Goal: Task Accomplishment & Management: Use online tool/utility

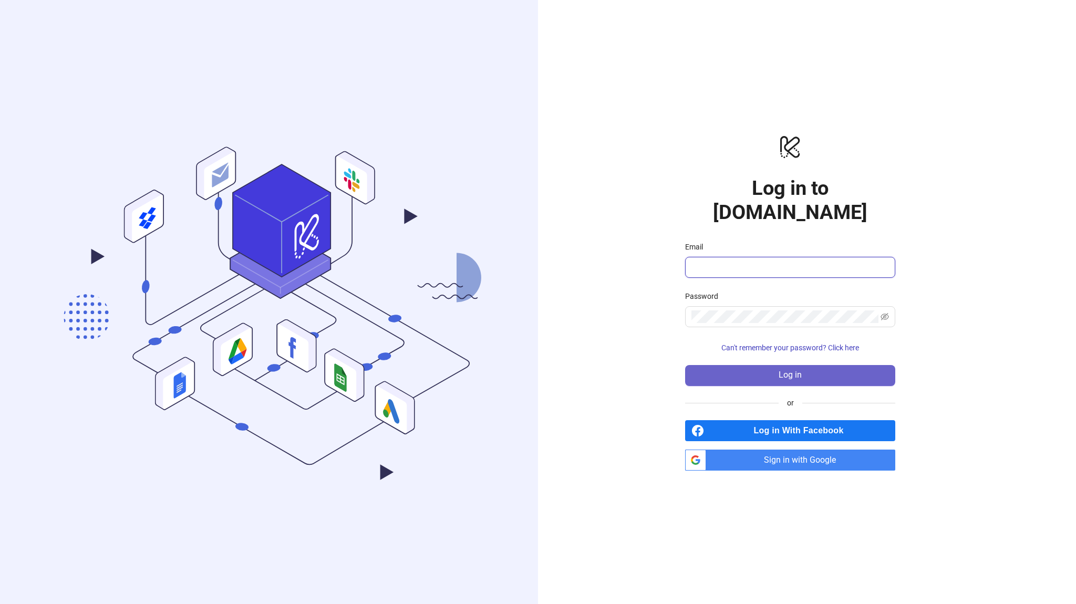
type input "**********"
click at [751, 370] on button "Log in" at bounding box center [790, 375] width 210 height 21
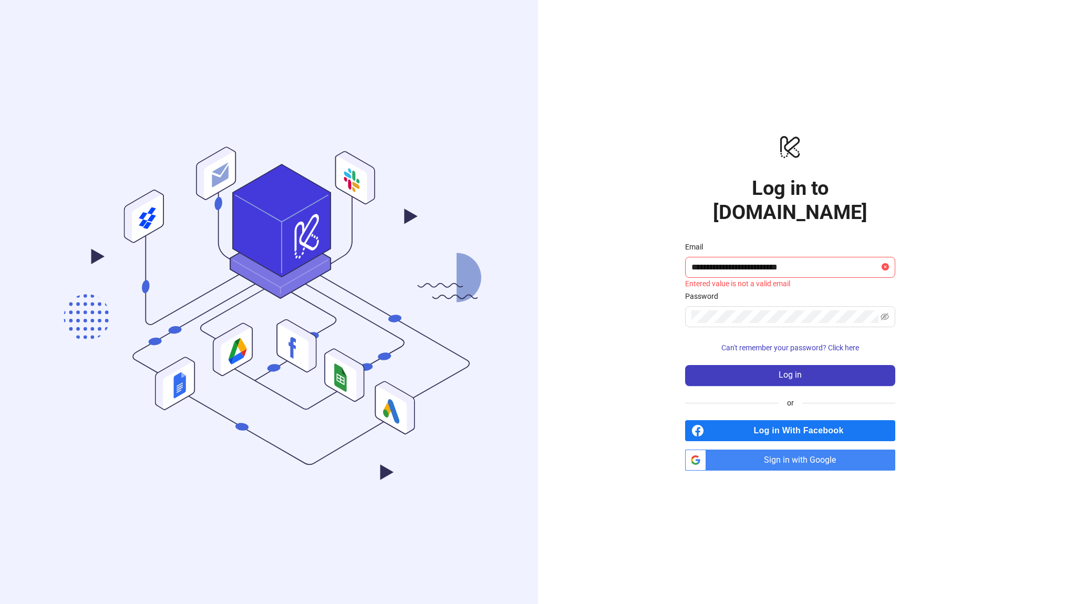
click at [771, 450] on span "Sign in with Google" at bounding box center [802, 460] width 185 height 21
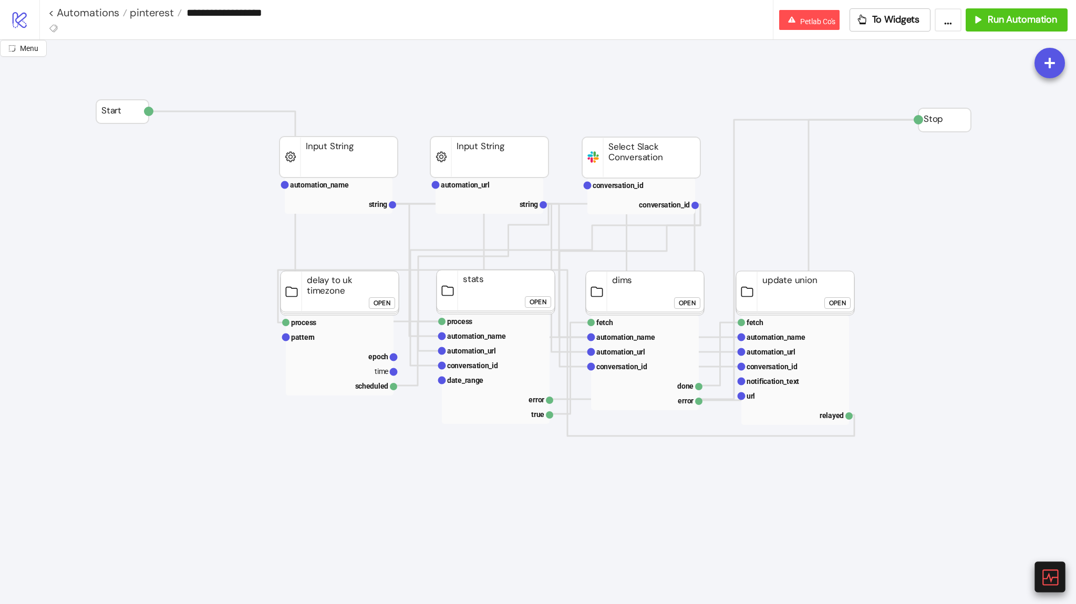
click at [1047, 578] on icon at bounding box center [1049, 577] width 18 height 18
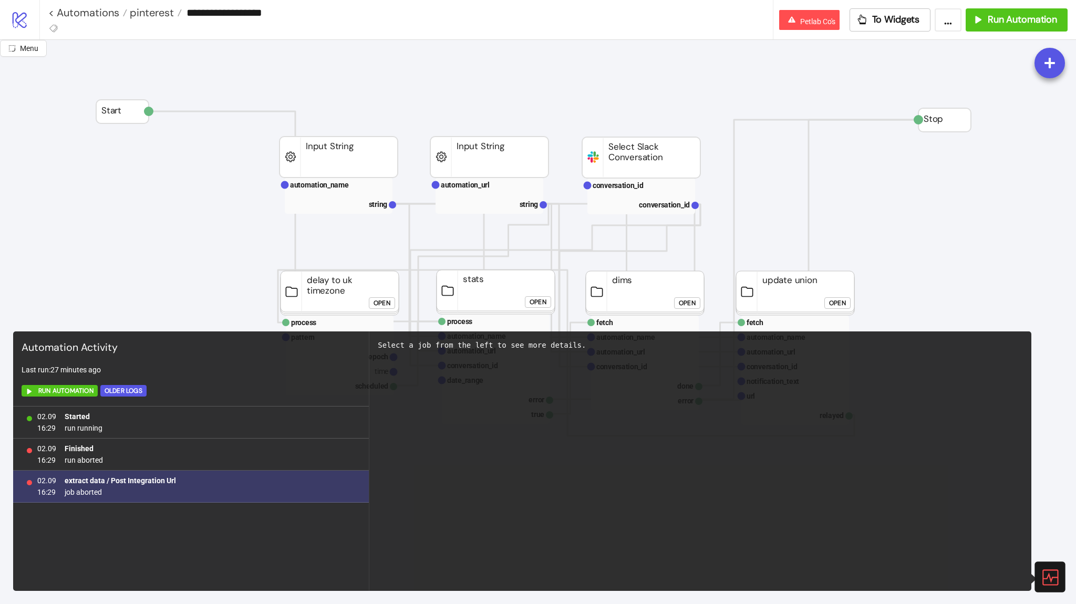
click at [276, 499] on div "02.09 16:29 extract data / Post Integration Url job aborted" at bounding box center [191, 487] width 356 height 32
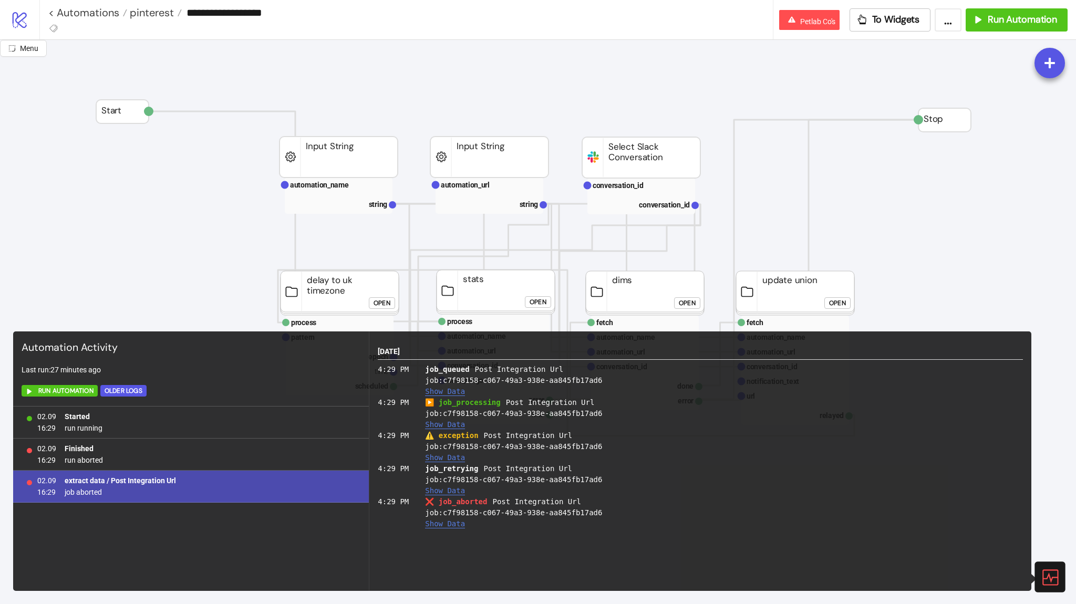
click at [447, 523] on button "Show Data" at bounding box center [445, 524] width 40 height 9
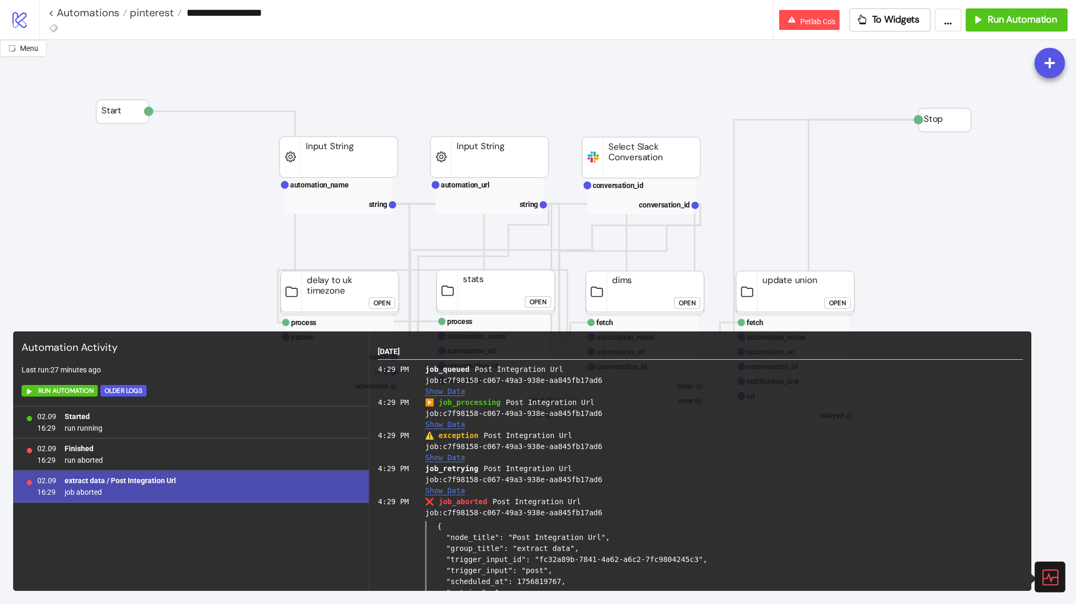
click at [452, 454] on button "Show Data" at bounding box center [445, 457] width 40 height 9
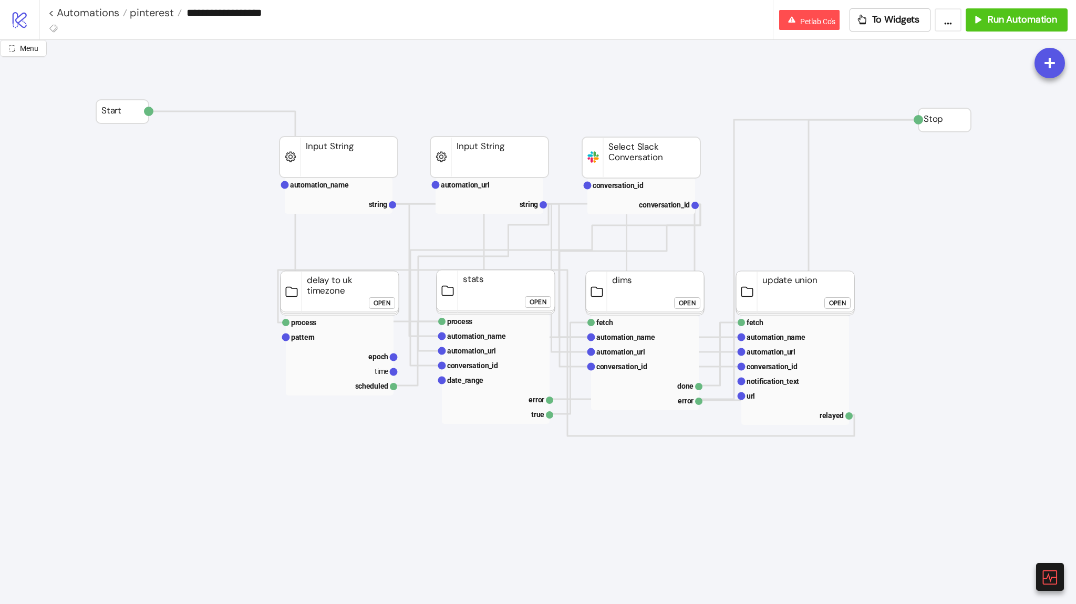
click at [542, 303] on div "Open" at bounding box center [538, 302] width 17 height 12
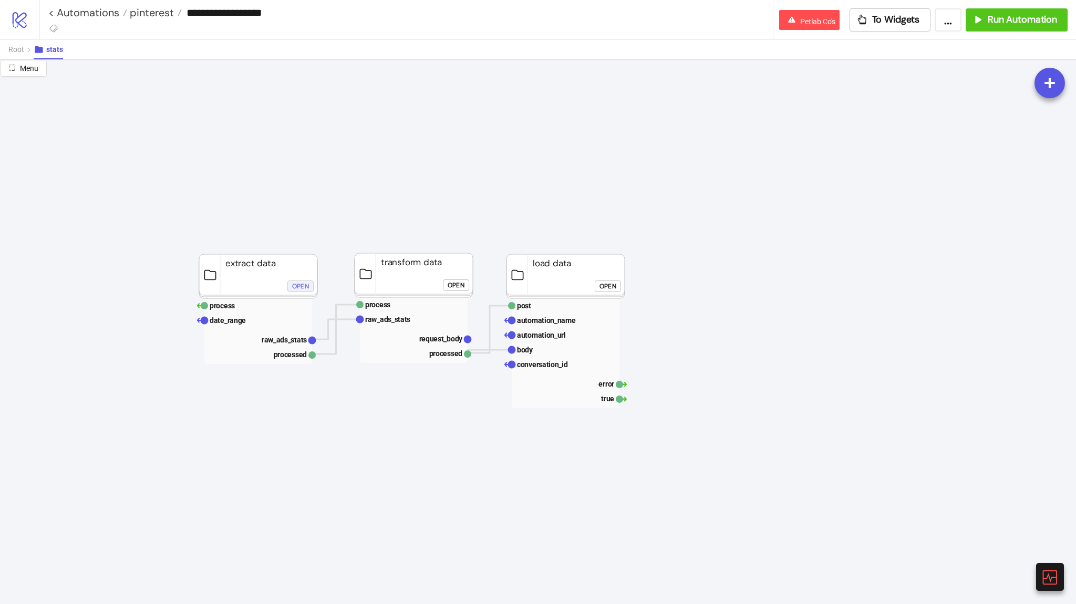
click at [297, 284] on div "Open" at bounding box center [300, 286] width 17 height 12
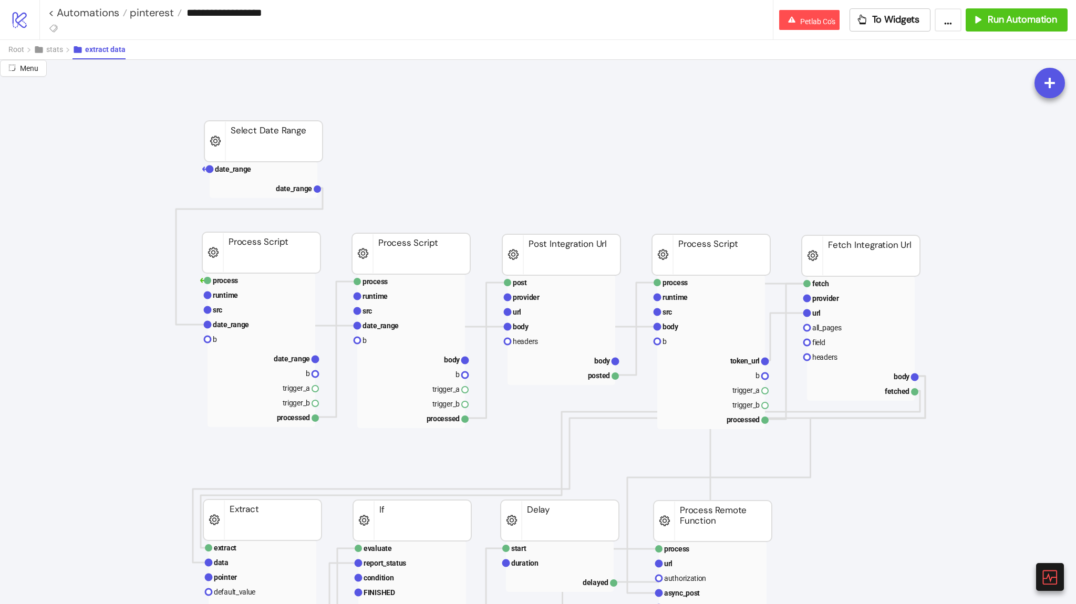
click at [556, 249] on rect at bounding box center [561, 254] width 118 height 41
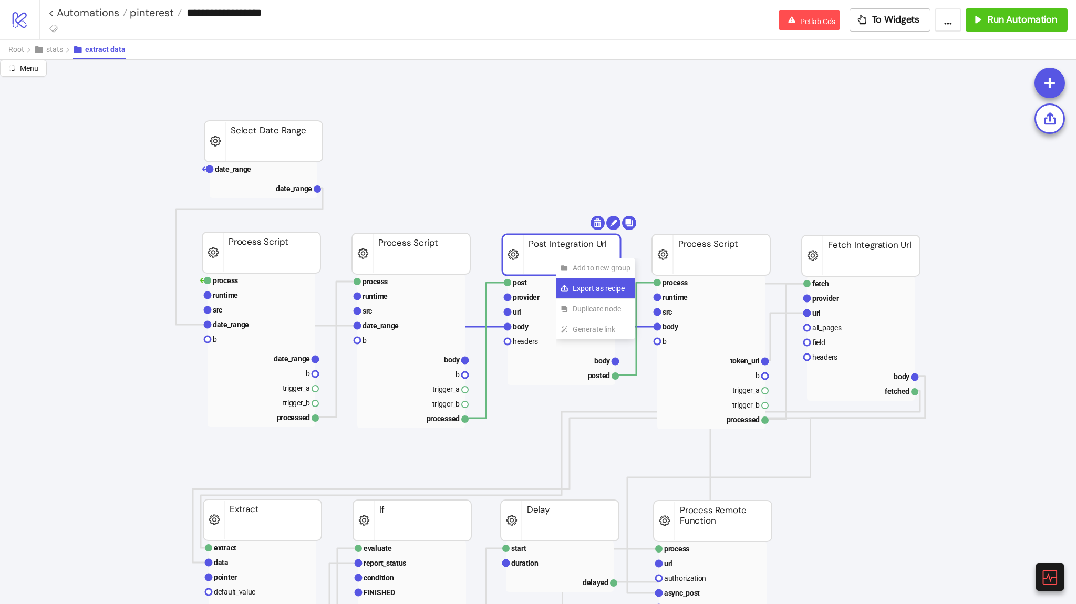
click at [569, 289] on link "Export as recipe" at bounding box center [595, 288] width 79 height 20
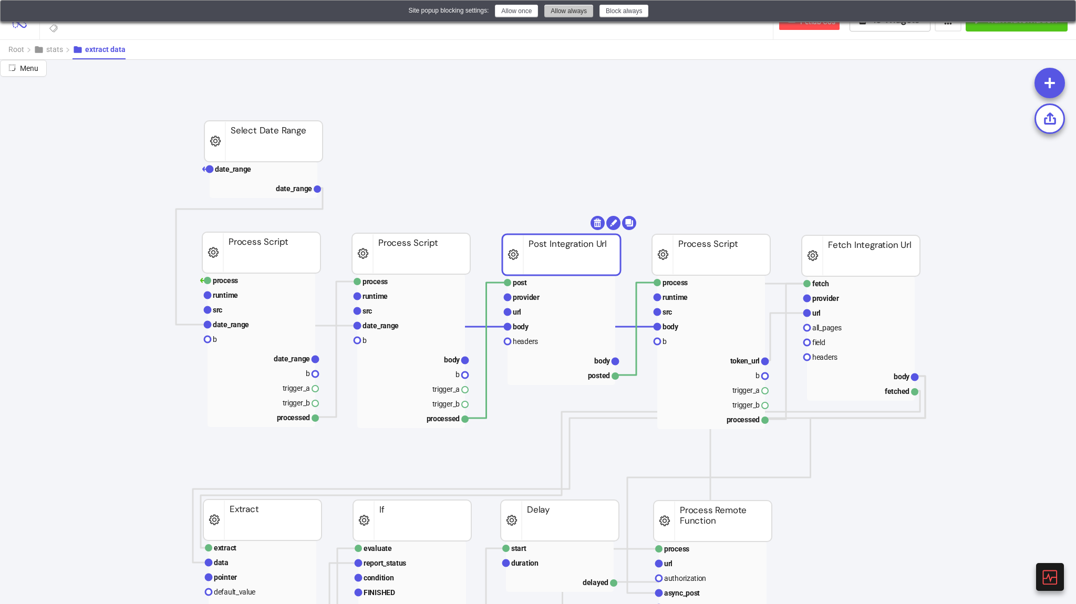
click at [552, 12] on button "Allow always" at bounding box center [568, 11] width 49 height 13
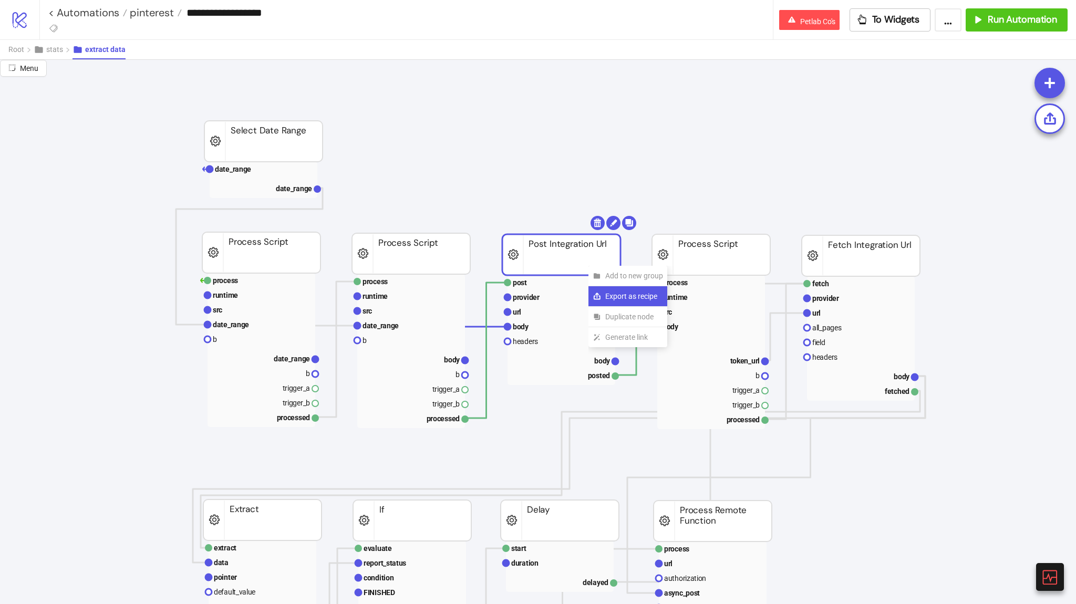
click at [613, 295] on span "Export as recipe" at bounding box center [634, 297] width 58 height 12
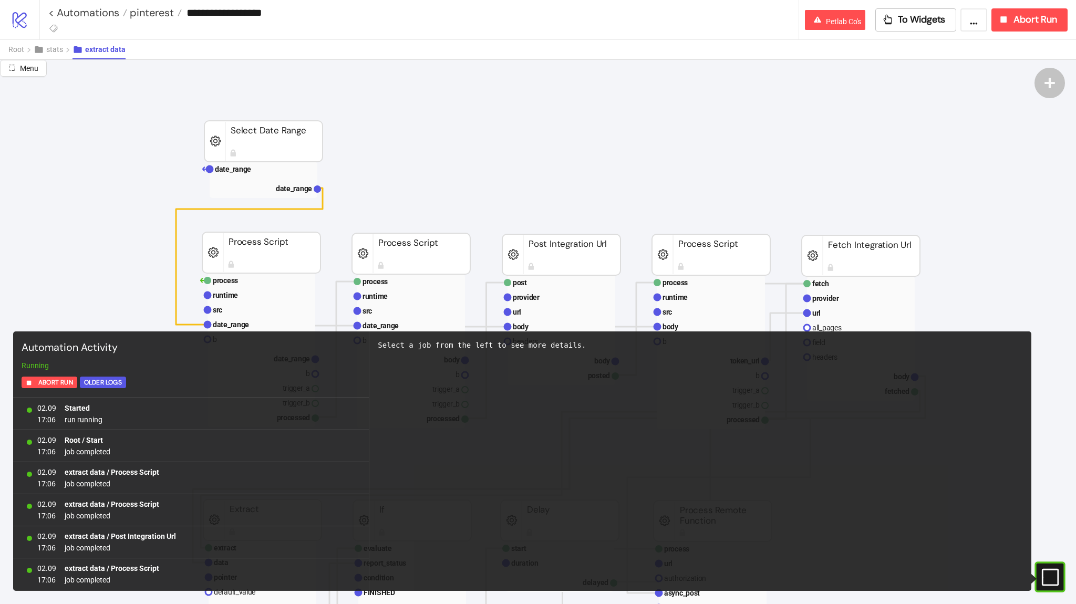
scroll to position [2075, 0]
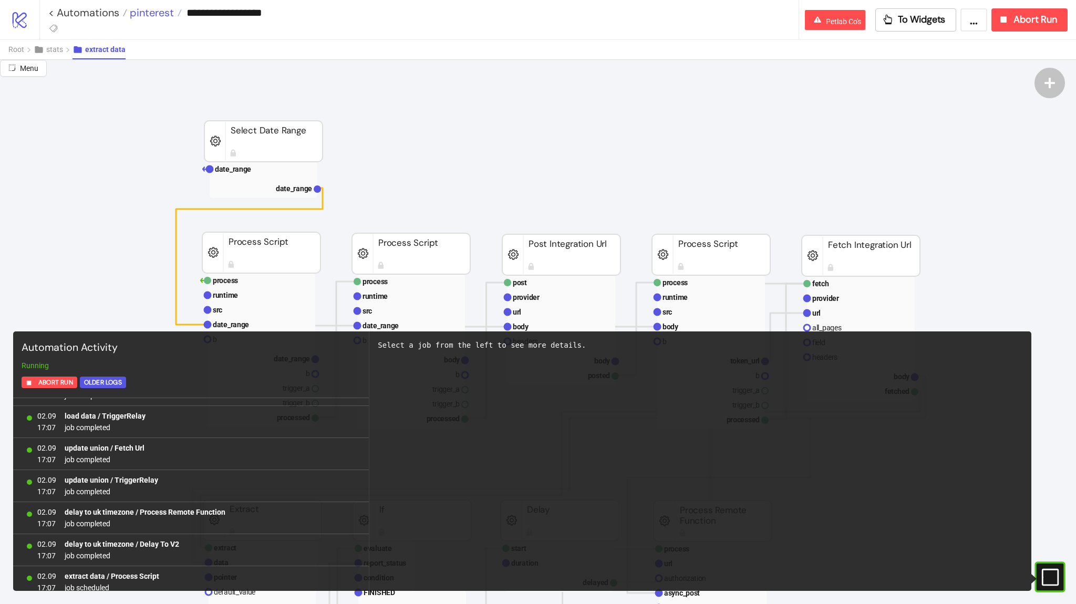
click at [158, 13] on span "pinterest" at bounding box center [150, 13] width 47 height 14
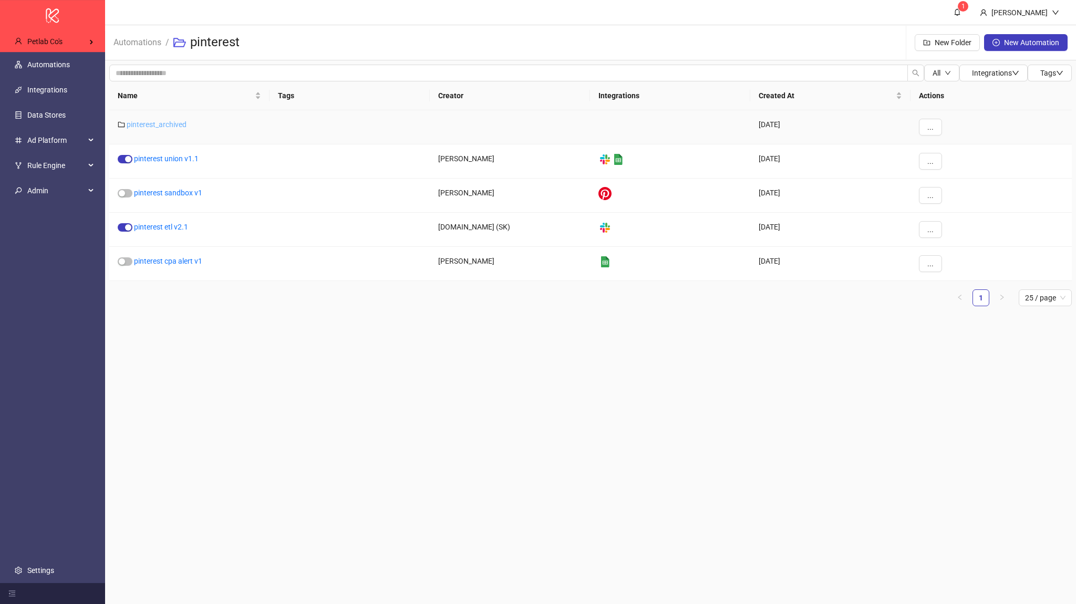
click at [168, 121] on link "pinterest_archived" at bounding box center [157, 124] width 60 height 8
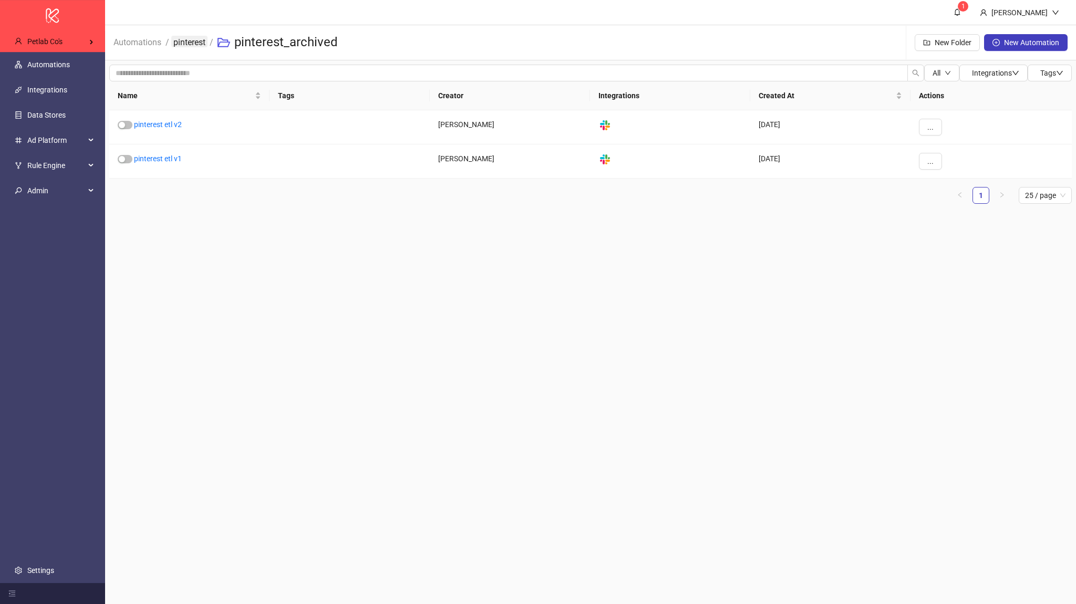
click at [186, 44] on link "pinterest" at bounding box center [189, 42] width 36 height 12
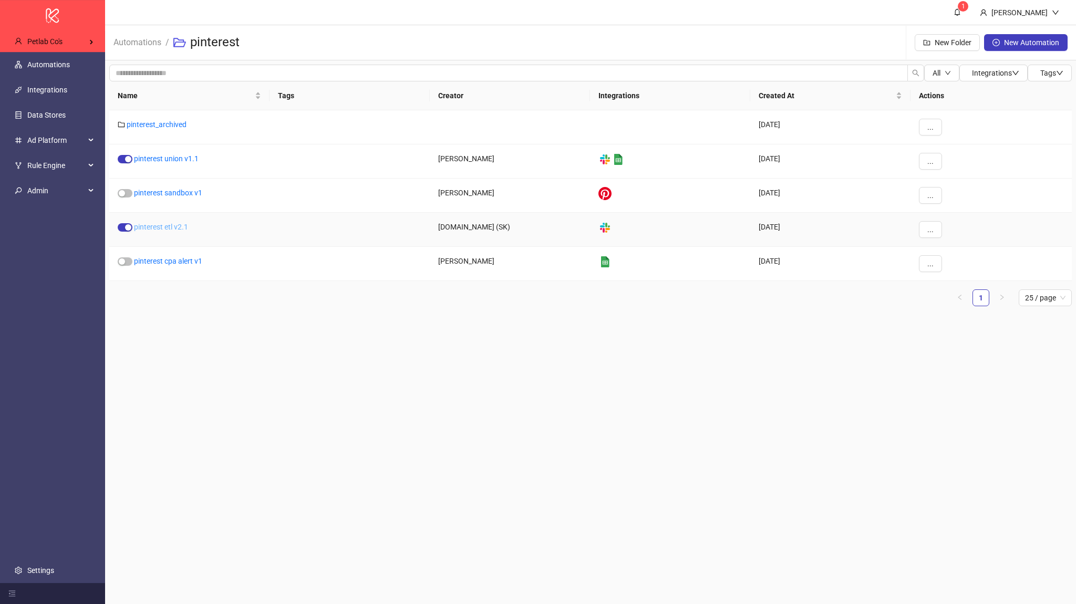
click at [166, 223] on link "pinterest etl v2.1" at bounding box center [161, 227] width 54 height 8
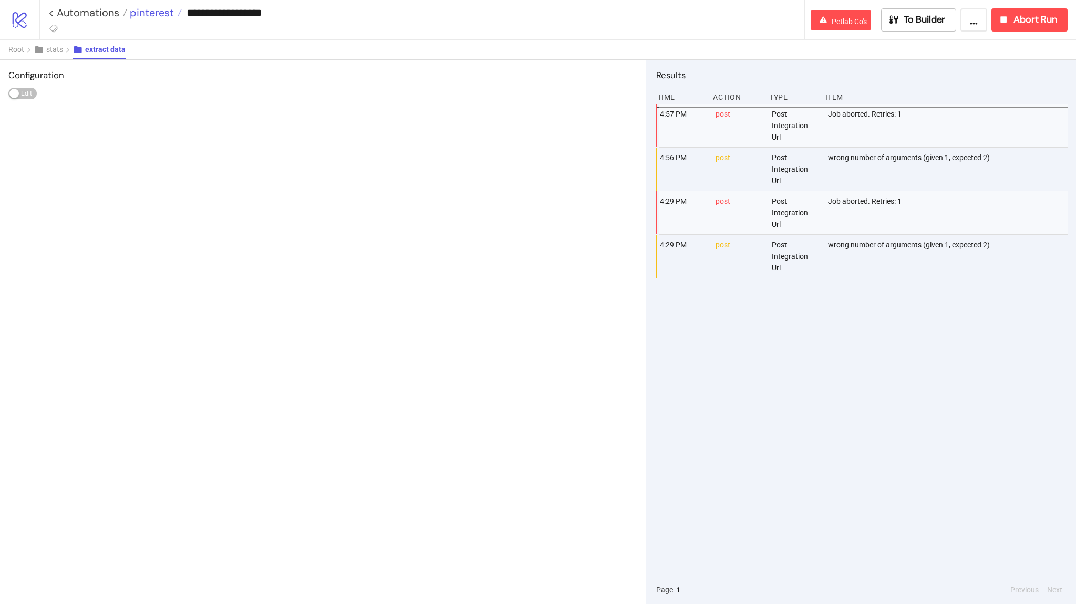
click at [147, 9] on span "pinterest" at bounding box center [150, 13] width 47 height 14
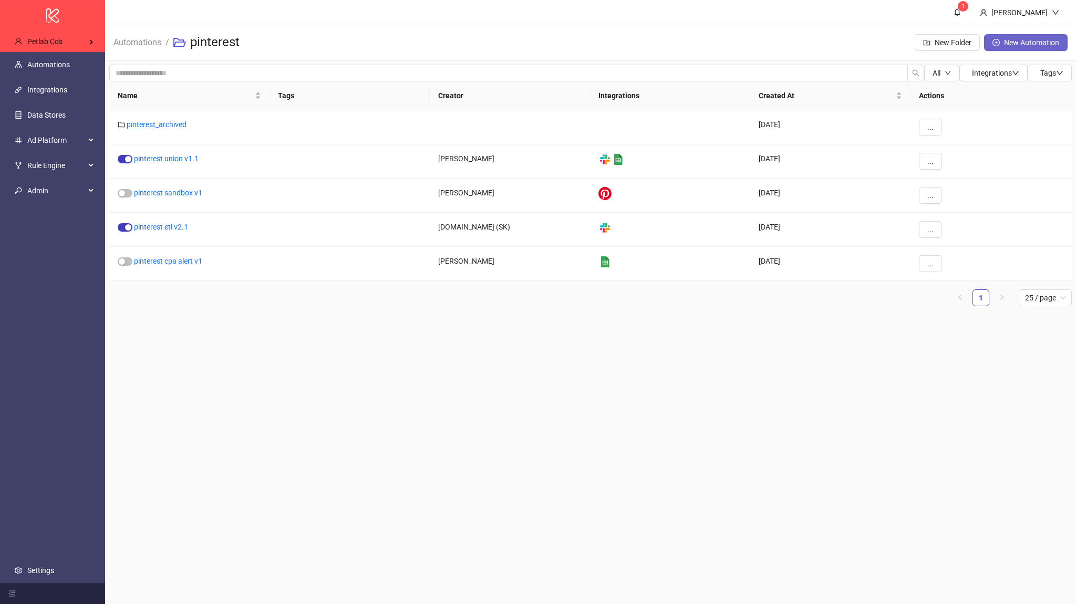
click at [999, 46] on span "button" at bounding box center [995, 42] width 7 height 8
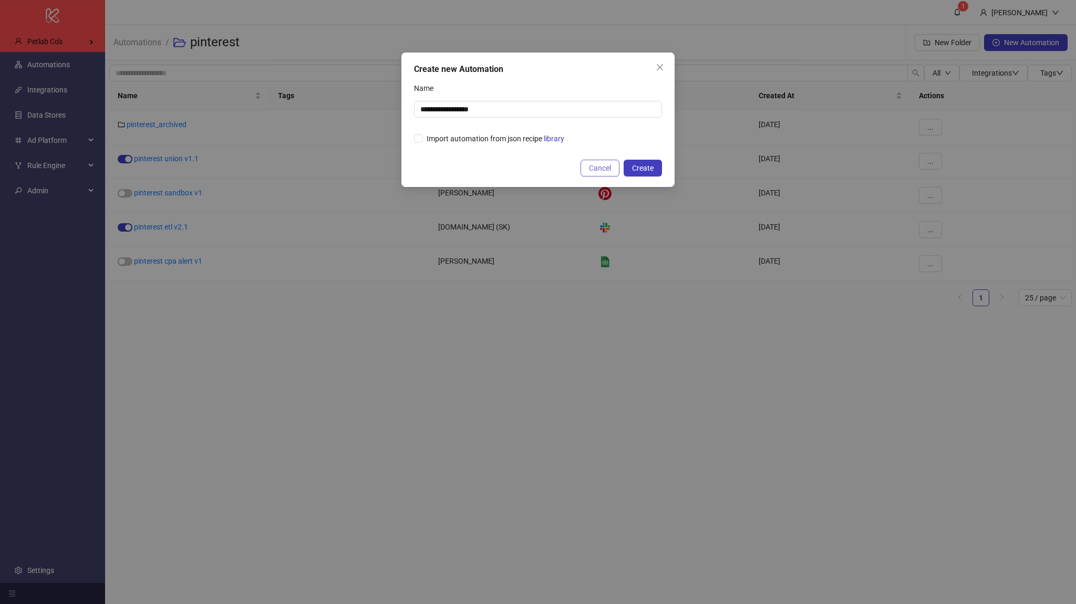
click at [596, 167] on span "Cancel" at bounding box center [600, 168] width 22 height 8
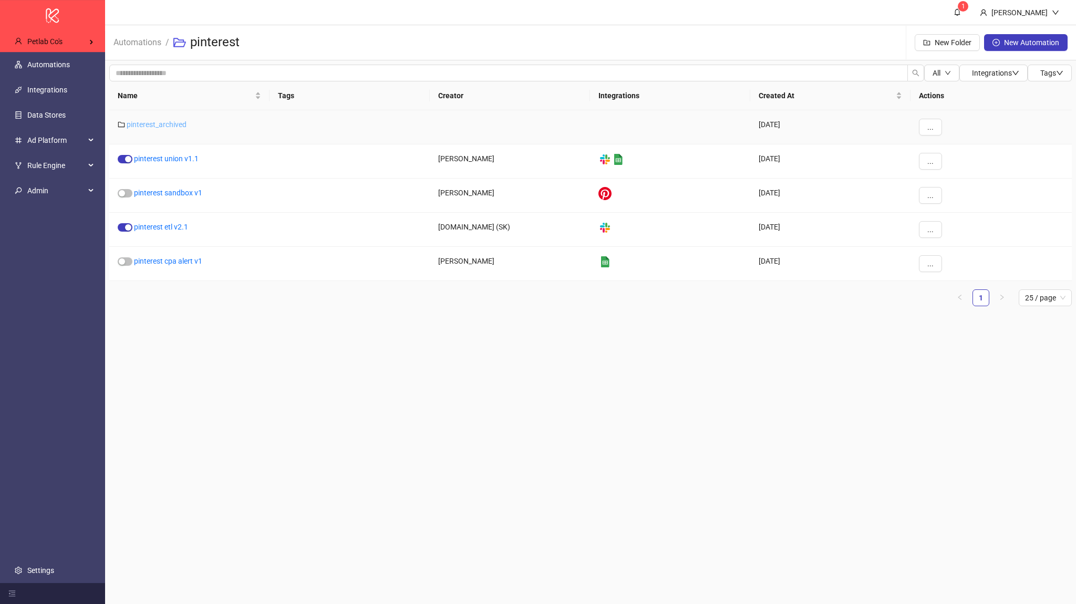
click at [144, 128] on link "pinterest_archived" at bounding box center [157, 124] width 60 height 8
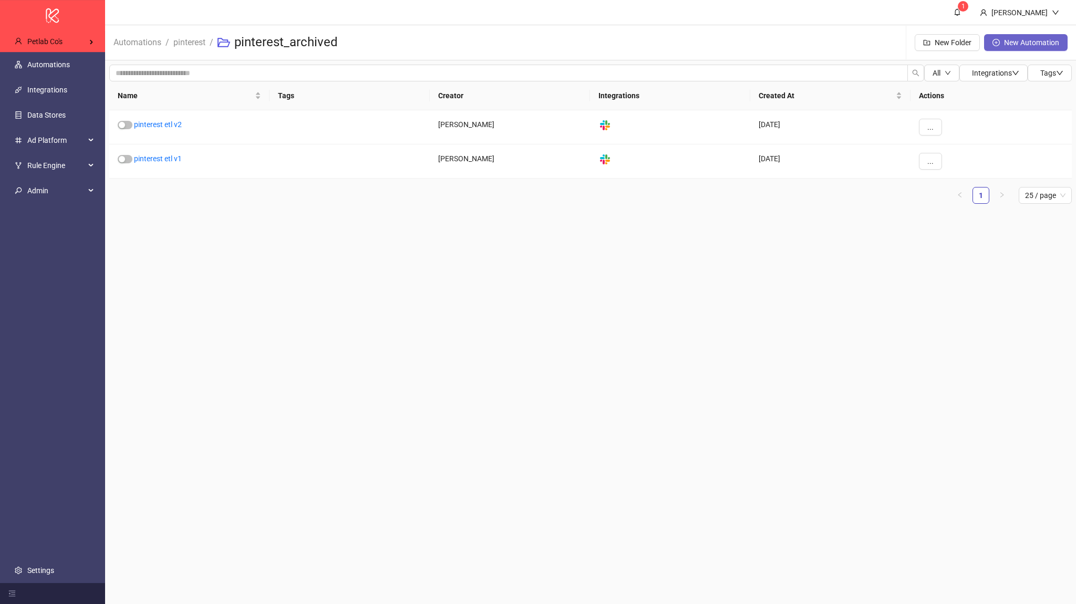
click at [1009, 48] on button "New Automation" at bounding box center [1026, 42] width 84 height 17
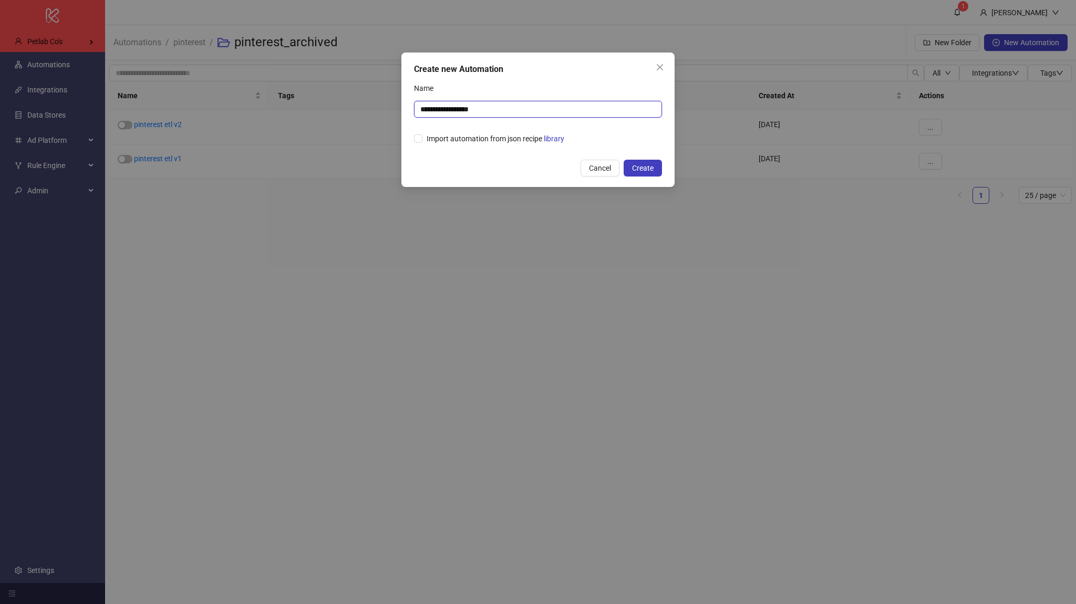
drag, startPoint x: 601, startPoint y: 104, endPoint x: 380, endPoint y: 107, distance: 220.7
click at [380, 107] on div "**********" at bounding box center [538, 302] width 1076 height 604
type input "**********"
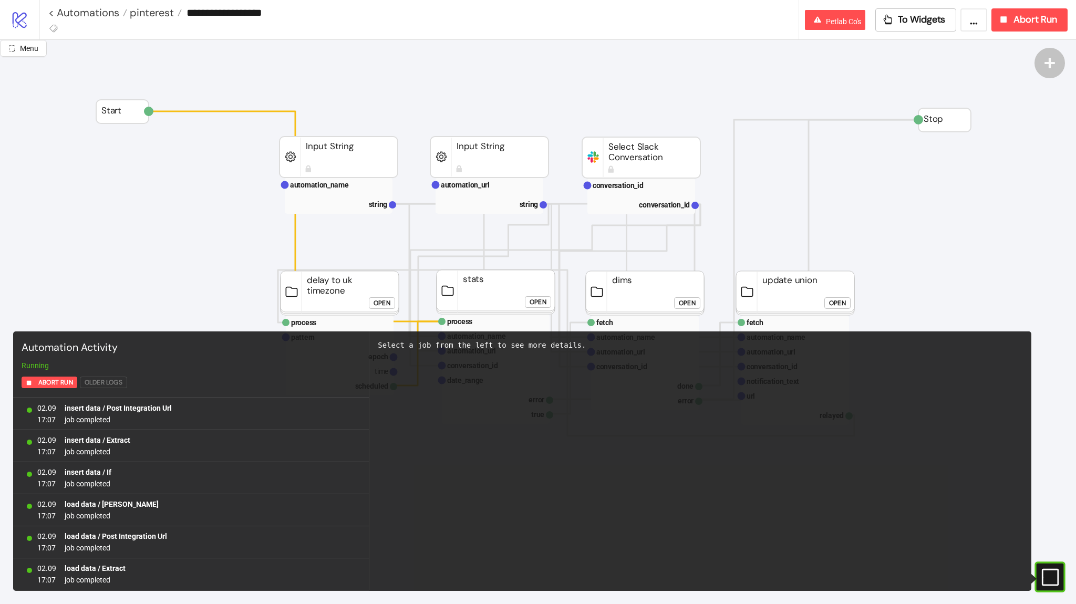
type input "**********"
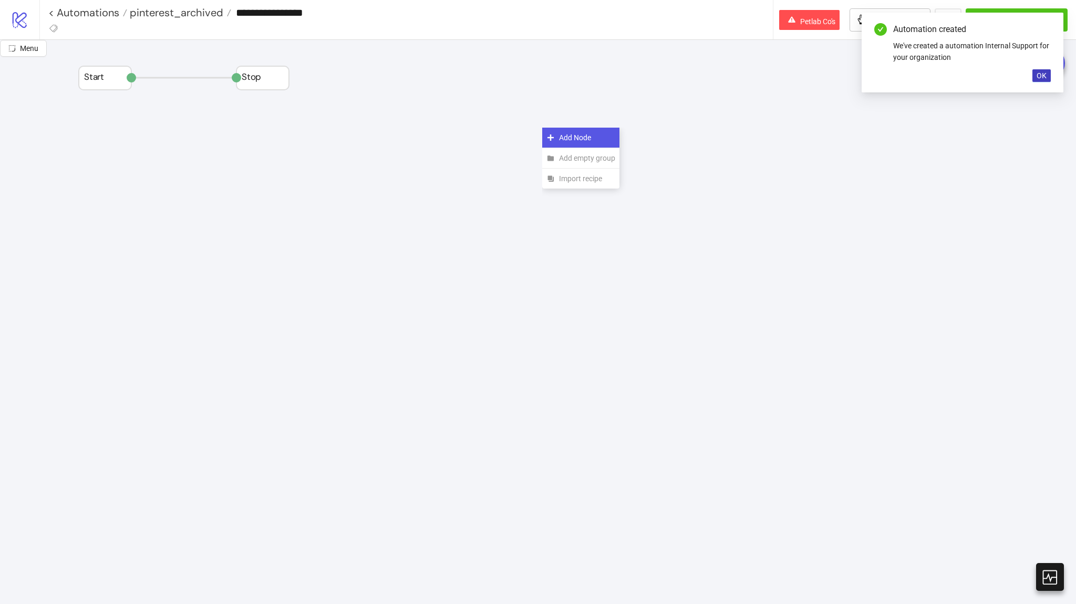
click at [550, 136] on icon at bounding box center [550, 137] width 8 height 8
click at [512, 239] on div "Import recipe" at bounding box center [518, 247] width 77 height 20
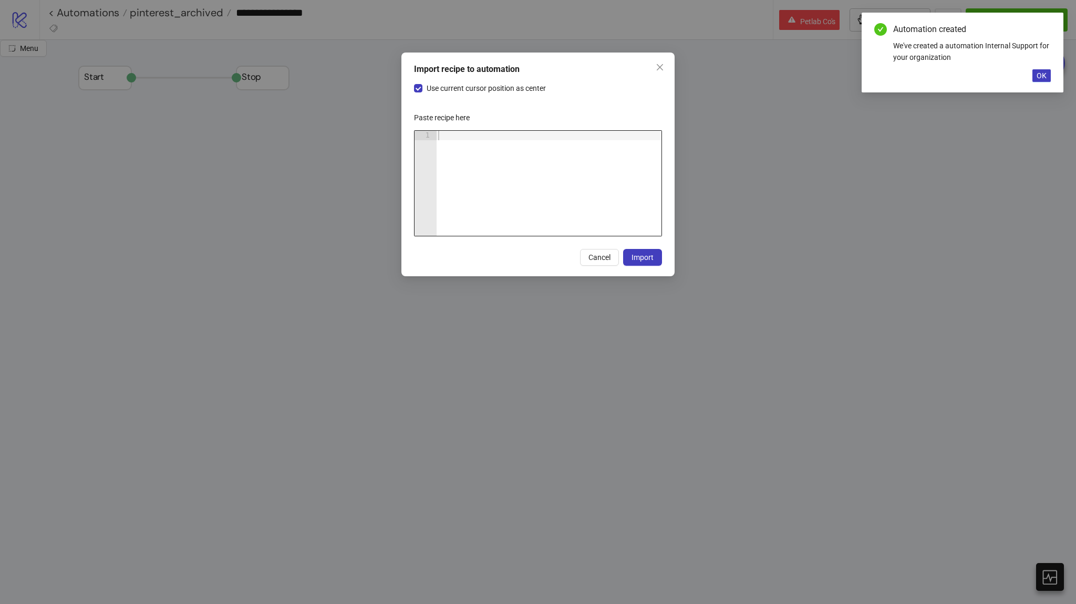
click at [515, 202] on div at bounding box center [548, 193] width 225 height 124
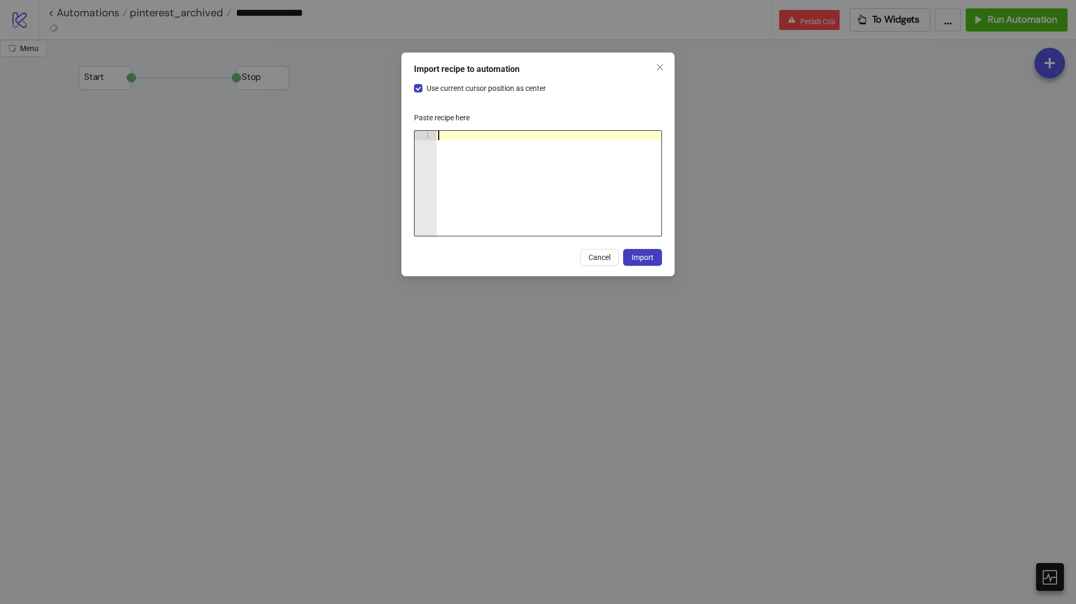
paste textarea "**********"
type textarea "**********"
click at [633, 256] on span "Import" at bounding box center [642, 257] width 22 height 8
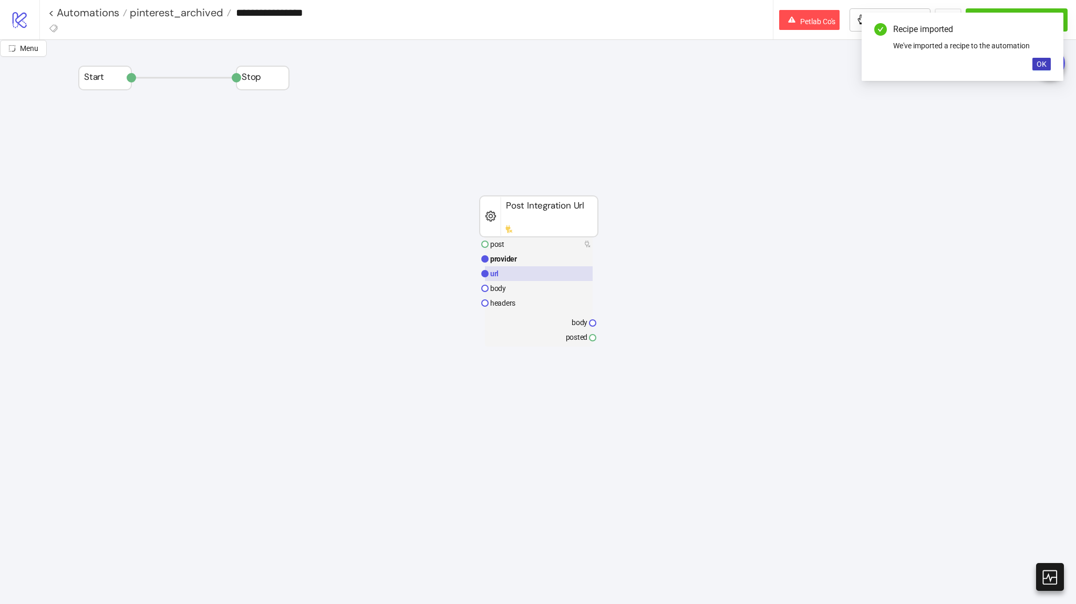
click at [536, 266] on rect at bounding box center [539, 273] width 108 height 15
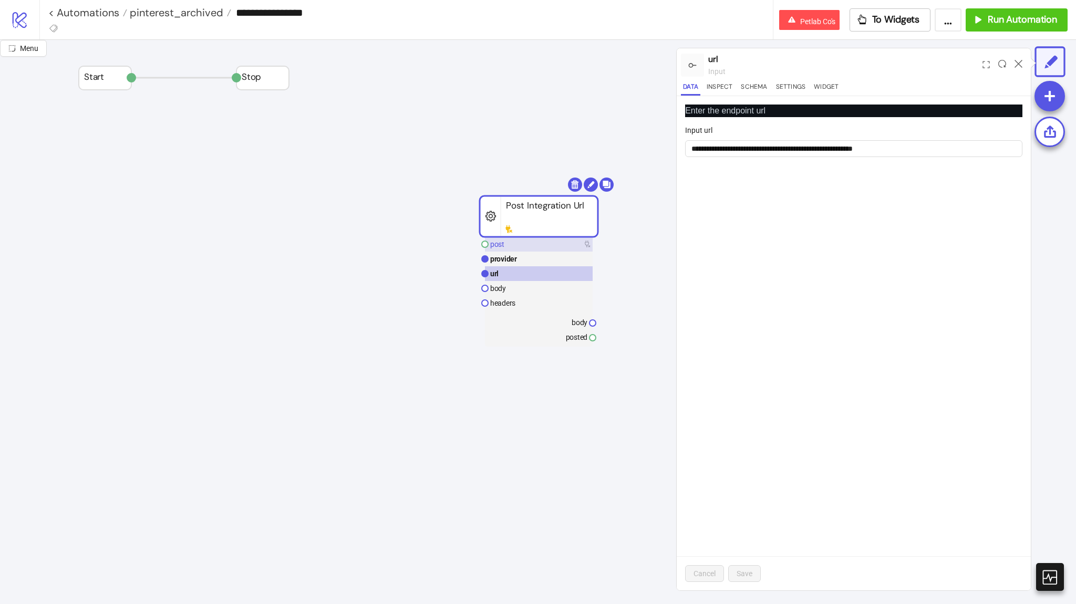
click at [569, 243] on rect at bounding box center [539, 244] width 108 height 15
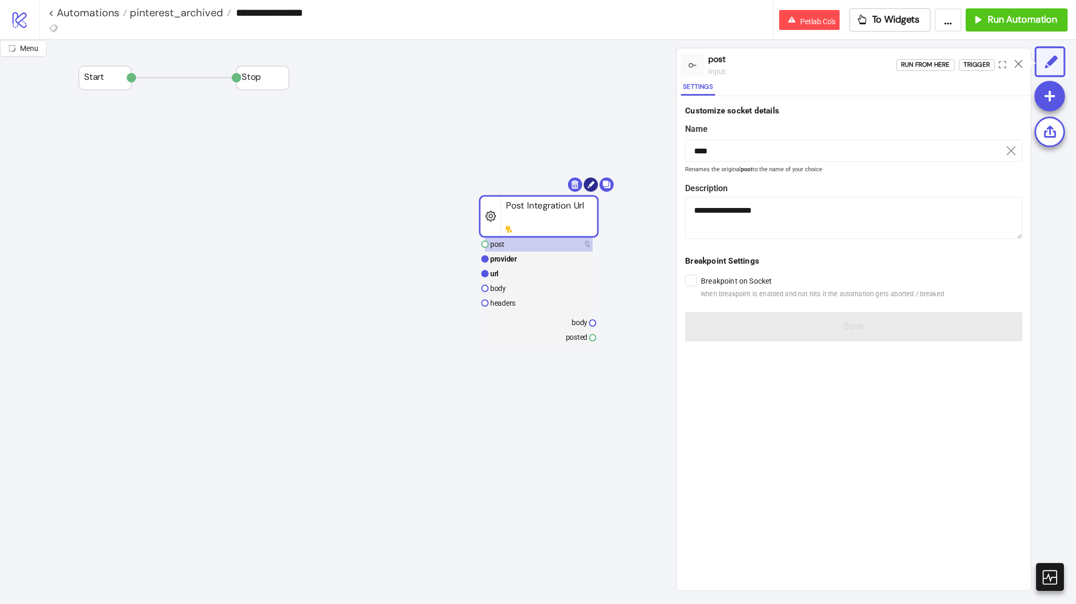
click at [588, 188] on circle at bounding box center [591, 185] width 14 height 14
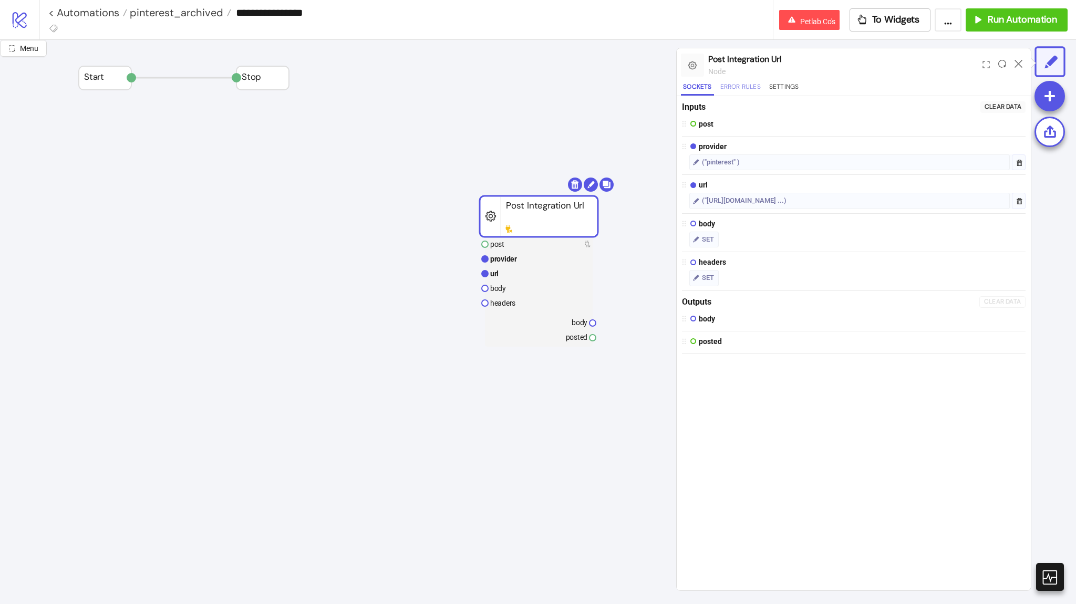
click at [761, 87] on button "Error Rules" at bounding box center [740, 88] width 45 height 14
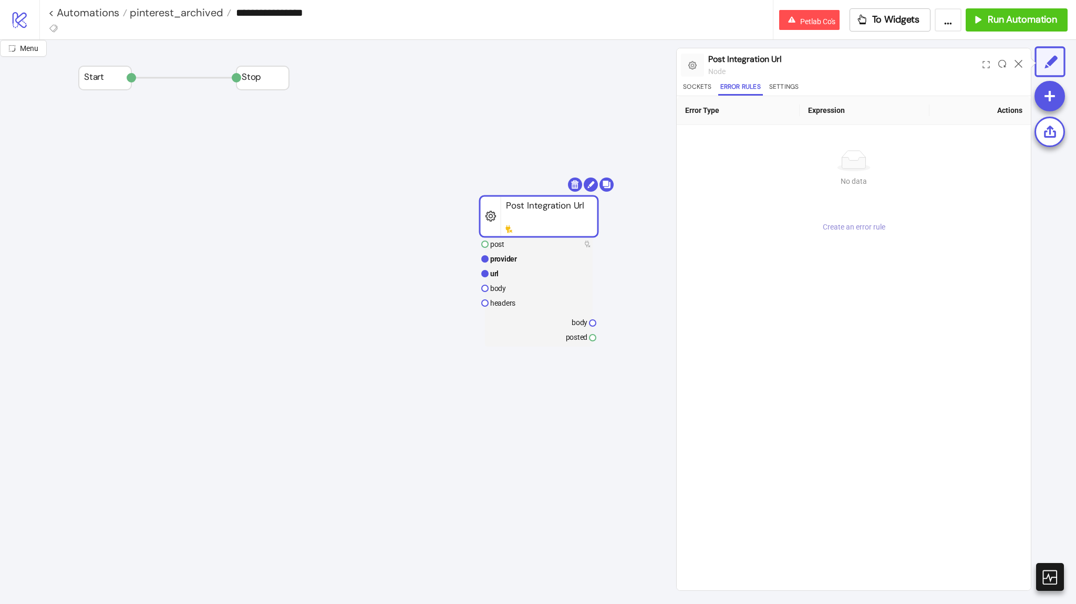
click at [843, 229] on span "Create an error rule" at bounding box center [854, 227] width 63 height 8
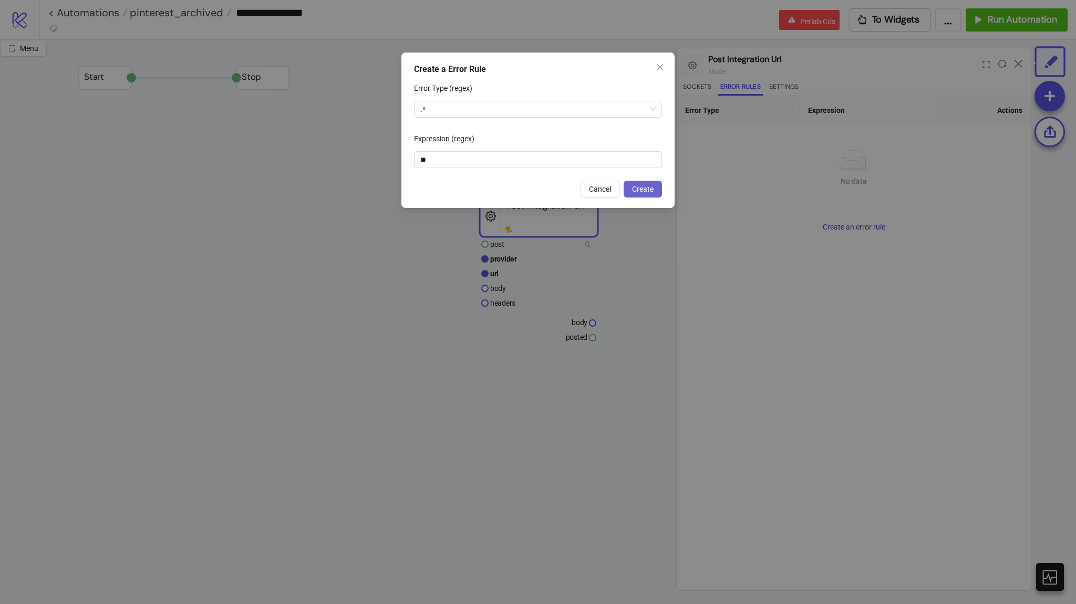
click at [638, 188] on span "Create" at bounding box center [643, 189] width 22 height 8
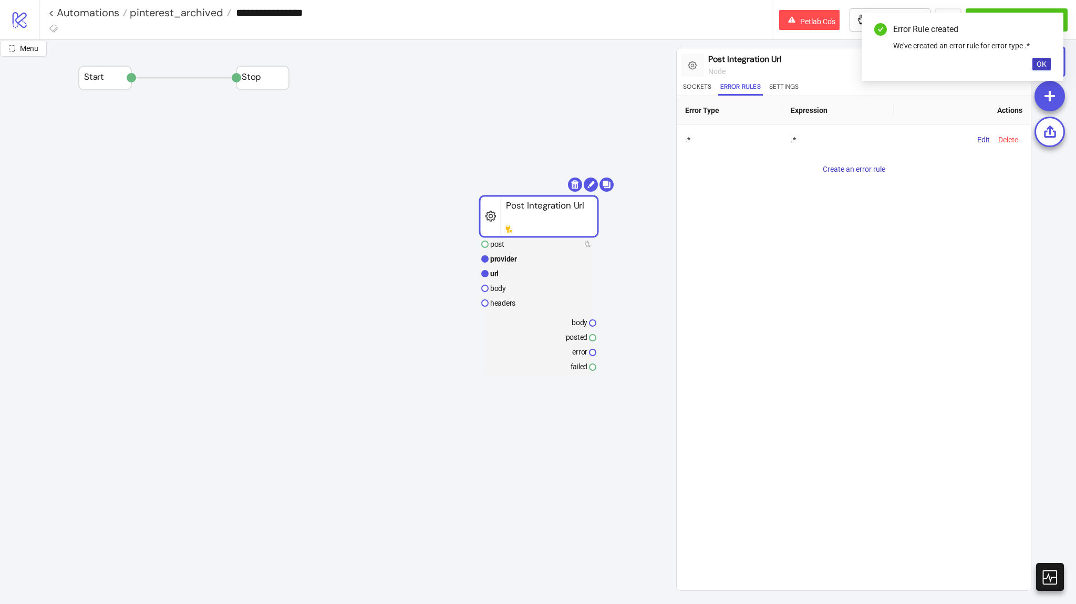
click at [552, 243] on rect at bounding box center [539, 244] width 108 height 15
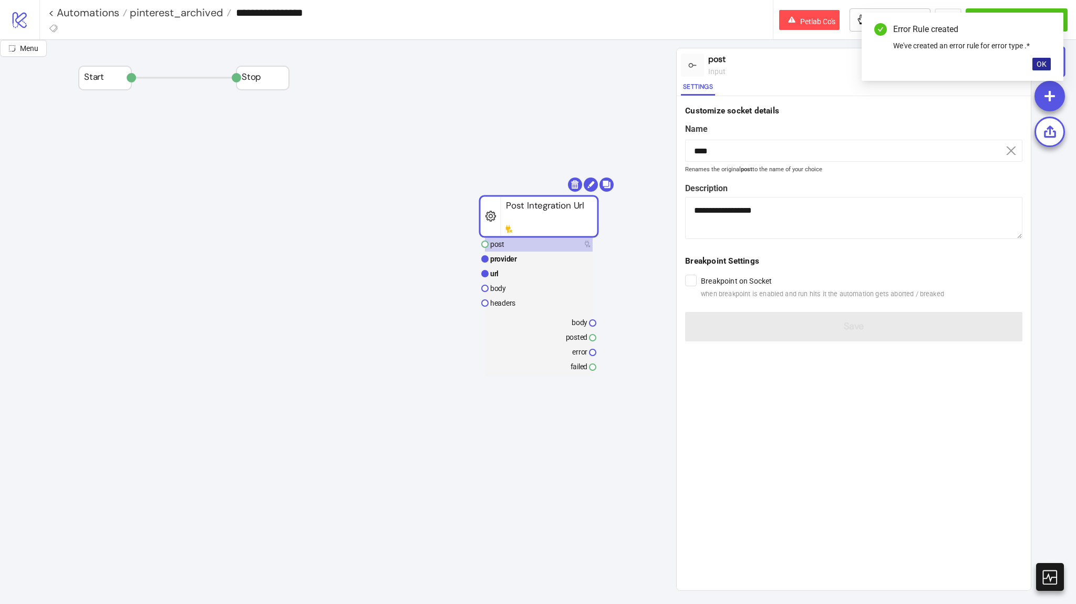
click at [1052, 65] on div "Error Rule created We've created an error rule for error type .* OK" at bounding box center [963, 47] width 202 height 68
click at [1045, 67] on span "OK" at bounding box center [1041, 64] width 10 height 8
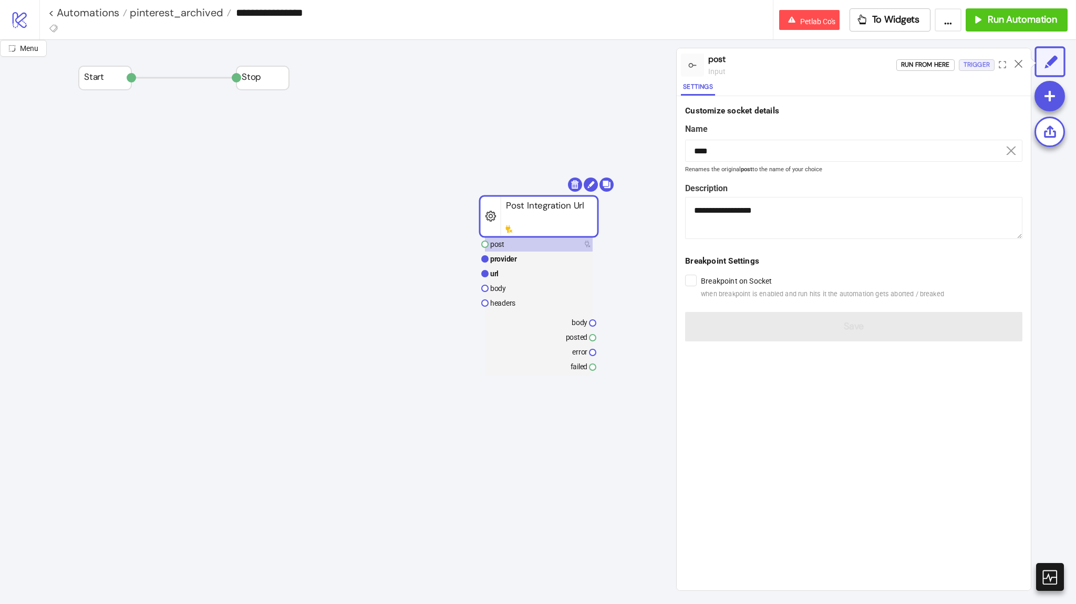
click at [980, 68] on div "Trigger" at bounding box center [976, 65] width 26 height 12
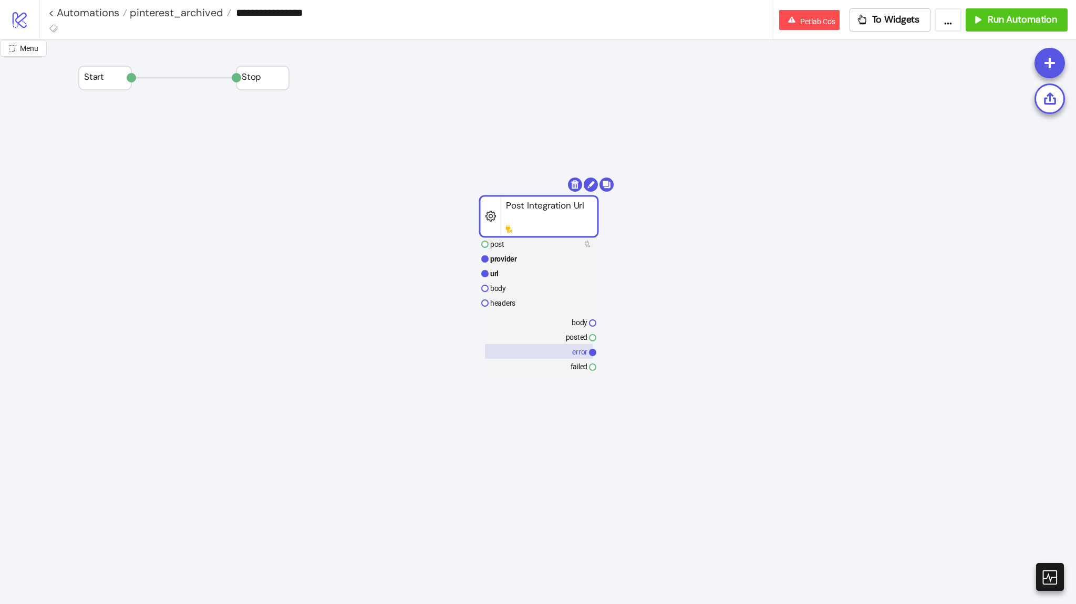
click at [543, 354] on rect at bounding box center [539, 351] width 108 height 15
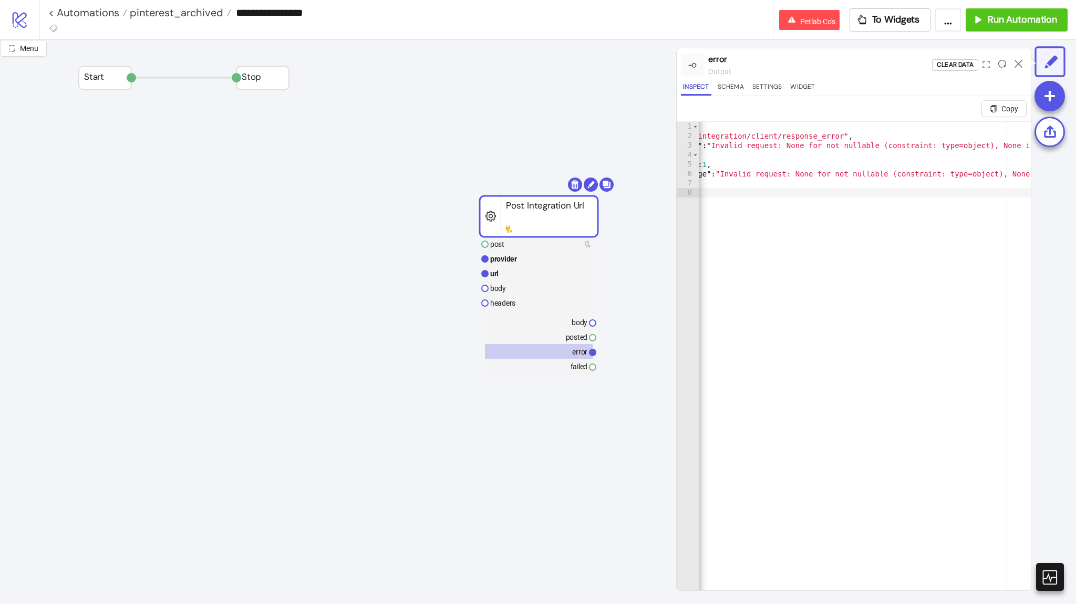
scroll to position [0, 0]
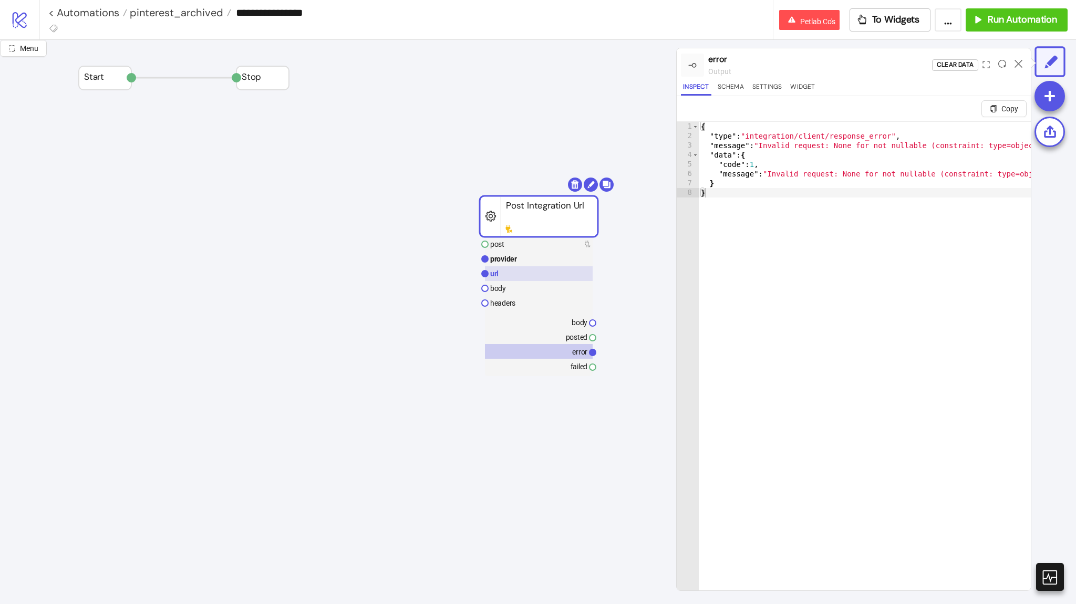
click at [536, 271] on rect at bounding box center [539, 273] width 108 height 15
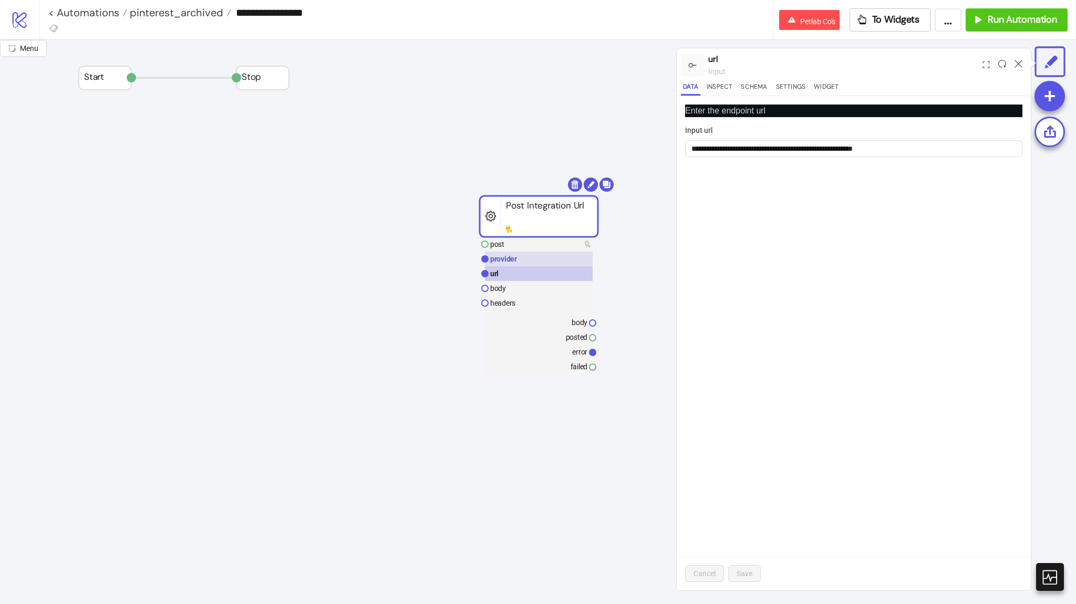
click at [538, 262] on rect at bounding box center [539, 259] width 108 height 15
click at [540, 274] on rect at bounding box center [539, 273] width 108 height 15
click at [544, 298] on rect at bounding box center [539, 303] width 108 height 15
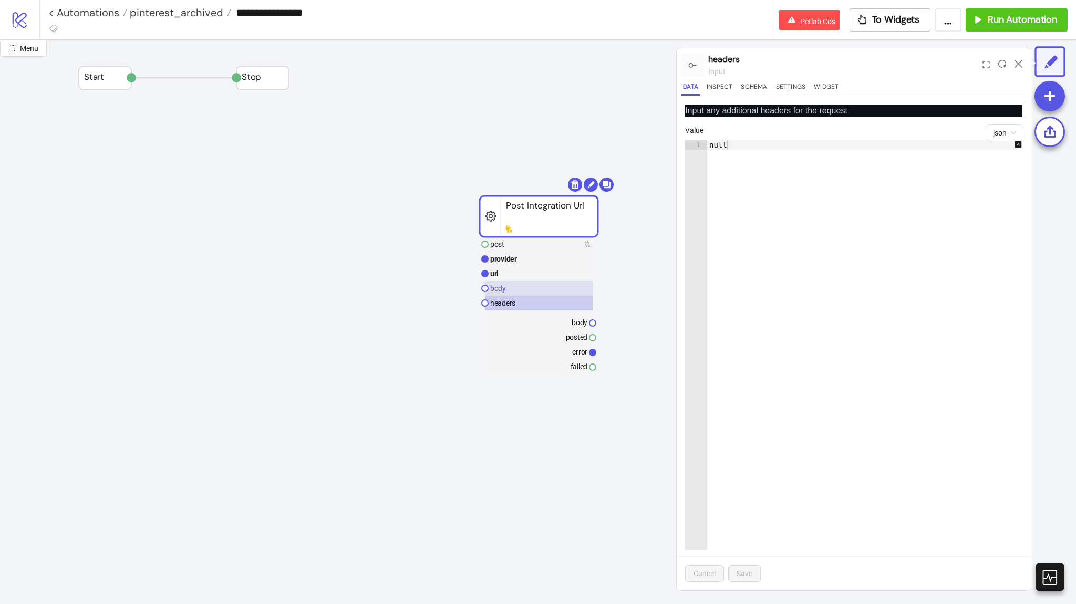
click at [539, 292] on rect at bounding box center [539, 288] width 108 height 15
click at [727, 246] on div "null" at bounding box center [870, 354] width 327 height 429
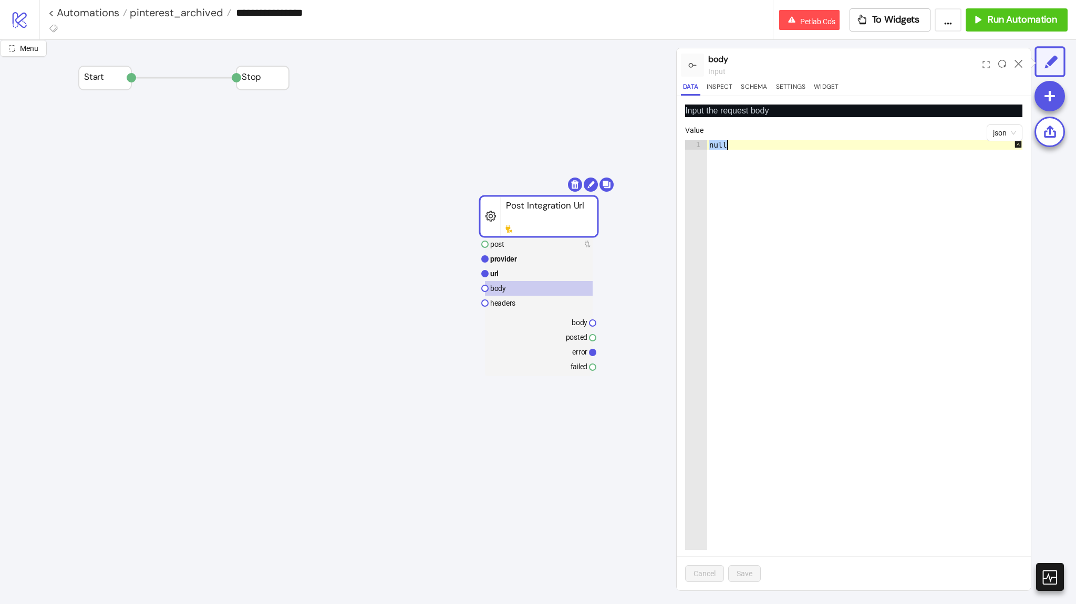
paste textarea "Cursor at row 1"
type textarea "*"
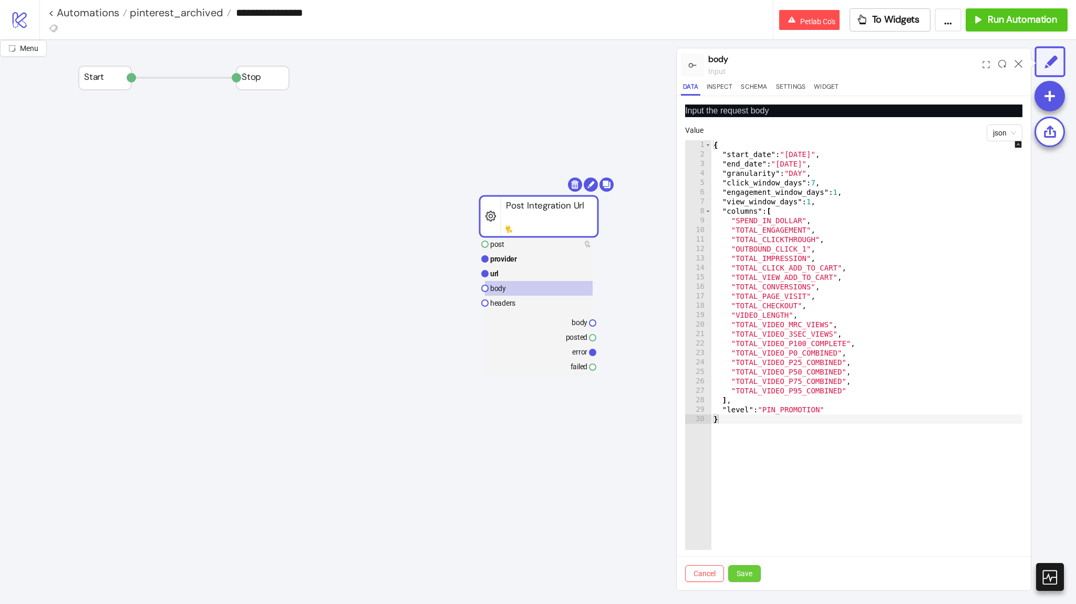
click at [756, 567] on button "Save" at bounding box center [744, 573] width 33 height 17
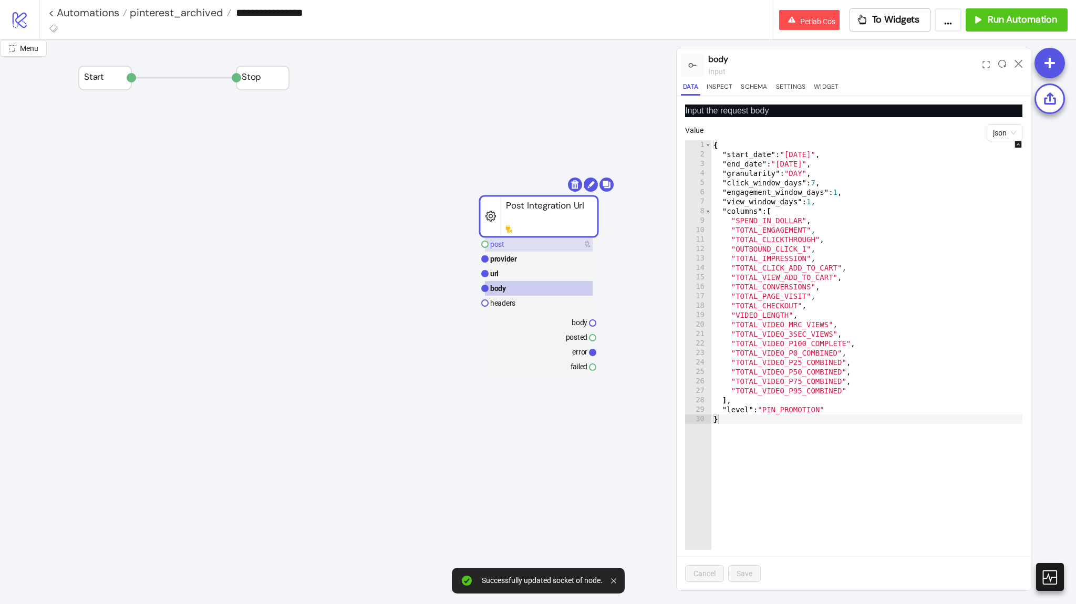
click at [548, 242] on rect at bounding box center [539, 244] width 108 height 15
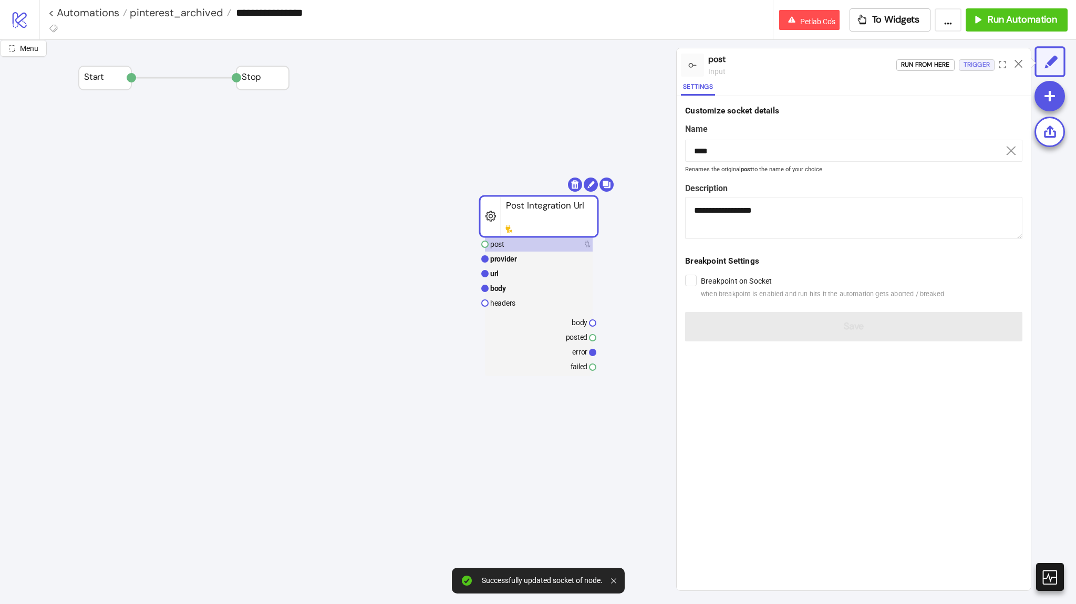
click at [972, 67] on div "Trigger" at bounding box center [976, 65] width 26 height 12
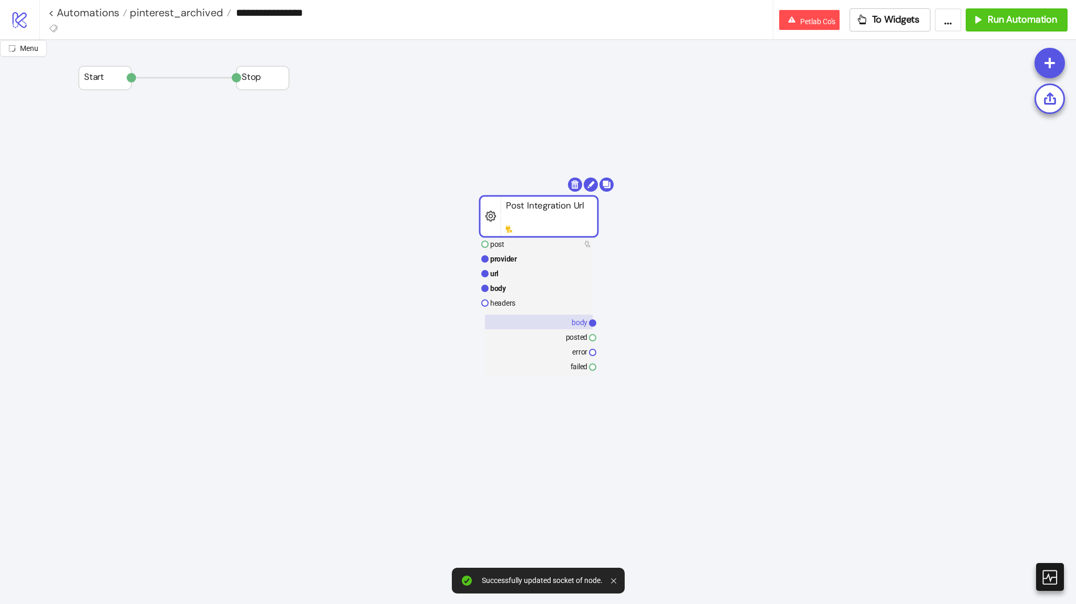
click at [528, 325] on rect at bounding box center [539, 322] width 108 height 15
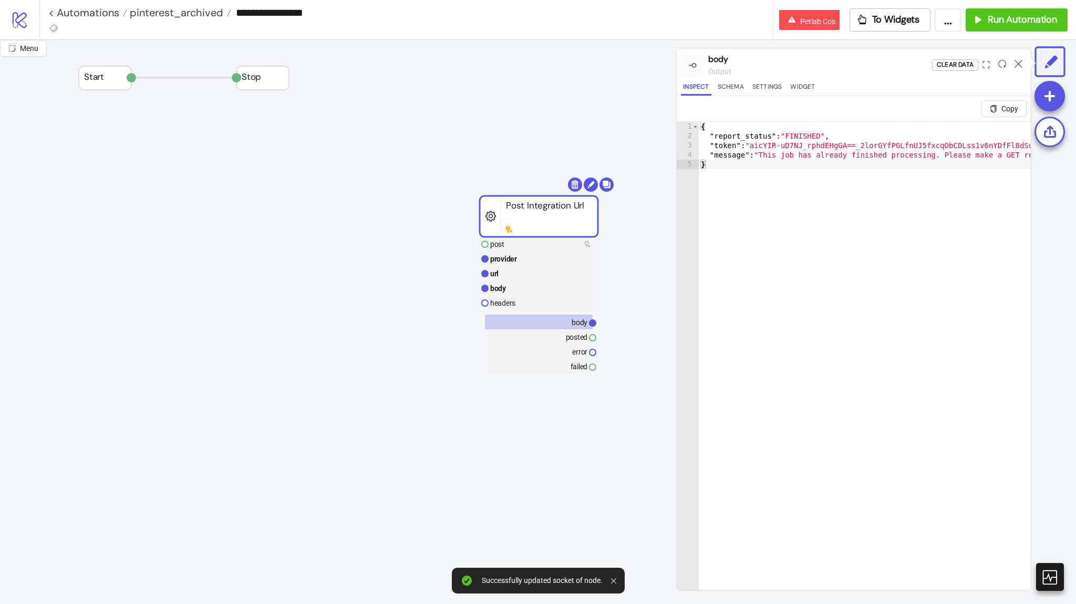
type textarea "*"
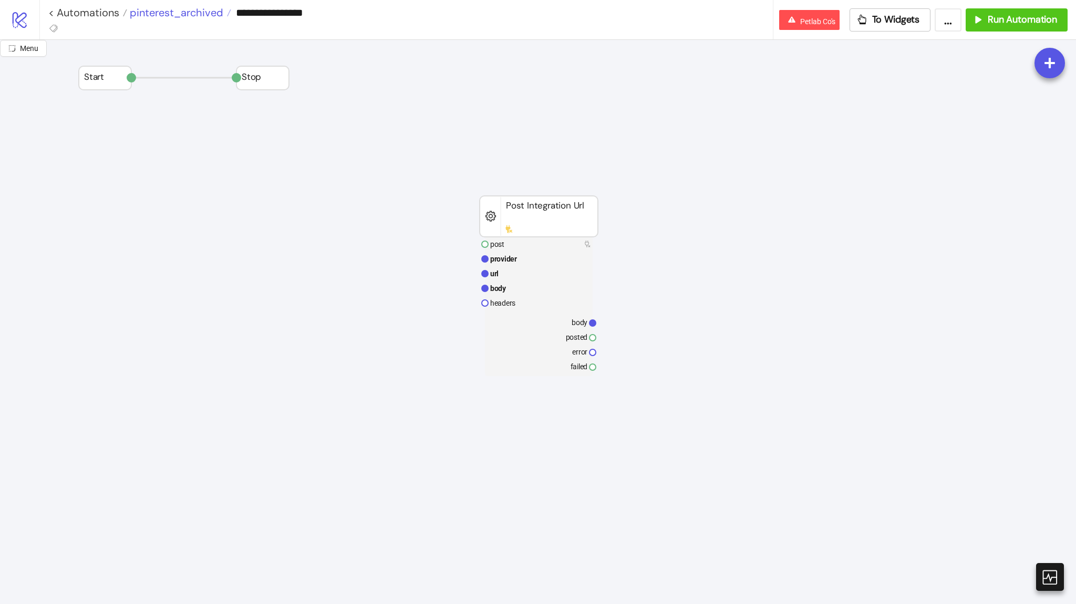
click at [199, 9] on span "pinterest_archived" at bounding box center [175, 13] width 96 height 14
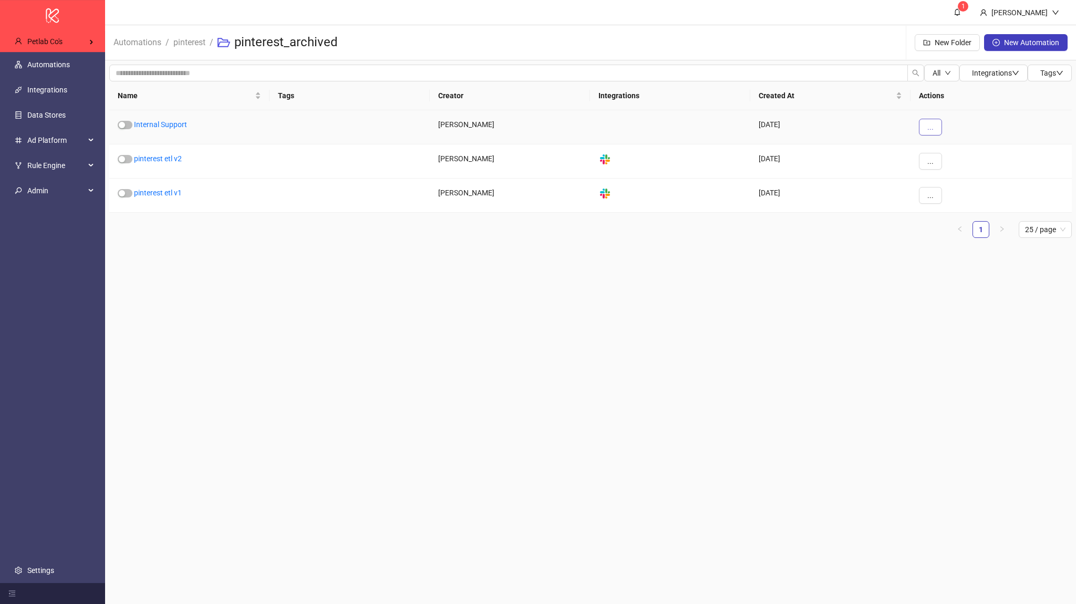
click at [925, 125] on button "..." at bounding box center [930, 127] width 23 height 17
click at [939, 237] on span "Delete" at bounding box center [954, 232] width 30 height 12
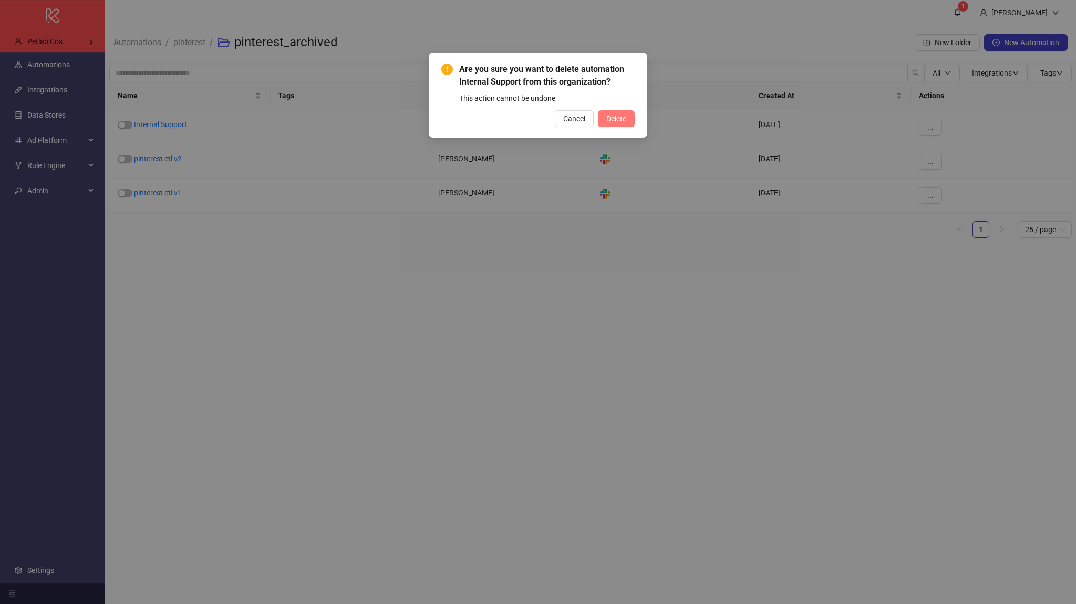
click at [602, 112] on button "Delete" at bounding box center [616, 118] width 37 height 17
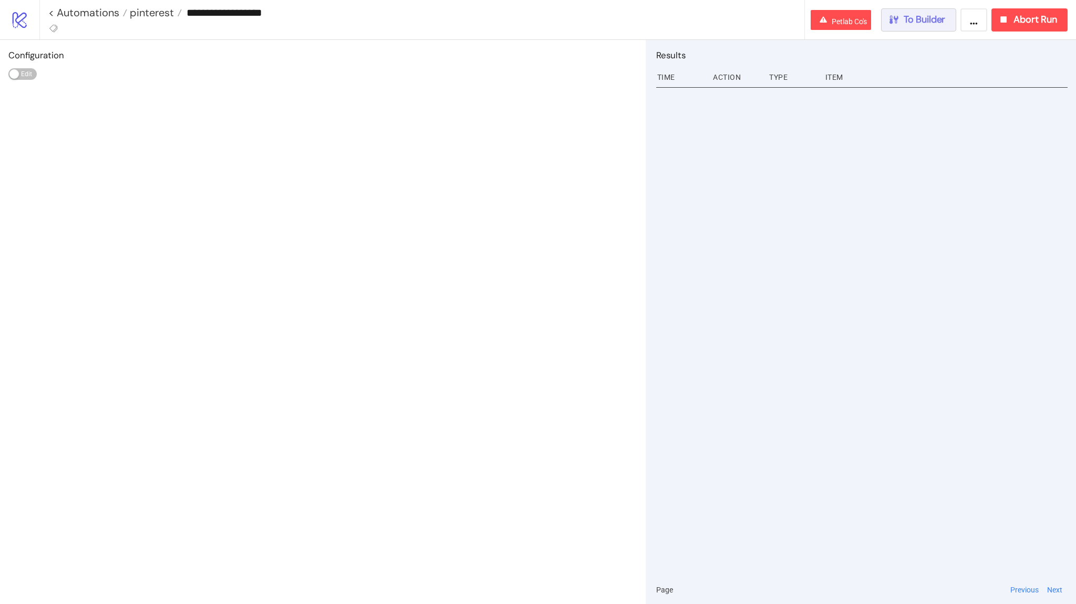
click at [903, 27] on button "To Builder" at bounding box center [919, 19] width 76 height 23
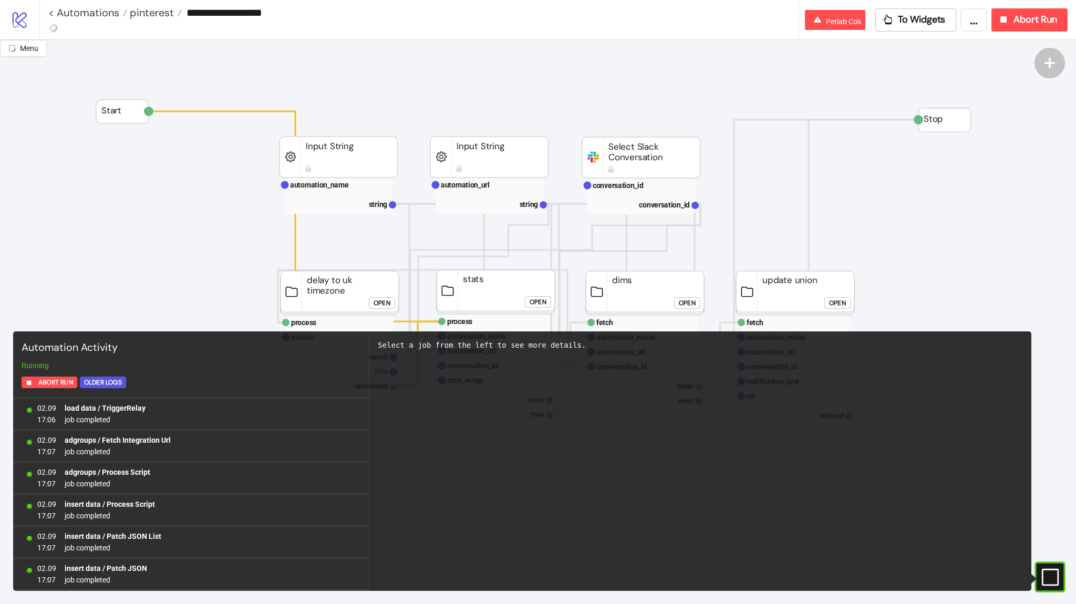
scroll to position [893, 0]
drag, startPoint x: 1048, startPoint y: 569, endPoint x: 558, endPoint y: 521, distance: 492.0
click at [618, 525] on div "Menu Automation Activity Running Abort Run Older Logs 02.09 17:06 load data / T…" at bounding box center [538, 322] width 1076 height 564
click at [153, 7] on span "pinterest" at bounding box center [150, 13] width 47 height 14
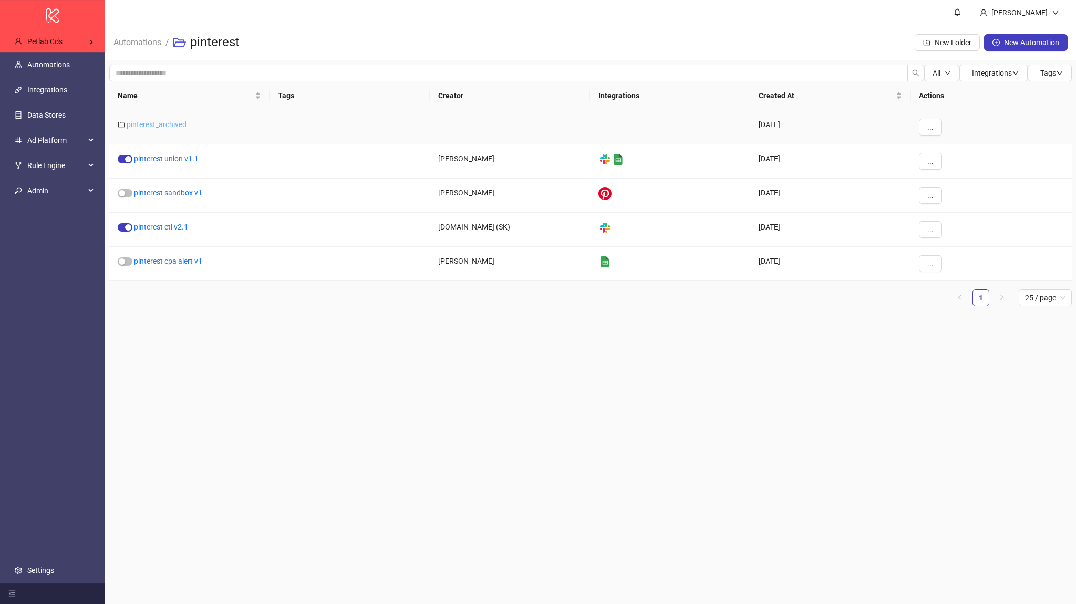
click at [162, 124] on link "pinterest_archived" at bounding box center [157, 124] width 60 height 8
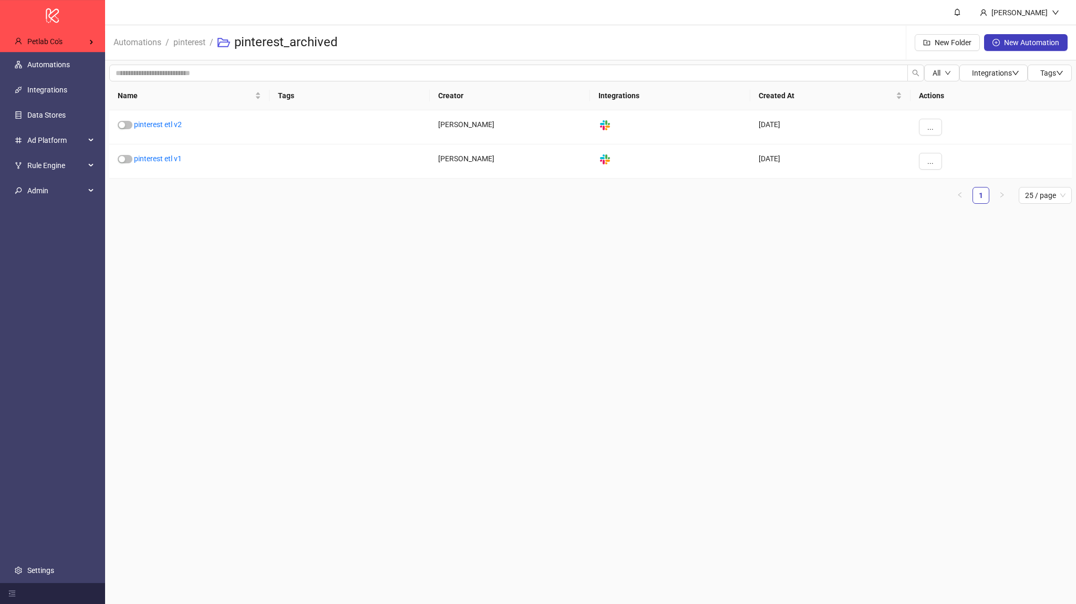
click at [674, 222] on main "Laith Alqaissi Automations / pinterest / pinterest_archived New Folder New Auto…" at bounding box center [590, 302] width 971 height 604
click at [1008, 38] on span "New Automation" at bounding box center [1031, 42] width 55 height 8
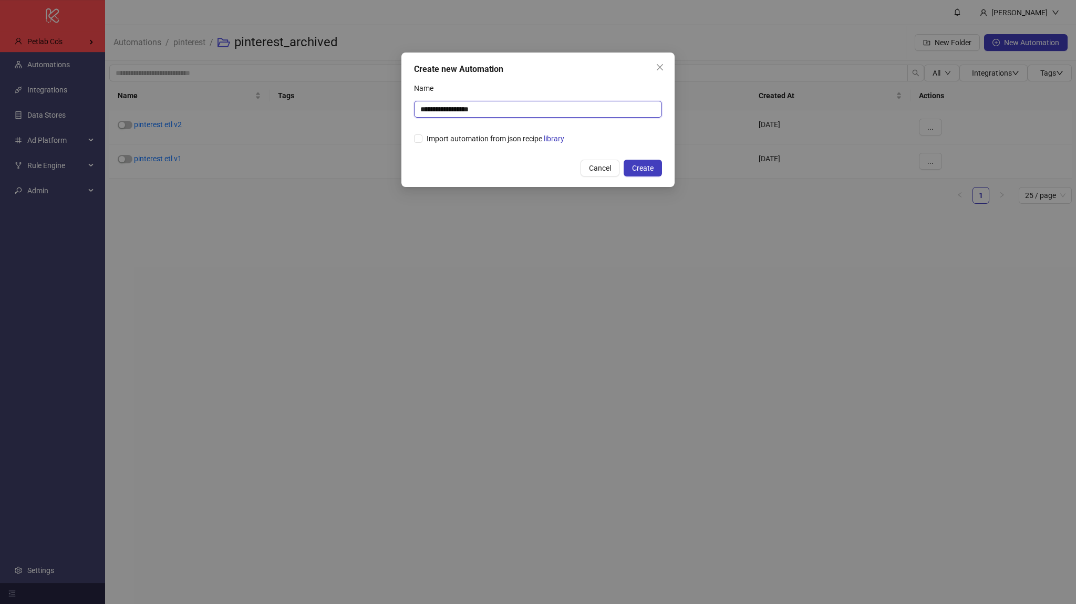
click at [514, 115] on input "**********" at bounding box center [538, 109] width 248 height 17
drag, startPoint x: 501, startPoint y: 110, endPoint x: 357, endPoint y: 87, distance: 145.3
click at [357, 87] on div "**********" at bounding box center [538, 302] width 1076 height 604
type input "**********"
drag, startPoint x: 636, startPoint y: 173, endPoint x: 610, endPoint y: 140, distance: 42.3
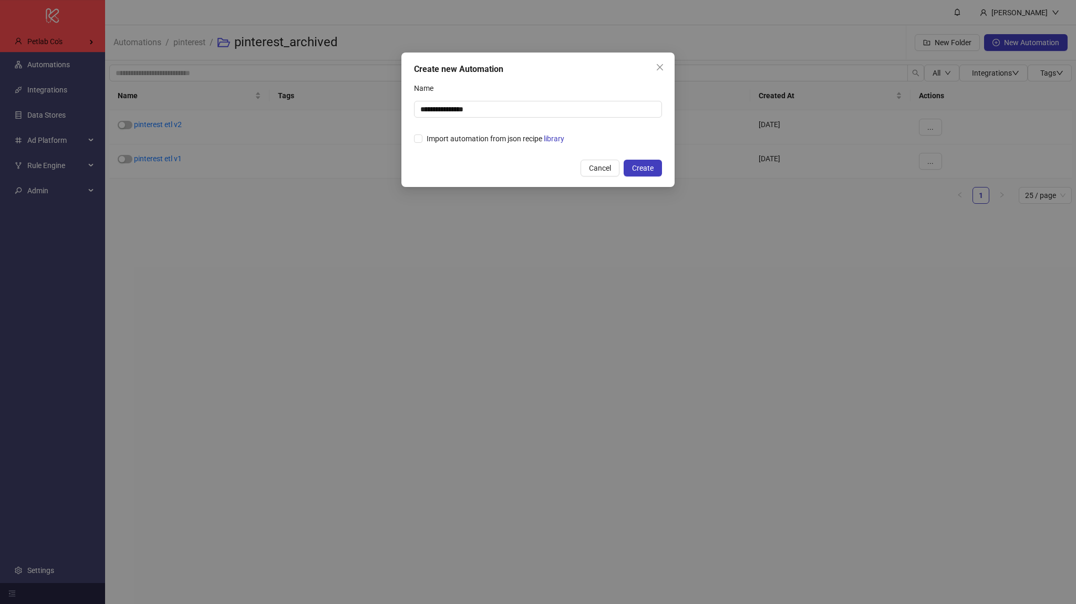
click at [610, 141] on div "**********" at bounding box center [537, 120] width 273 height 134
click at [649, 174] on button "Create" at bounding box center [643, 168] width 38 height 17
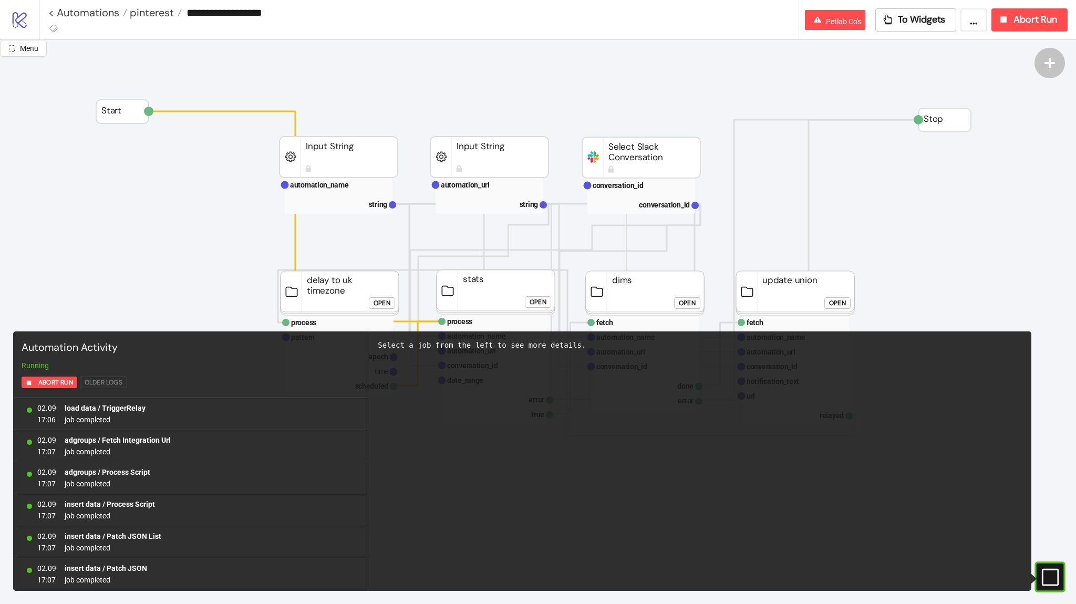
scroll to position [893, 0]
type input "**********"
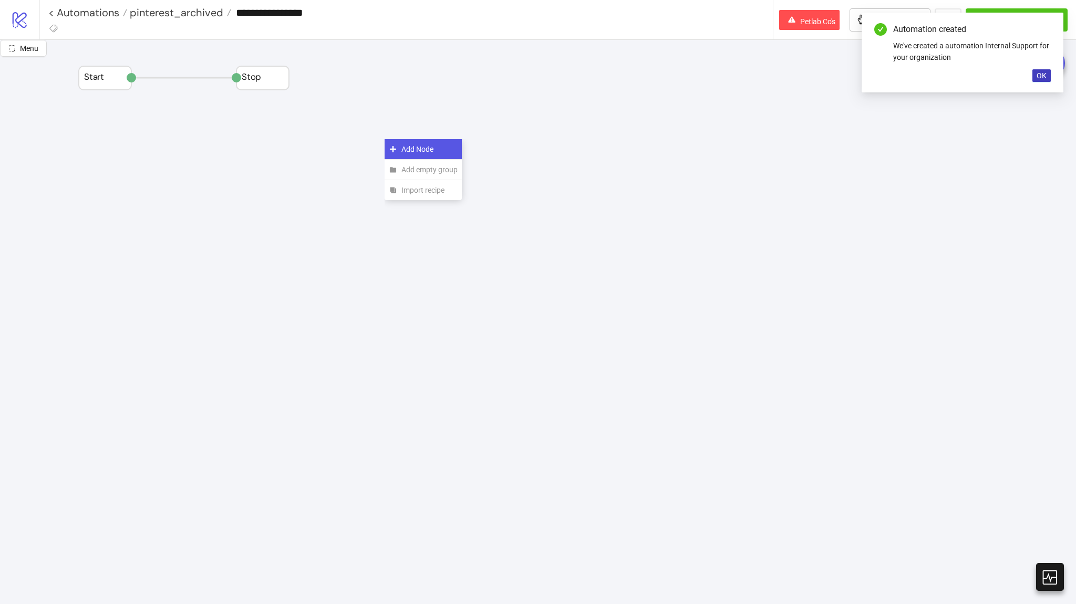
click at [399, 146] on div "Add Node" at bounding box center [423, 149] width 77 height 20
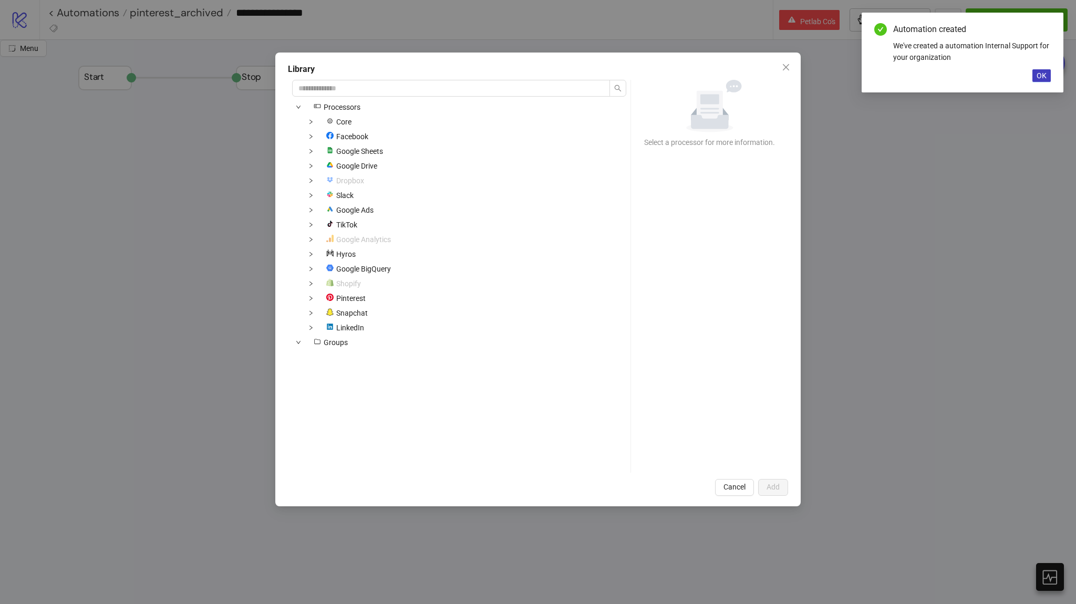
drag, startPoint x: 320, startPoint y: 287, endPoint x: 318, endPoint y: 297, distance: 10.1
click at [319, 290] on div "Shopify" at bounding box center [328, 283] width 73 height 13
click at [318, 297] on div "platform/pinterest Pinterest" at bounding box center [331, 298] width 78 height 13
click at [316, 300] on span at bounding box center [311, 298] width 13 height 13
click at [323, 316] on span at bounding box center [323, 313] width 13 height 13
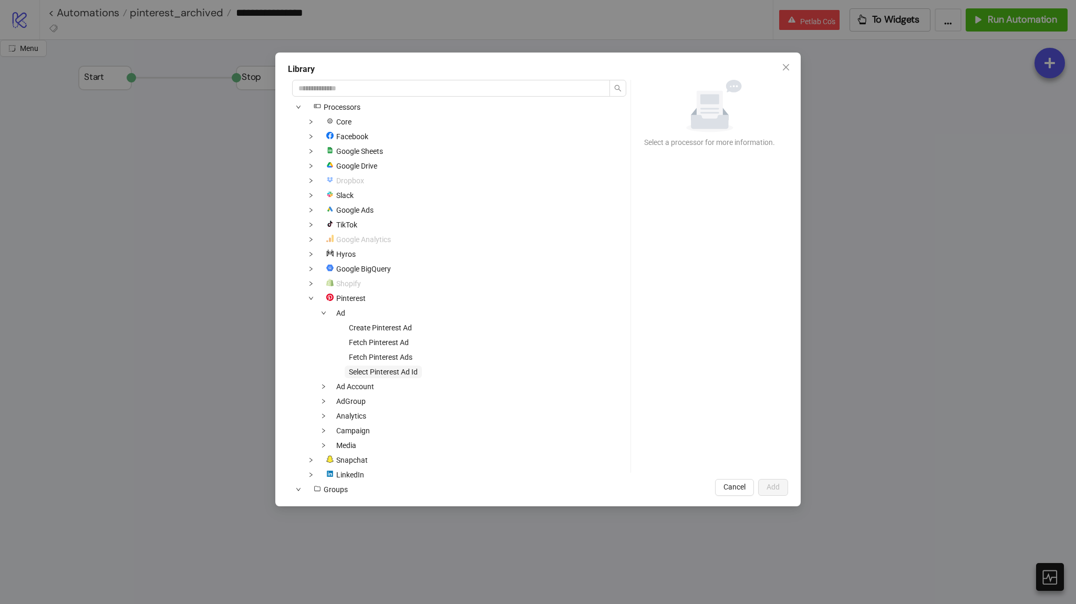
click at [352, 371] on span "Select Pinterest Ad Id" at bounding box center [383, 372] width 69 height 8
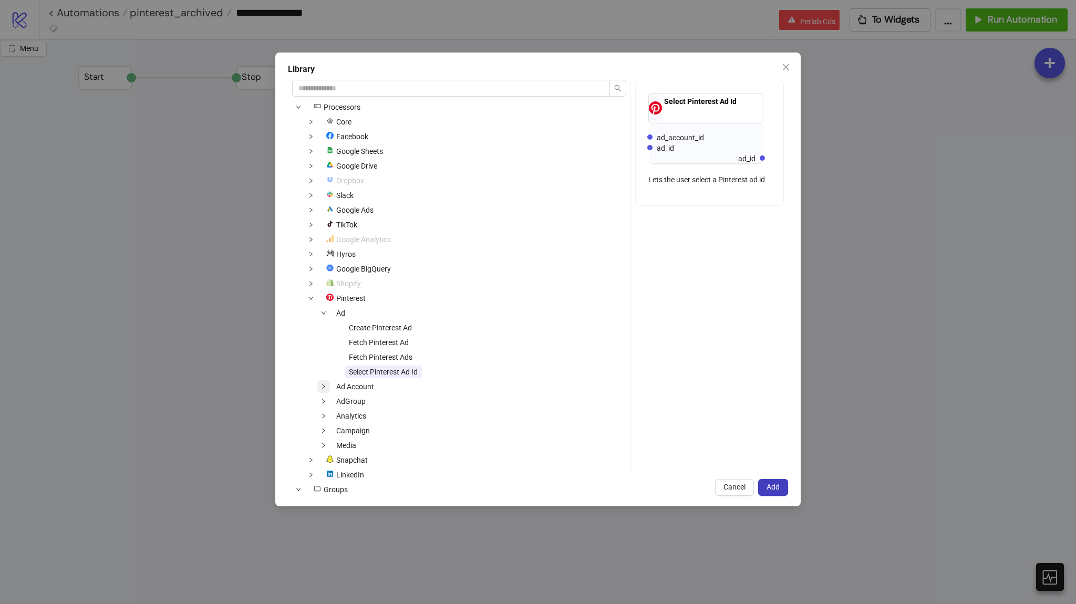
click at [323, 391] on span at bounding box center [323, 386] width 13 height 13
click at [326, 432] on span at bounding box center [323, 430] width 13 height 13
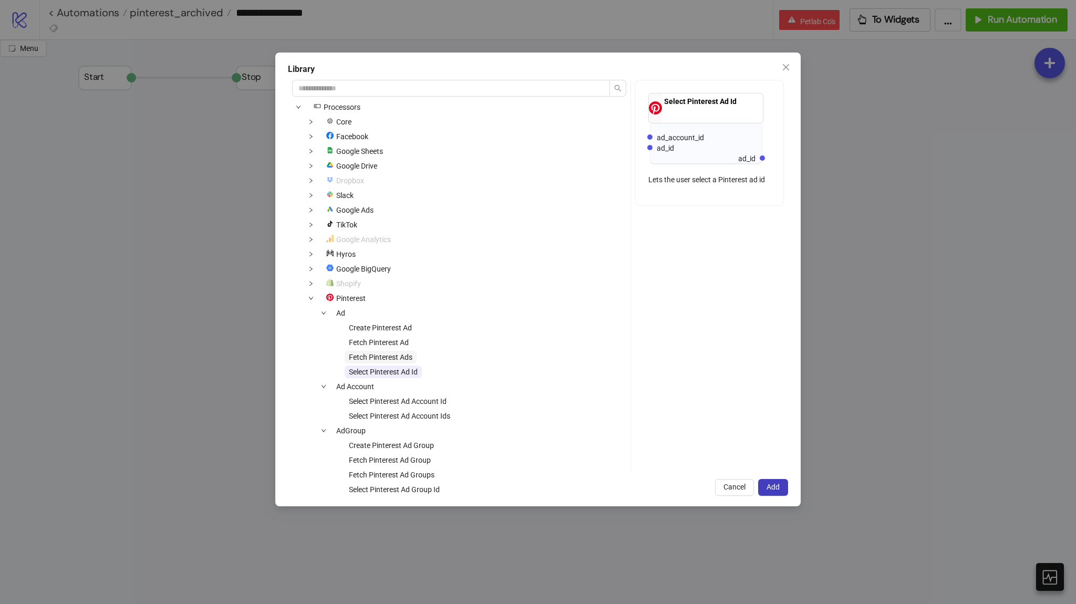
click at [362, 354] on span "Fetch Pinterest Ads" at bounding box center [381, 357] width 64 height 8
click at [768, 489] on span "Add" at bounding box center [772, 487] width 13 height 8
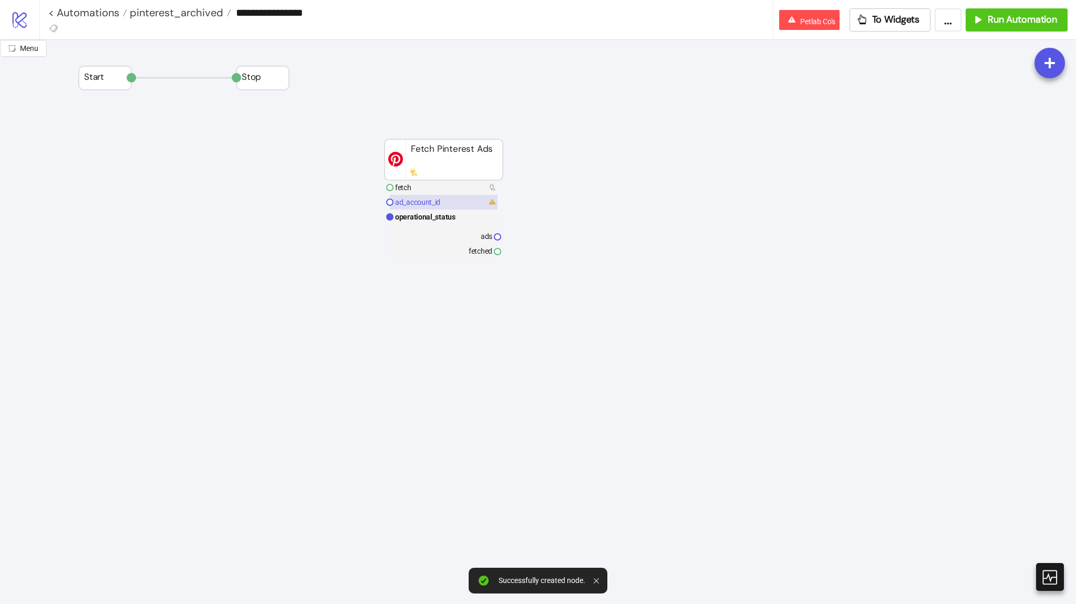
click at [481, 198] on rect at bounding box center [444, 202] width 108 height 15
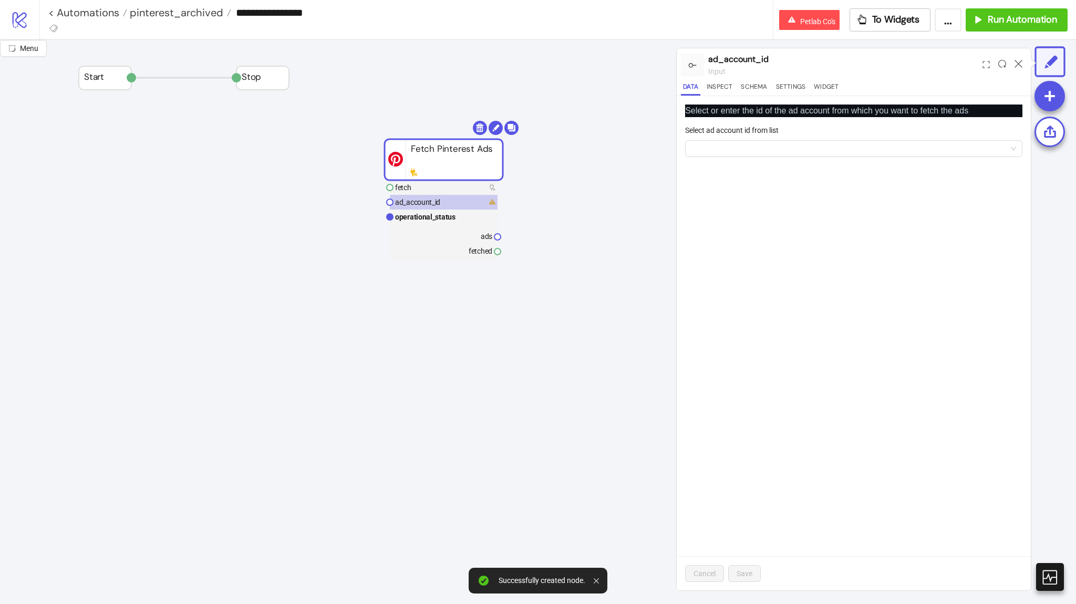
click at [750, 157] on form "Select ad account id from list" at bounding box center [853, 147] width 337 height 45
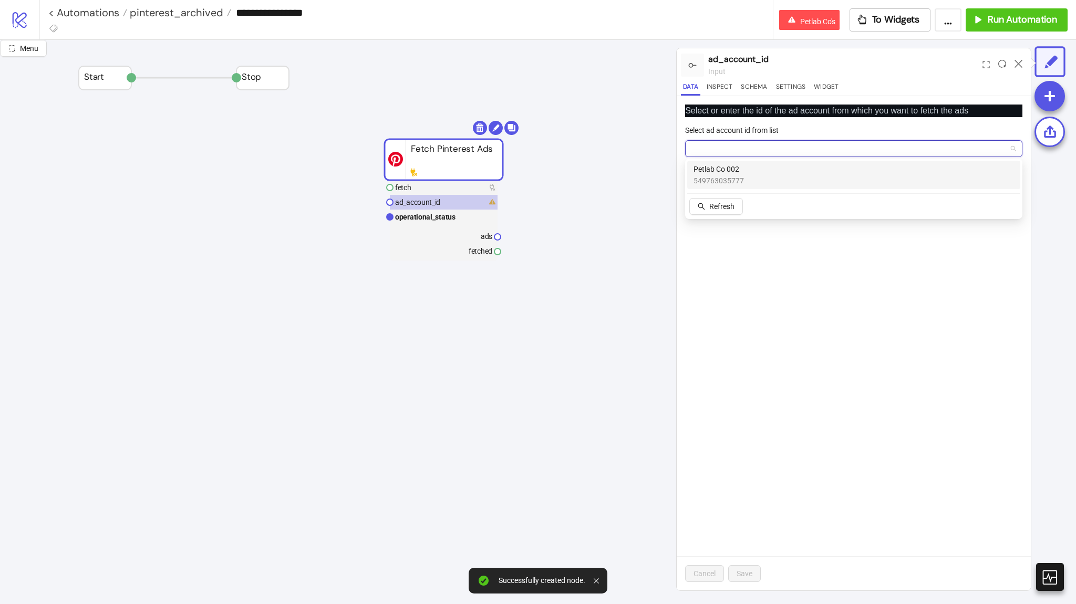
click at [750, 155] on input "Select ad account id from list" at bounding box center [848, 149] width 315 height 16
click at [741, 172] on span "Petlab Co 002" at bounding box center [718, 169] width 50 height 12
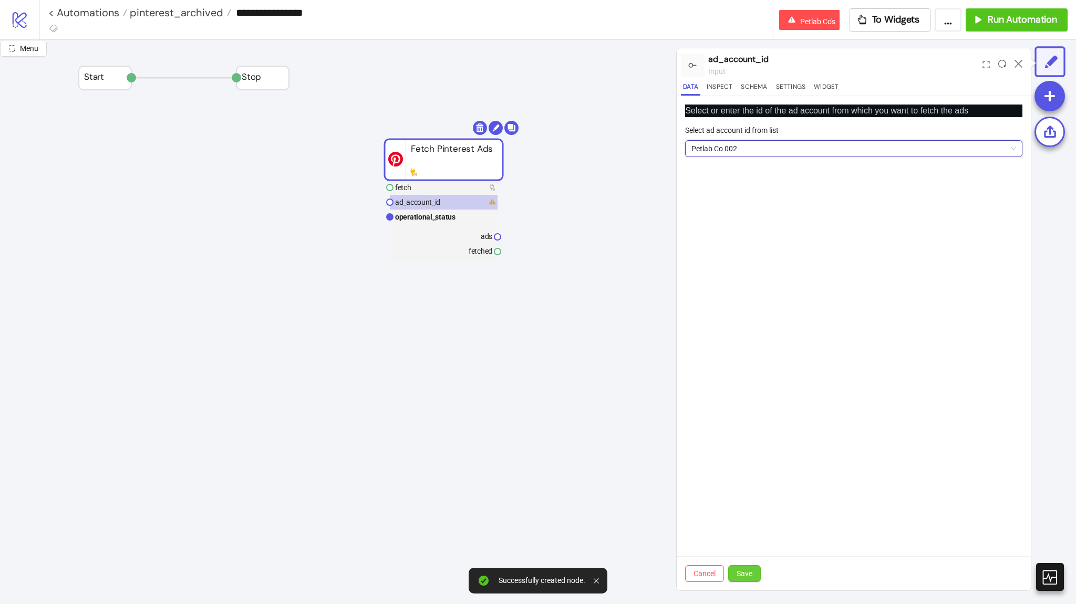
click at [754, 573] on button "Save" at bounding box center [744, 573] width 33 height 17
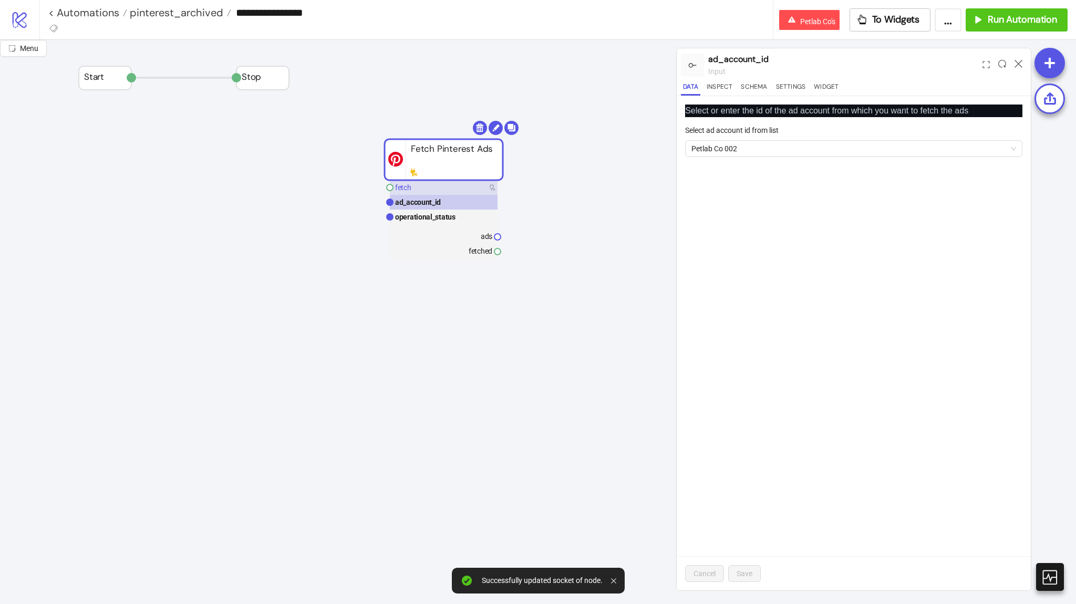
click at [471, 187] on rect at bounding box center [444, 187] width 108 height 15
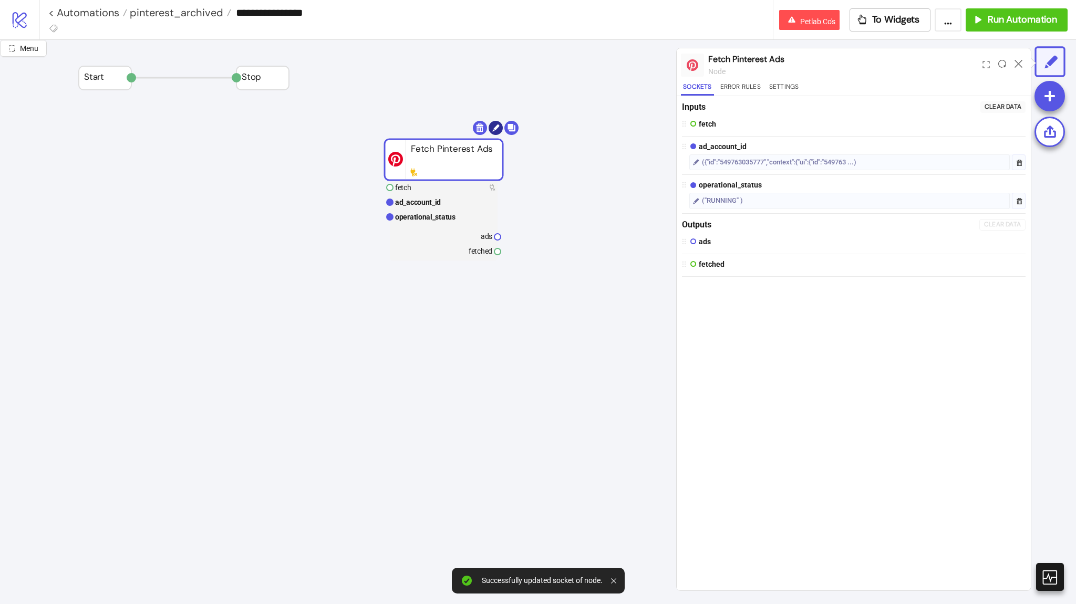
click at [497, 131] on circle at bounding box center [496, 128] width 14 height 14
click at [751, 84] on button "Error Rules" at bounding box center [740, 88] width 45 height 14
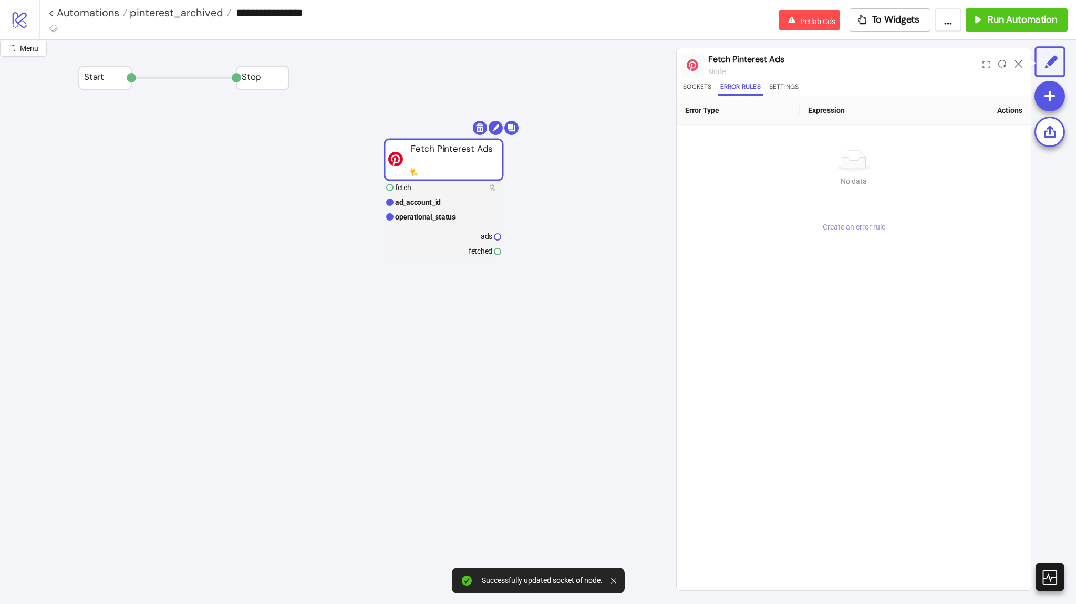
click at [854, 223] on span "Create an error rule" at bounding box center [854, 227] width 63 height 8
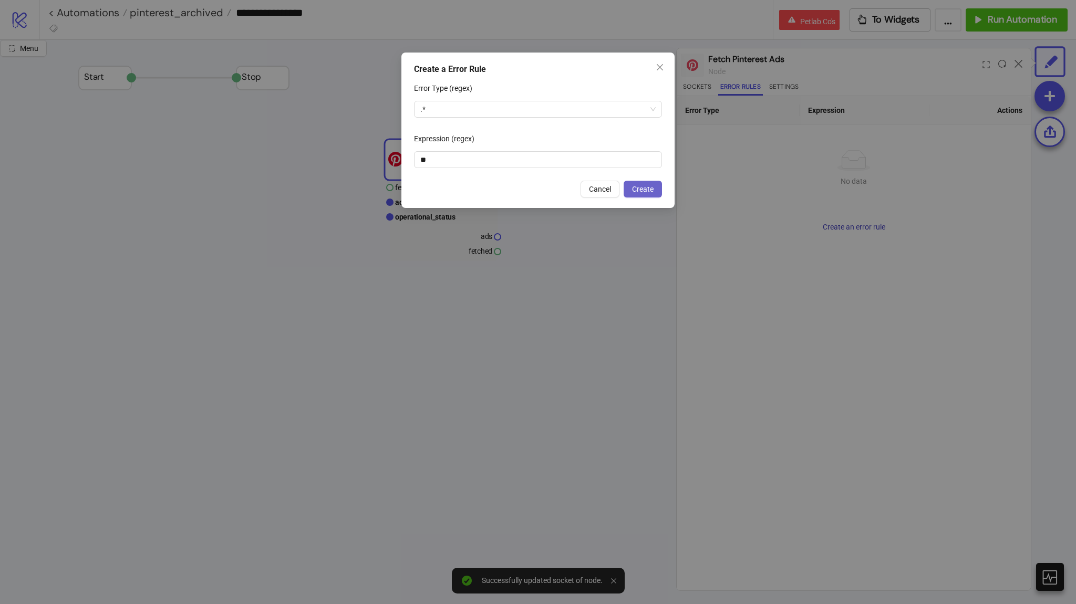
click at [656, 187] on button "Create" at bounding box center [643, 189] width 38 height 17
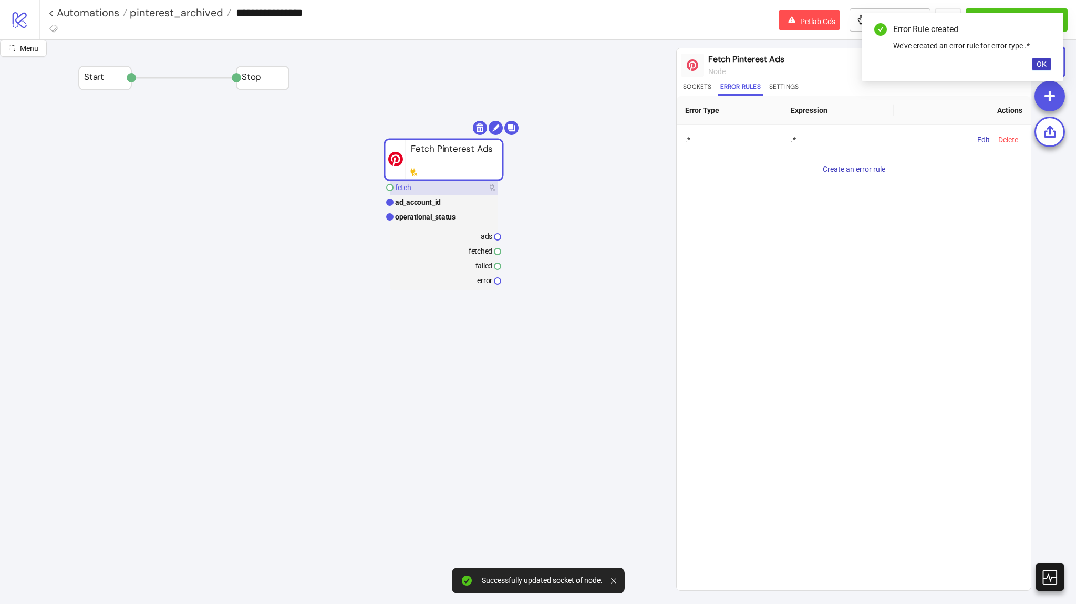
click at [455, 189] on rect at bounding box center [444, 187] width 108 height 15
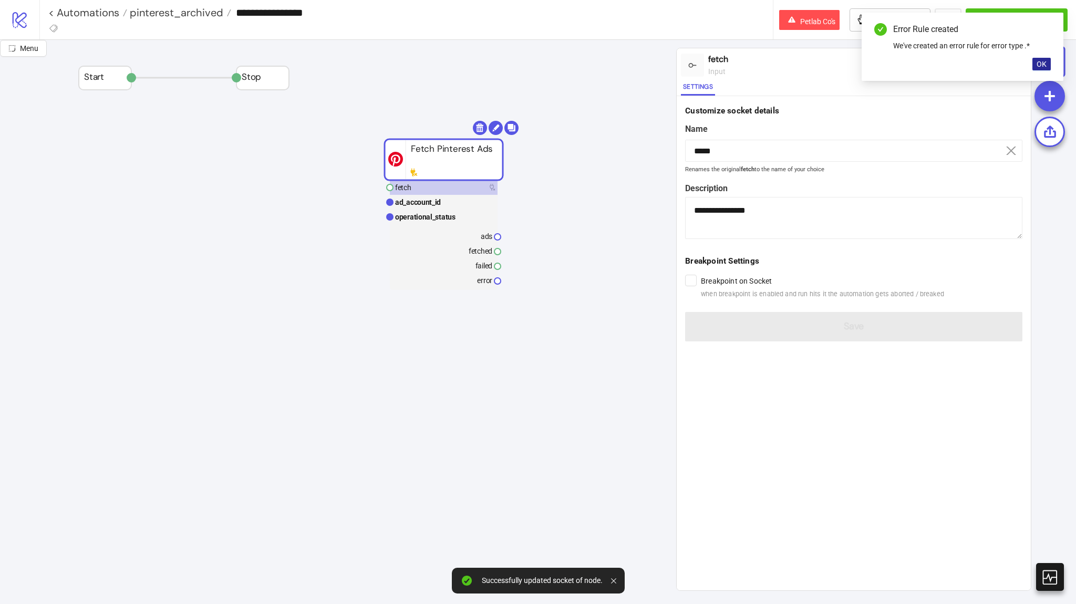
click at [1040, 68] on button "OK" at bounding box center [1041, 64] width 18 height 13
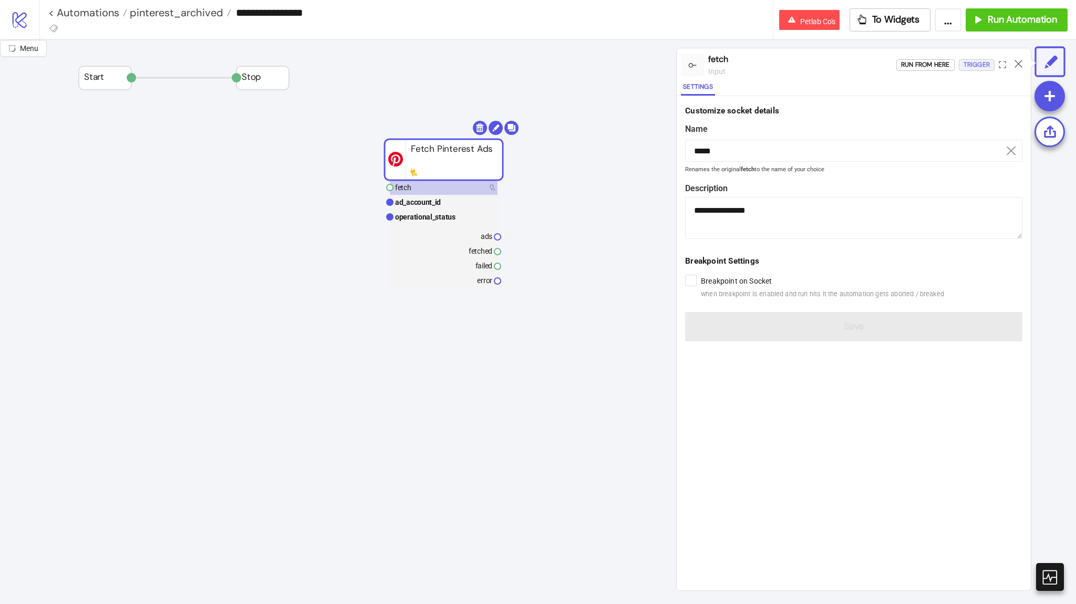
click at [973, 70] on div "Trigger" at bounding box center [976, 65] width 26 height 12
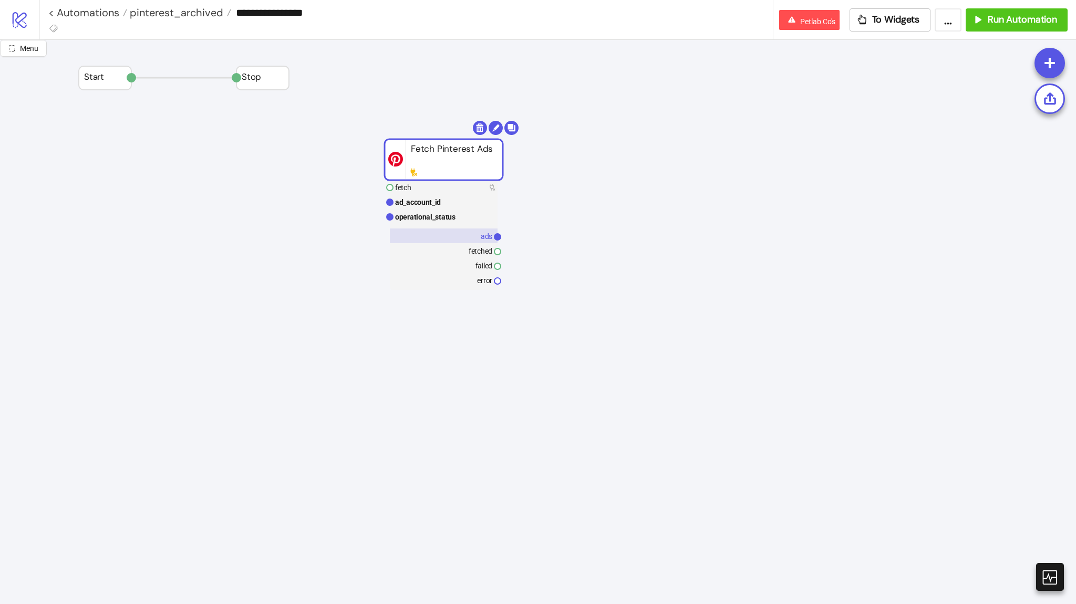
click at [479, 236] on rect at bounding box center [444, 236] width 108 height 15
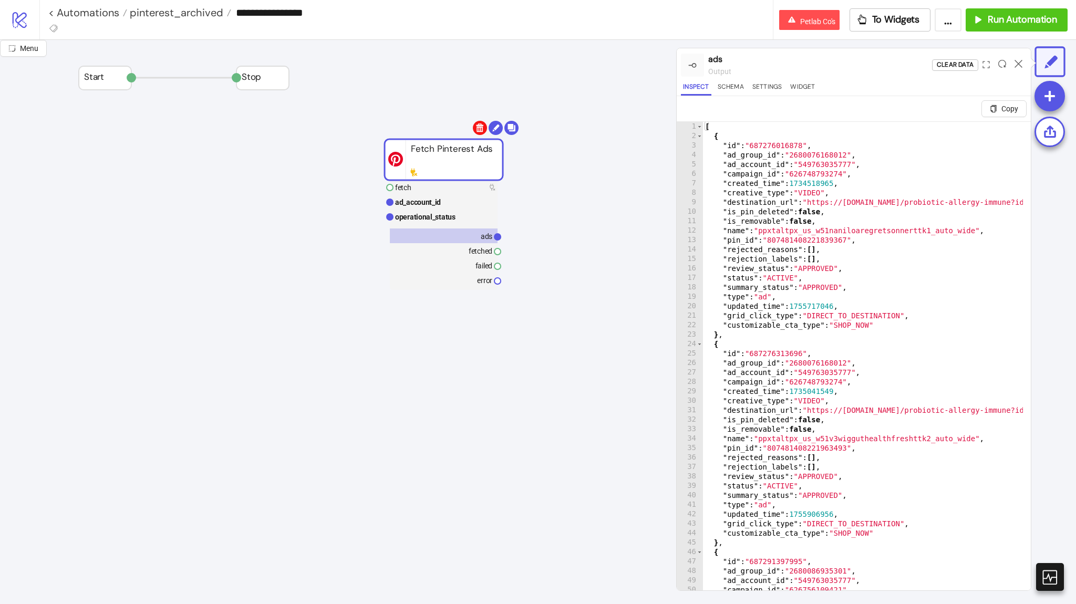
click at [482, 132] on body "**********" at bounding box center [538, 302] width 1076 height 604
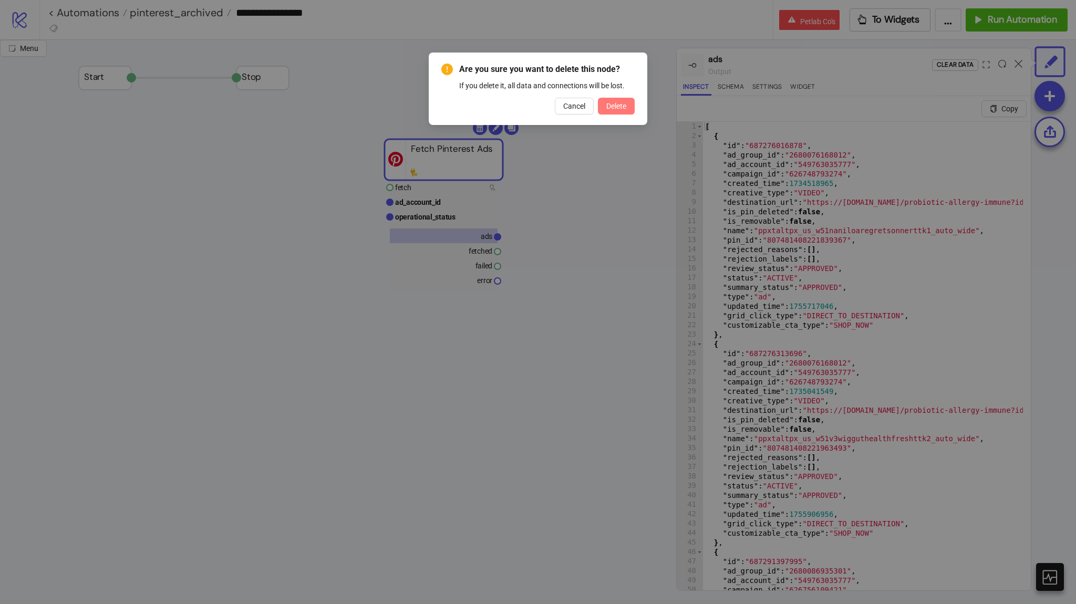
click at [613, 104] on span "Delete" at bounding box center [616, 106] width 20 height 8
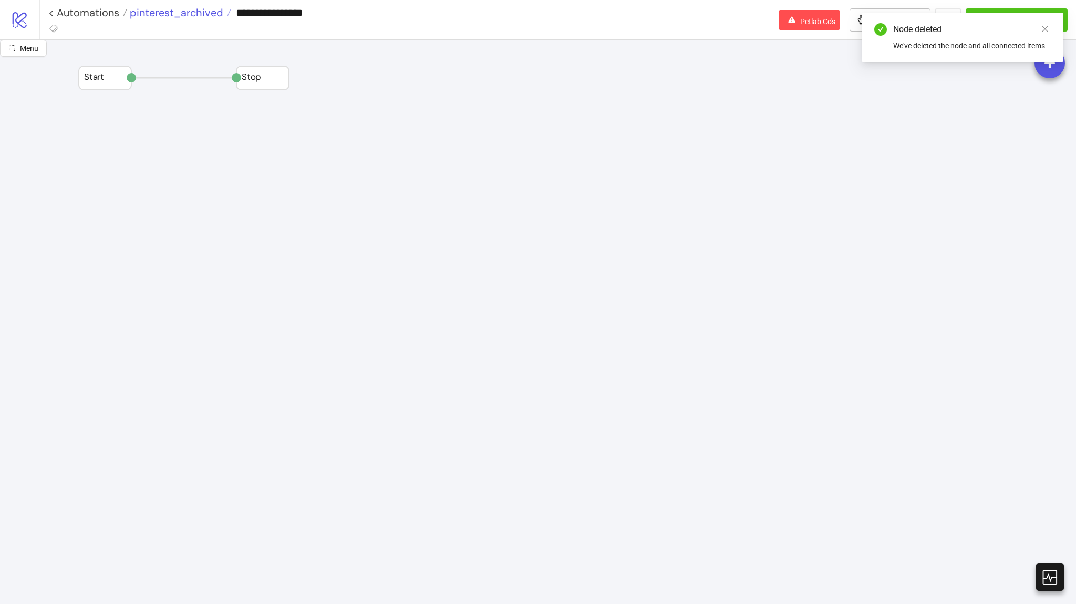
click at [180, 13] on span "pinterest_archived" at bounding box center [175, 13] width 96 height 14
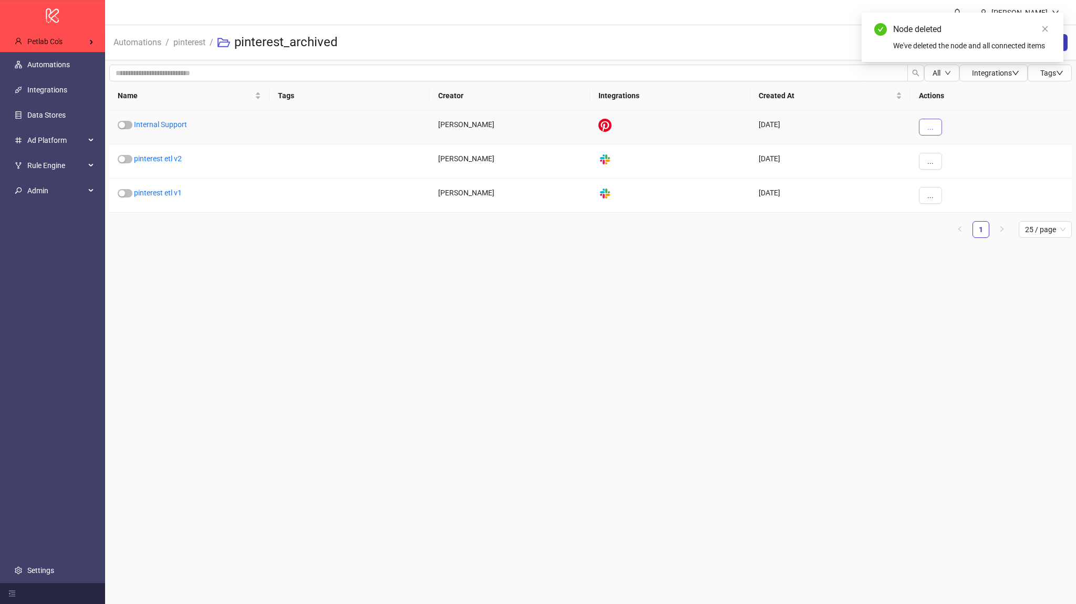
click at [924, 120] on button "..." at bounding box center [930, 127] width 23 height 17
click at [930, 232] on icon "delete" at bounding box center [930, 232] width 6 height 6
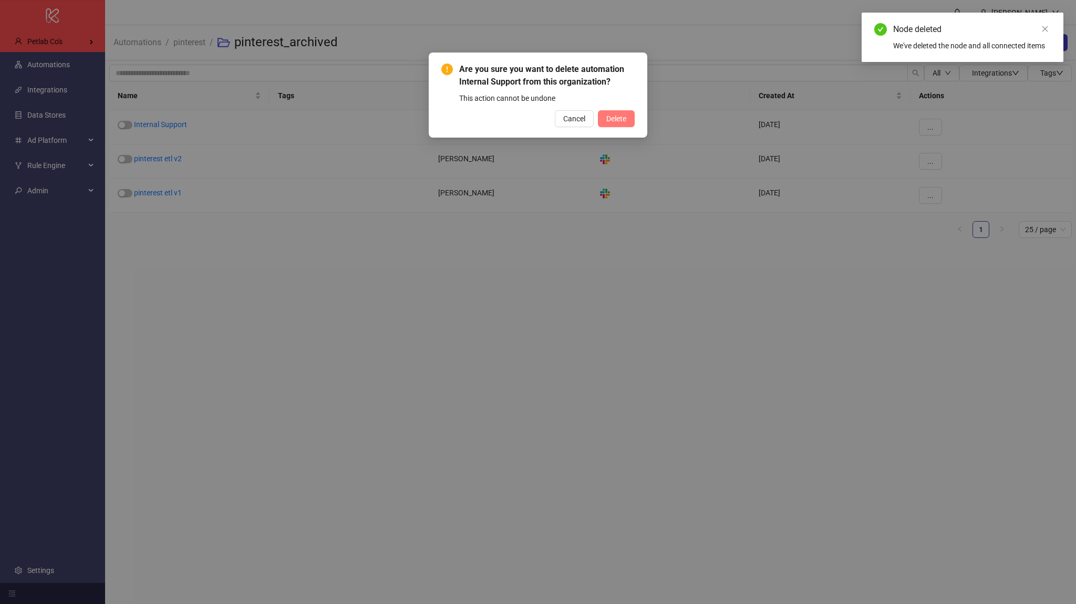
click at [620, 117] on span "Delete" at bounding box center [616, 119] width 20 height 8
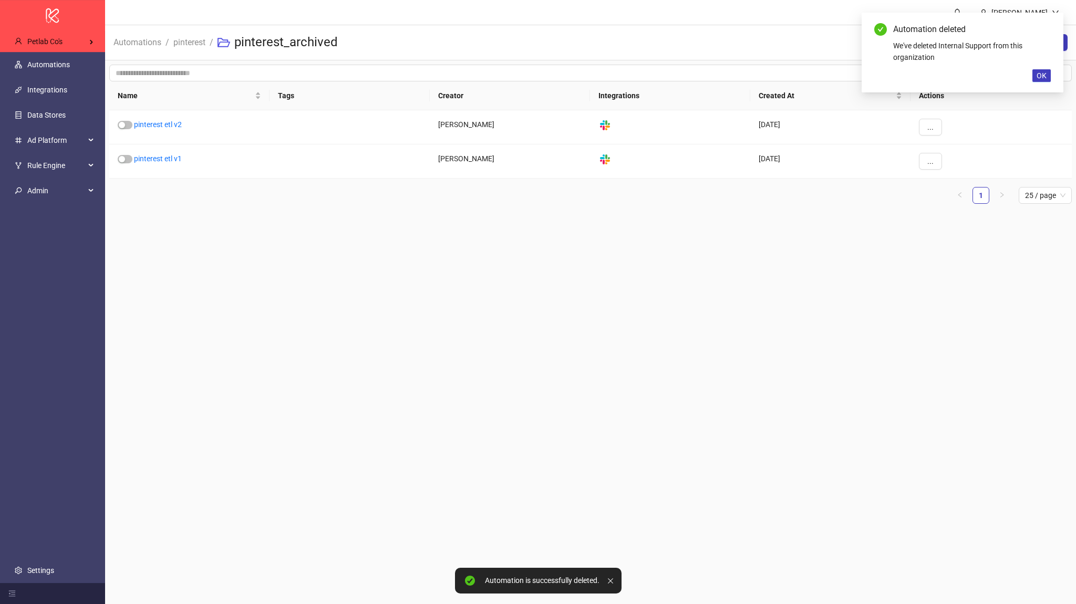
click at [194, 30] on li "pinterest" at bounding box center [189, 43] width 32 height 34
click at [193, 37] on link "pinterest" at bounding box center [189, 42] width 36 height 12
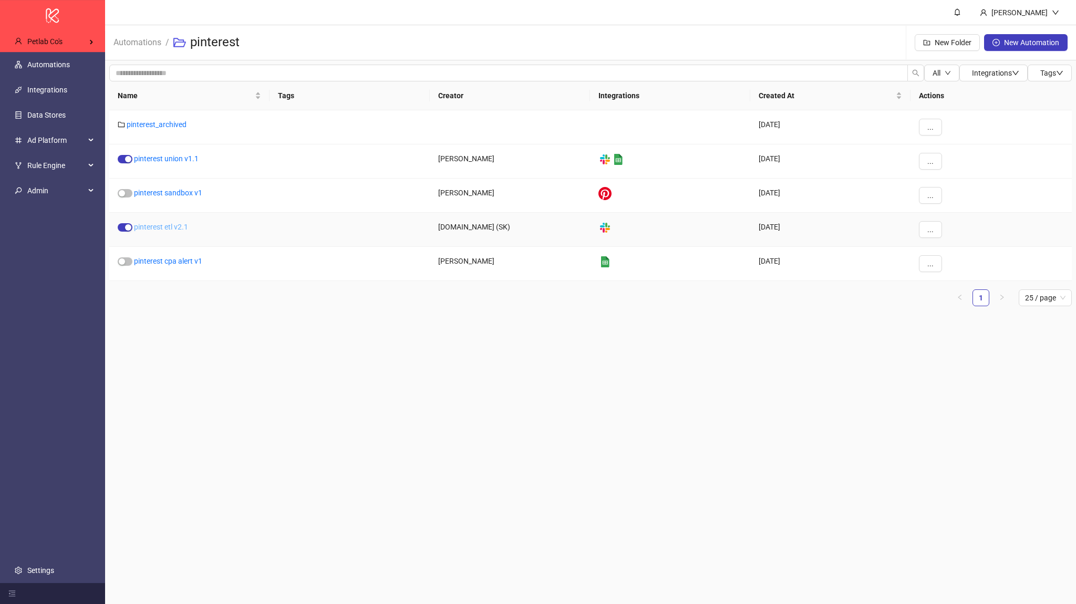
click at [179, 225] on link "pinterest etl v2.1" at bounding box center [161, 227] width 54 height 8
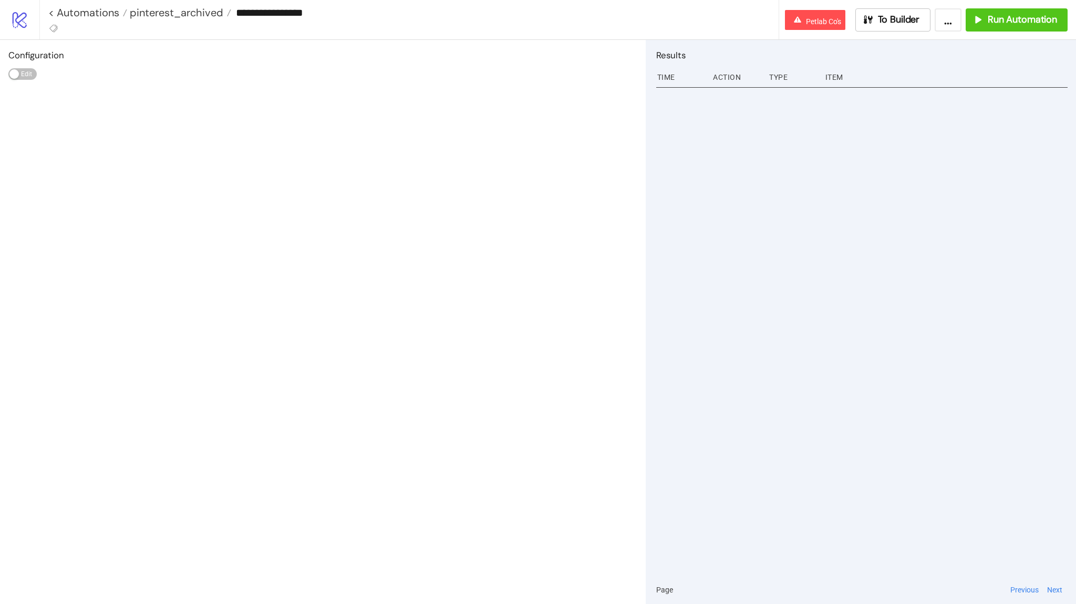
type input "**********"
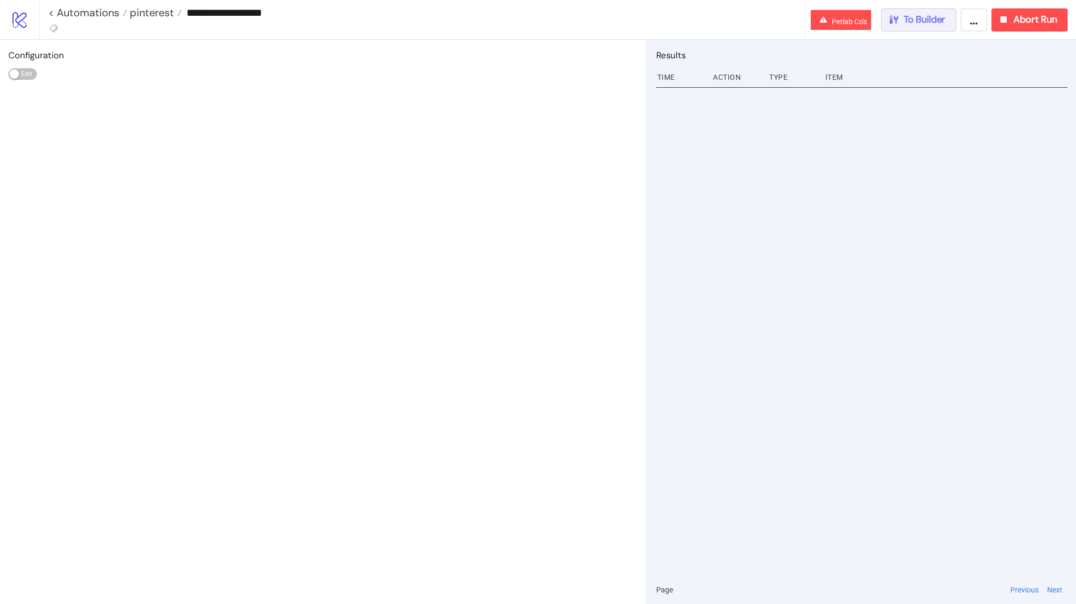
click at [905, 27] on button "To Builder" at bounding box center [919, 19] width 76 height 23
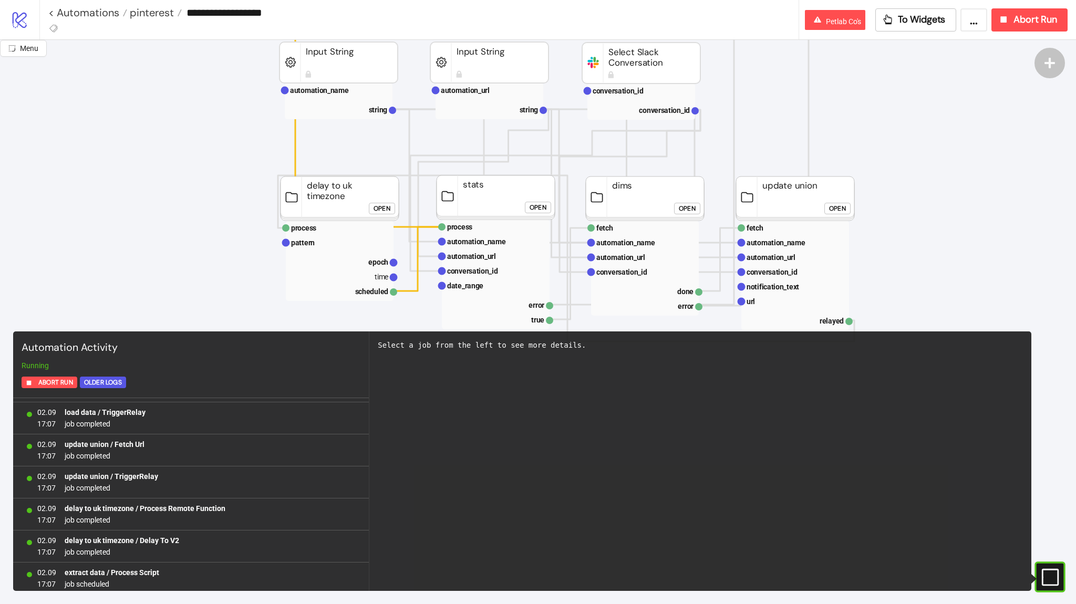
scroll to position [893, 0]
click at [527, 210] on button "Open" at bounding box center [538, 208] width 26 height 12
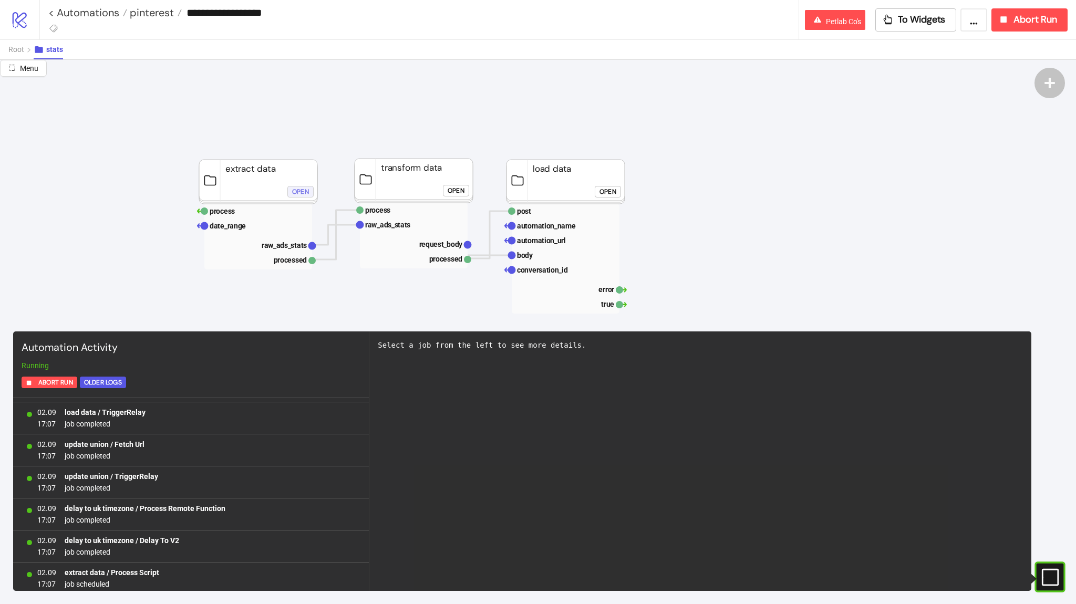
click at [296, 193] on div "Open" at bounding box center [300, 191] width 17 height 12
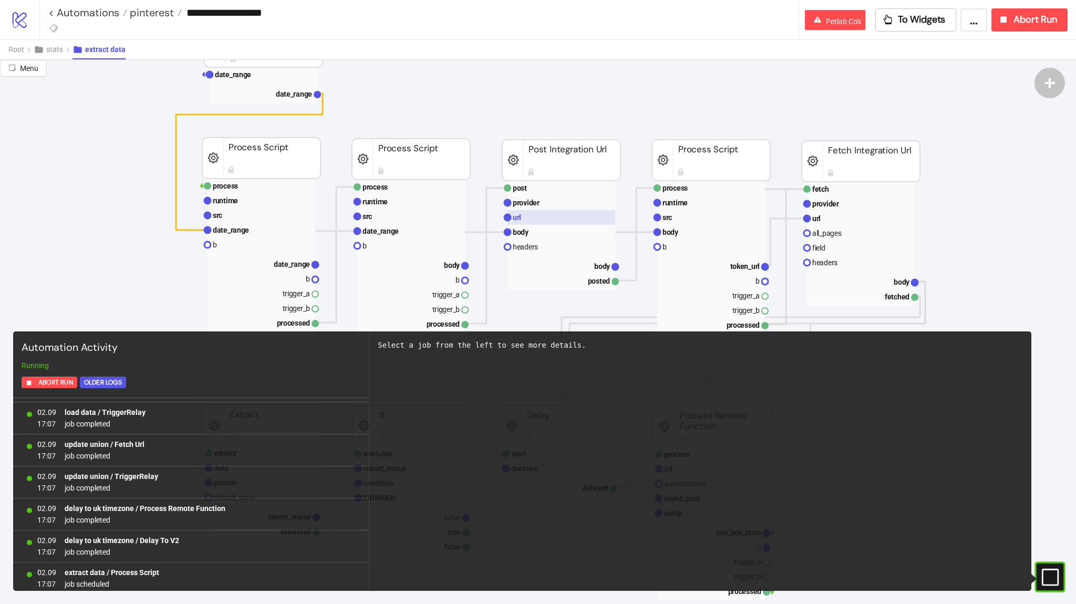
click at [537, 222] on rect at bounding box center [561, 217] width 108 height 15
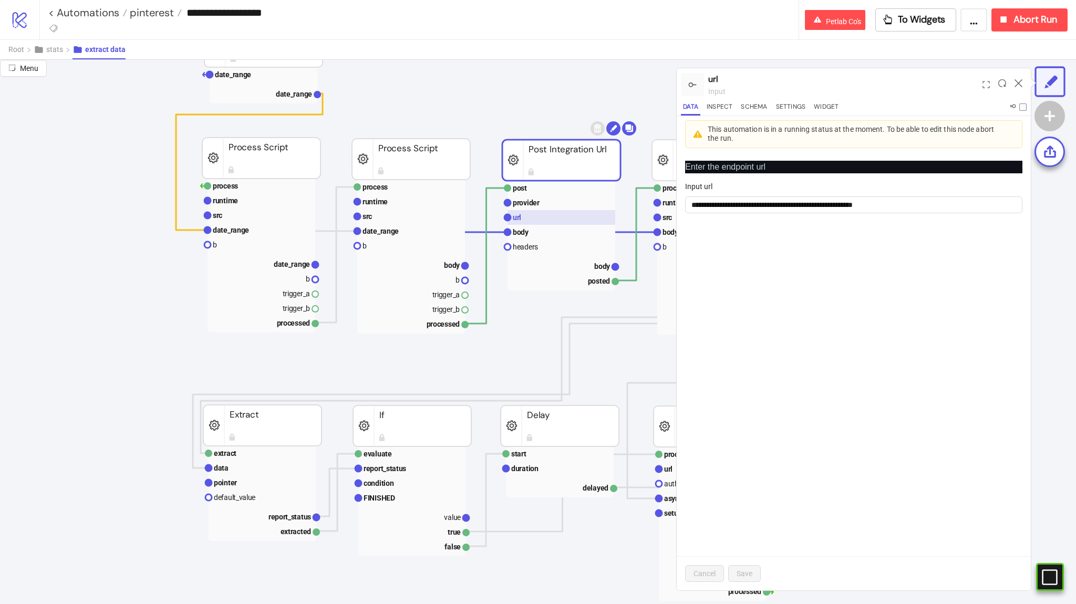
click at [537, 224] on rect at bounding box center [561, 217] width 108 height 15
click at [538, 226] on rect at bounding box center [561, 232] width 108 height 15
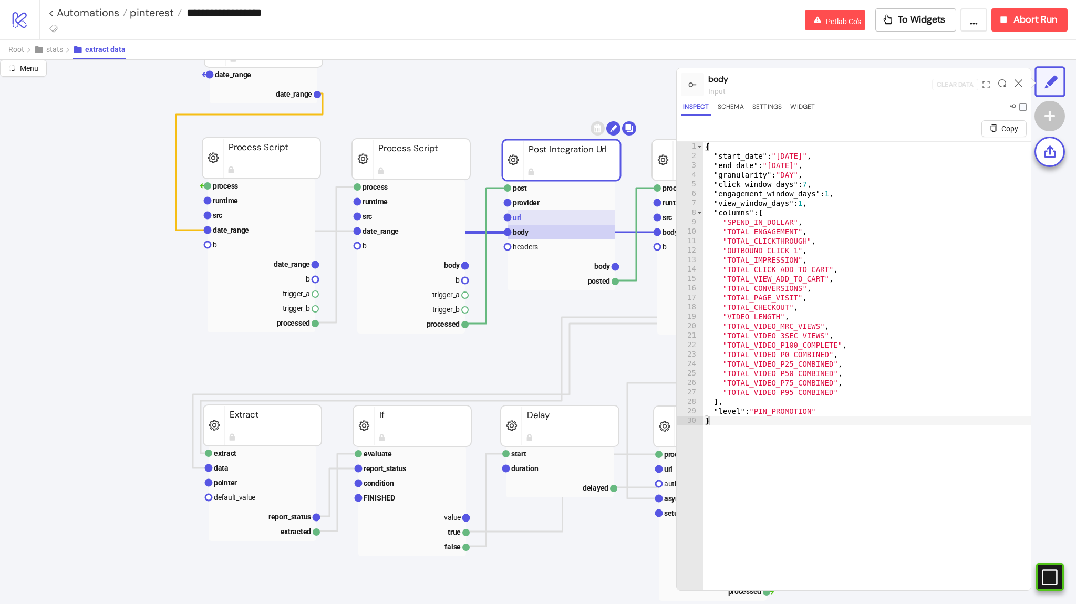
click at [538, 216] on rect at bounding box center [561, 217] width 108 height 15
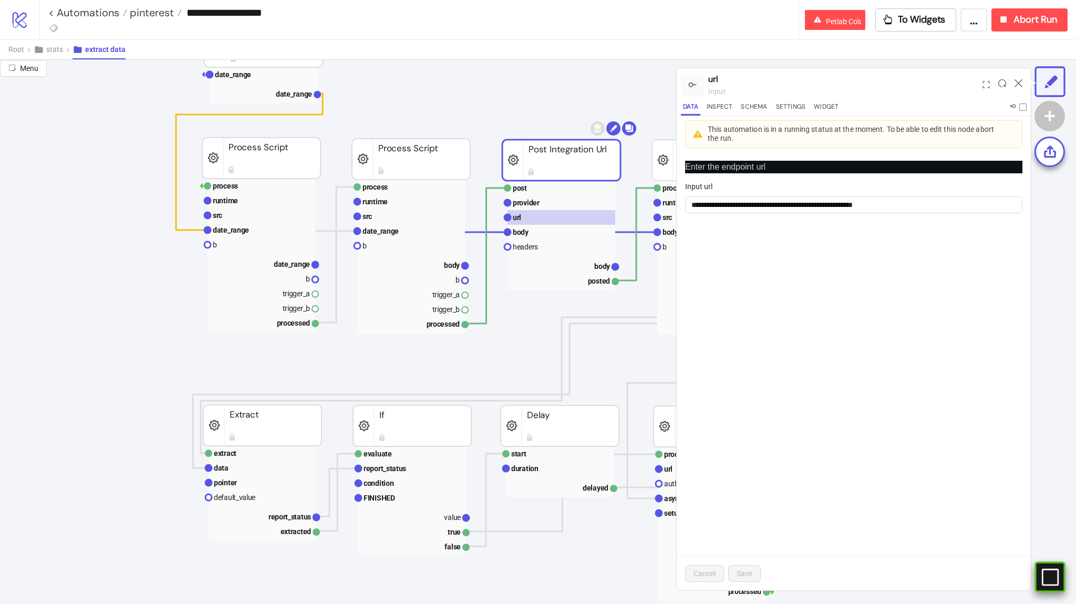
drag, startPoint x: 1050, startPoint y: 572, endPoint x: 1040, endPoint y: 572, distance: 10.0
click at [1050, 572] on icon "#e9k1n36qviq57_to { animation: e9k1n36qviq57_to__to 2000ms linear infinite norm…" at bounding box center [1049, 577] width 18 height 18
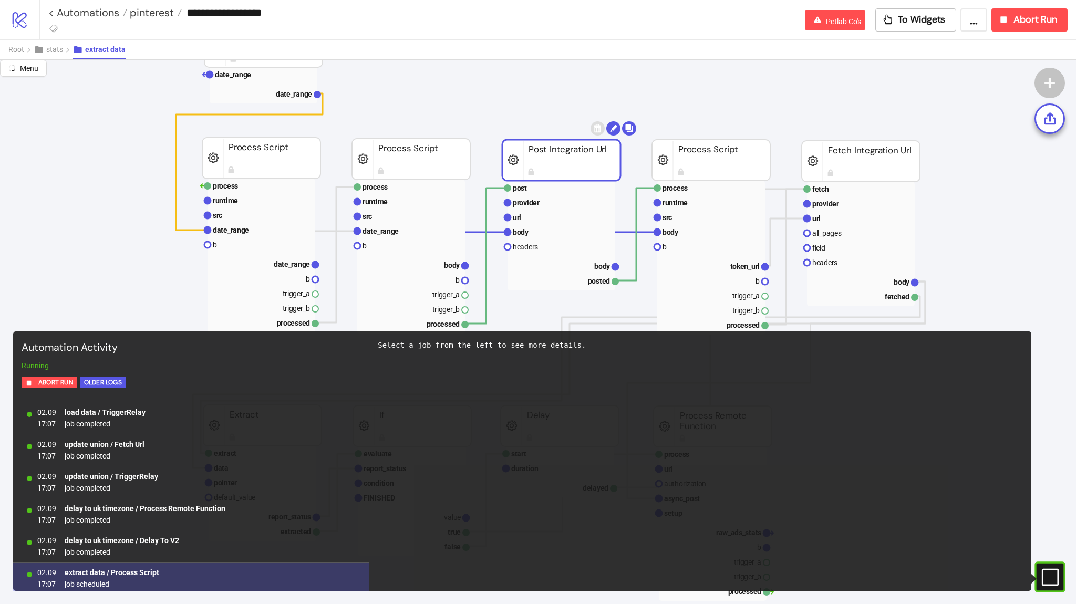
click at [227, 565] on div "02.09 17:07 extract data / Process Script job scheduled" at bounding box center [191, 579] width 356 height 32
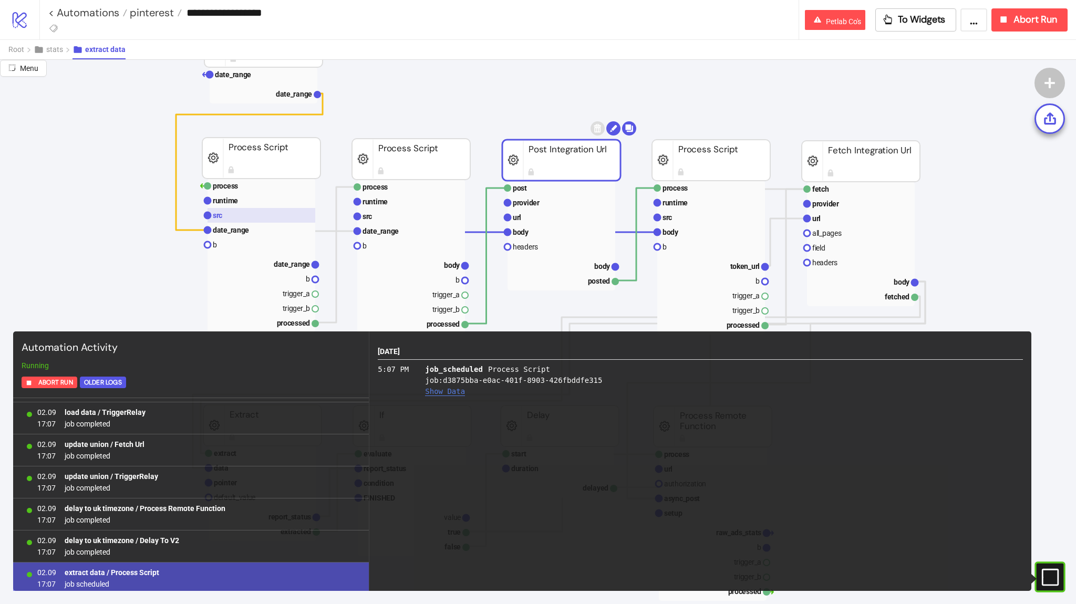
click at [291, 217] on rect at bounding box center [262, 215] width 108 height 15
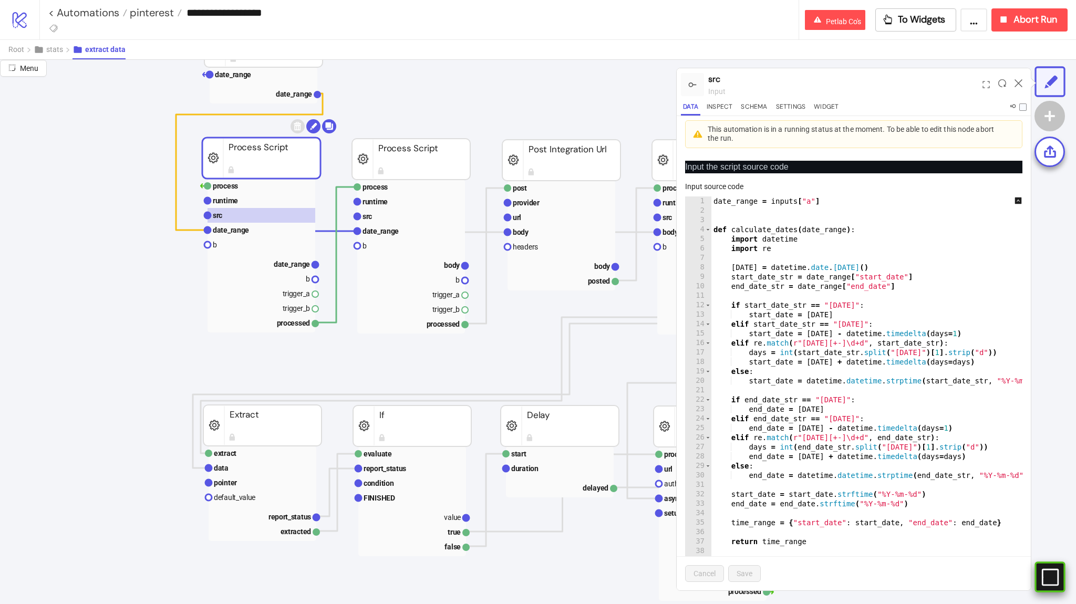
click at [1043, 577] on rect at bounding box center [1035, 577] width 16 height 16
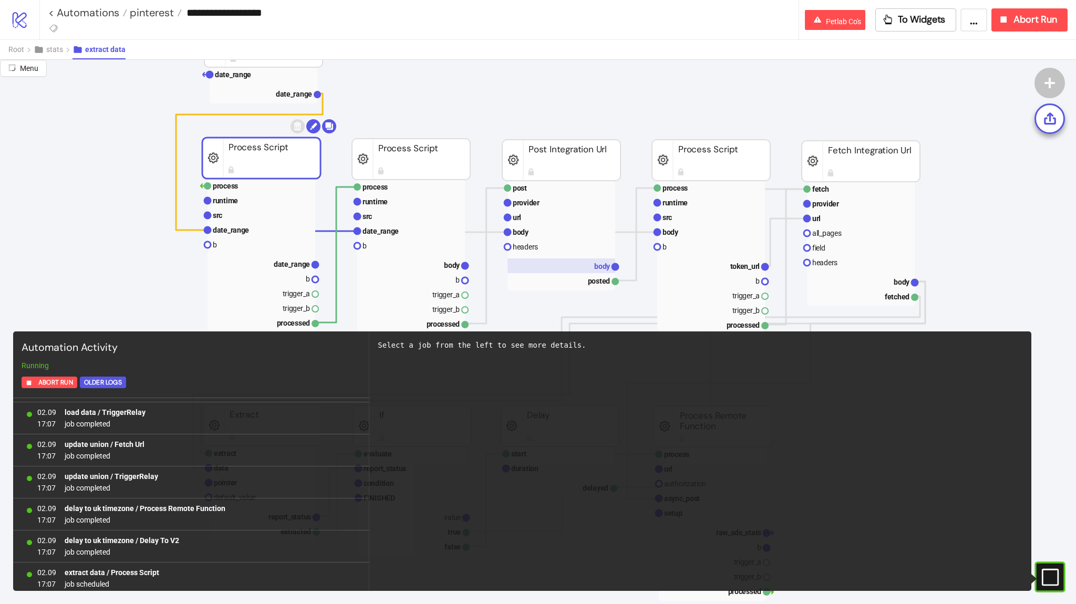
click at [526, 267] on rect at bounding box center [561, 265] width 108 height 15
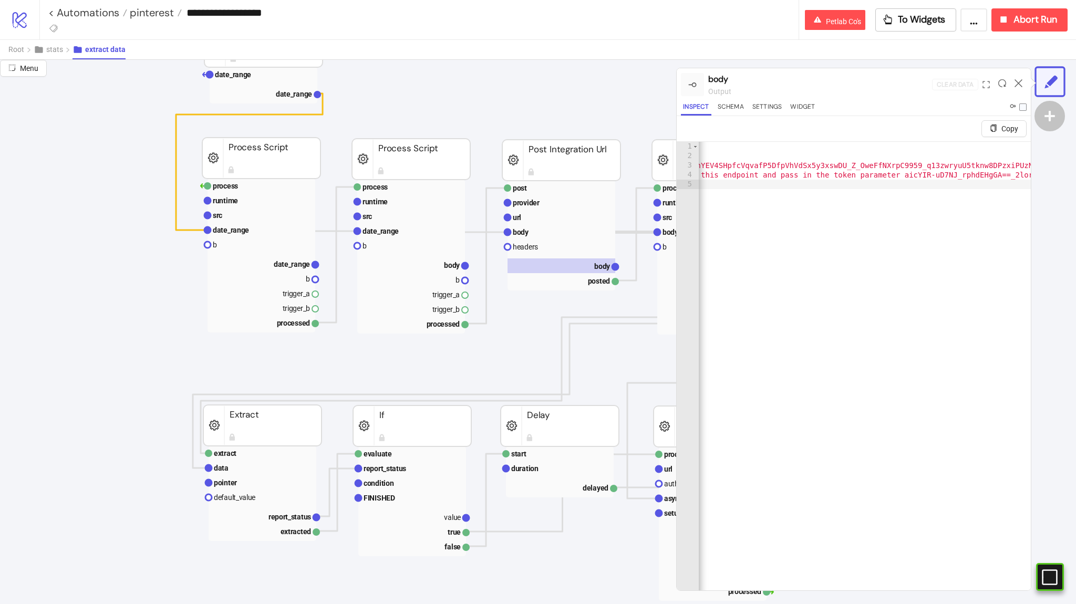
scroll to position [0, 0]
click at [274, 232] on rect at bounding box center [262, 230] width 108 height 15
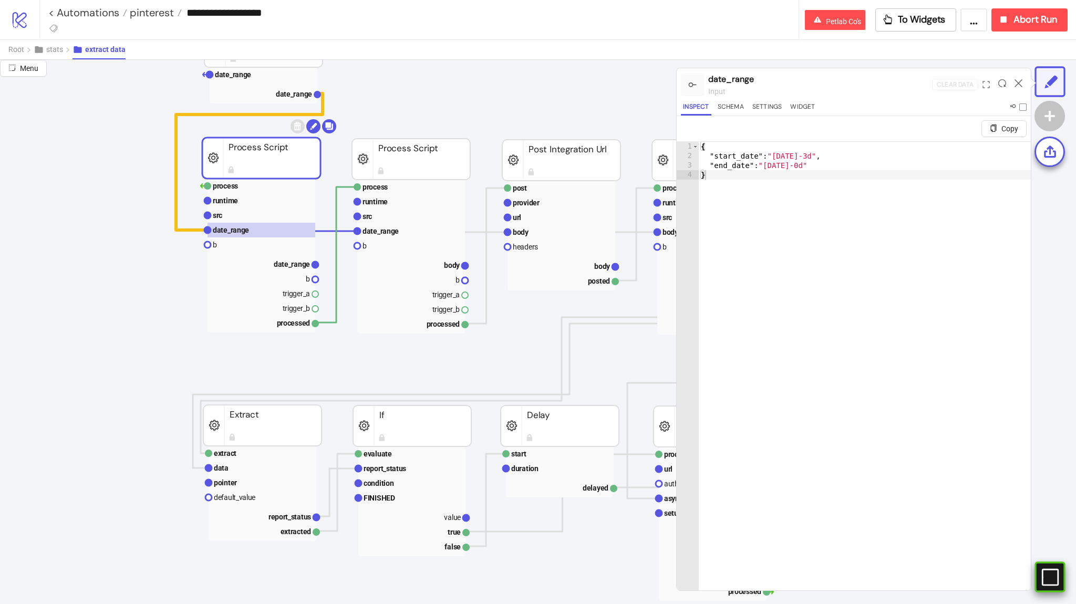
click at [1043, 567] on div "#e9k1n36qviq57_to { animation: e9k1n36qviq57_to__to 2000ms linear infinite norm…" at bounding box center [1049, 577] width 30 height 30
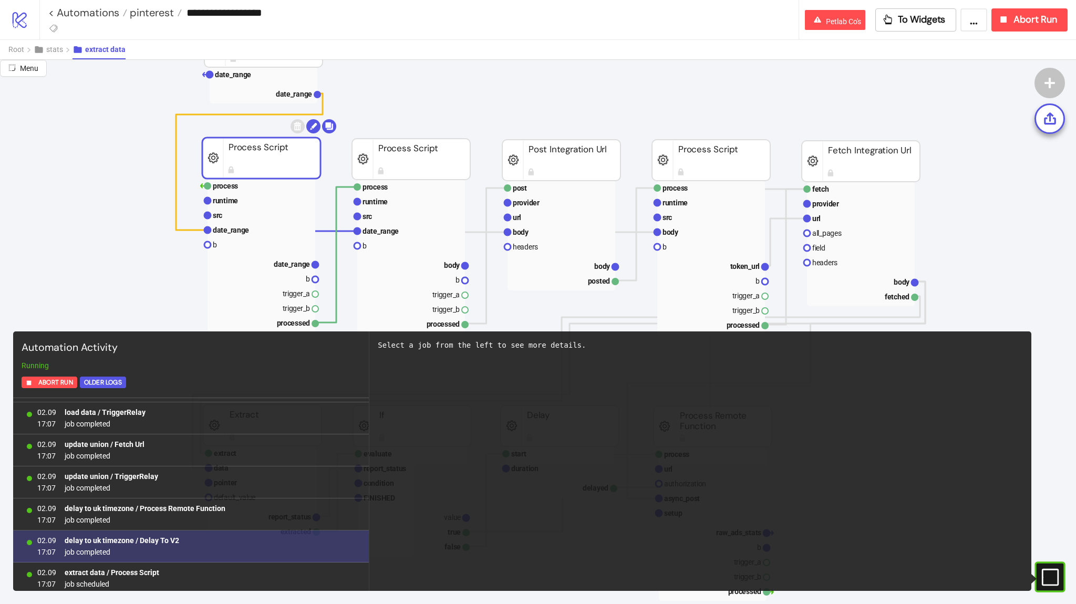
click at [192, 557] on div "02.09 17:07 delay to uk timezone / Delay To V2 job completed" at bounding box center [191, 547] width 356 height 32
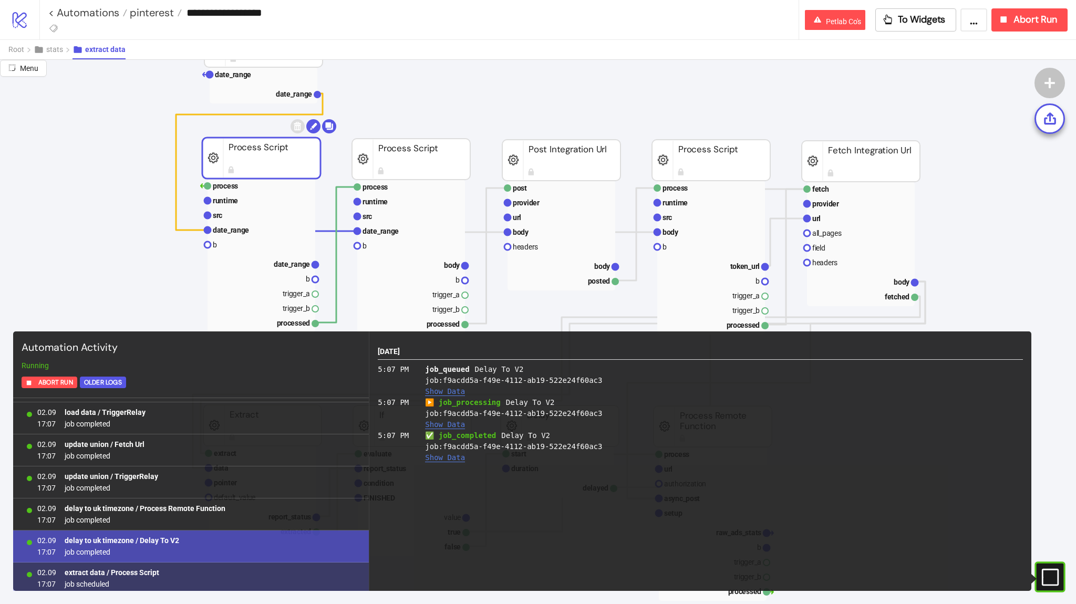
click at [193, 564] on div "02.09 17:07 extract data / Process Script job scheduled" at bounding box center [191, 579] width 356 height 32
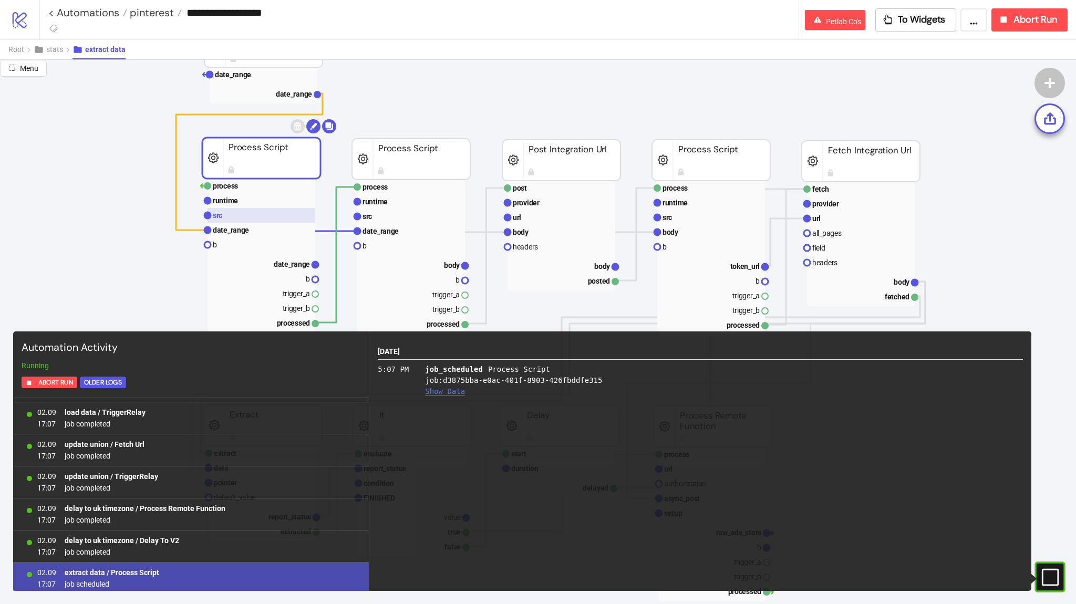
click at [254, 212] on rect at bounding box center [262, 215] width 108 height 15
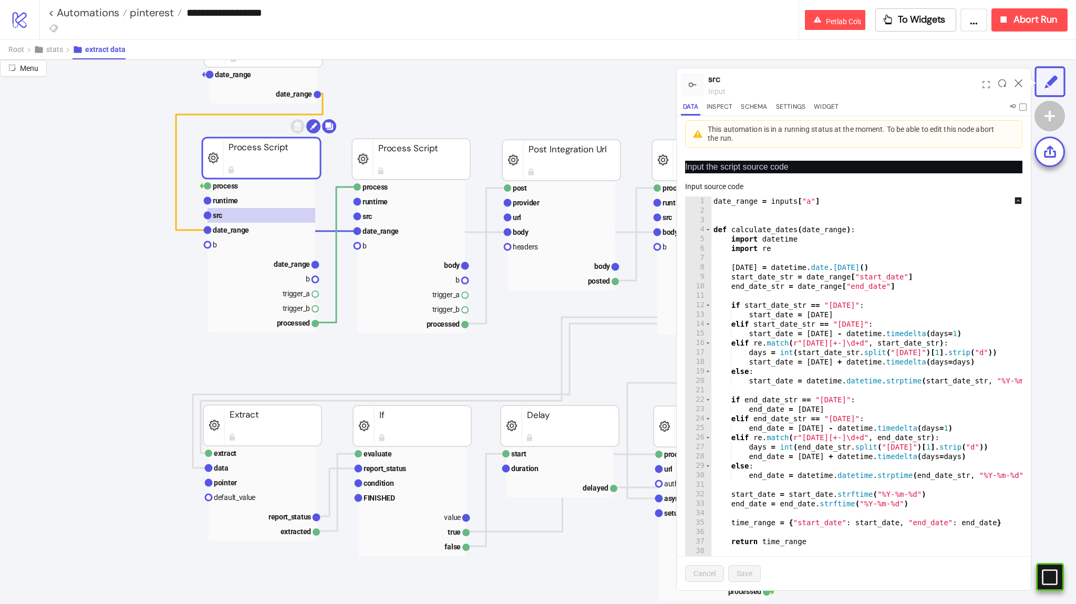
scroll to position [61, 0]
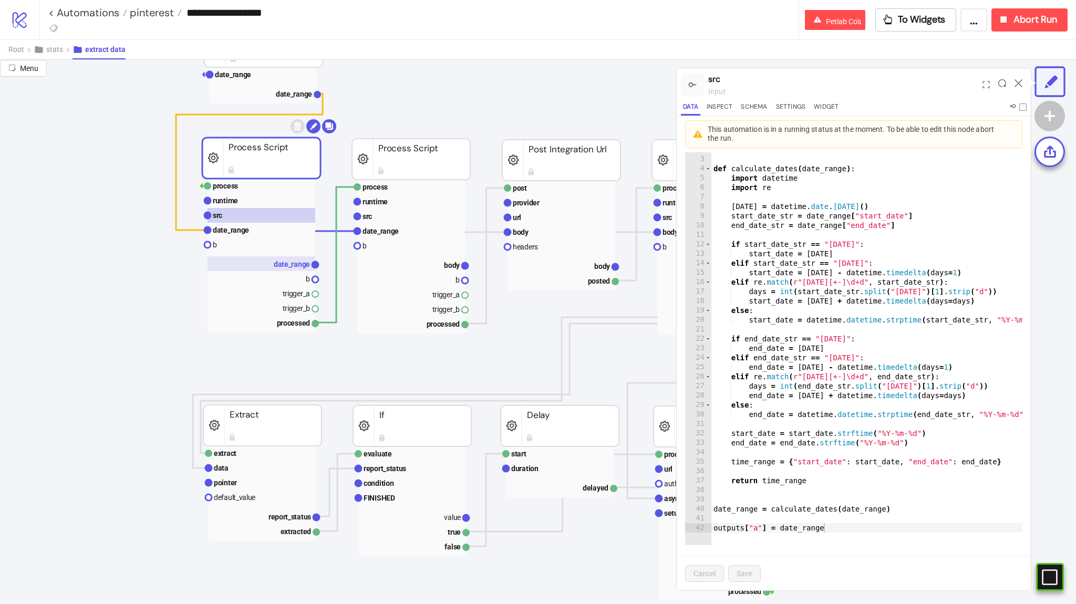
click at [275, 260] on text "date_range" at bounding box center [292, 264] width 36 height 8
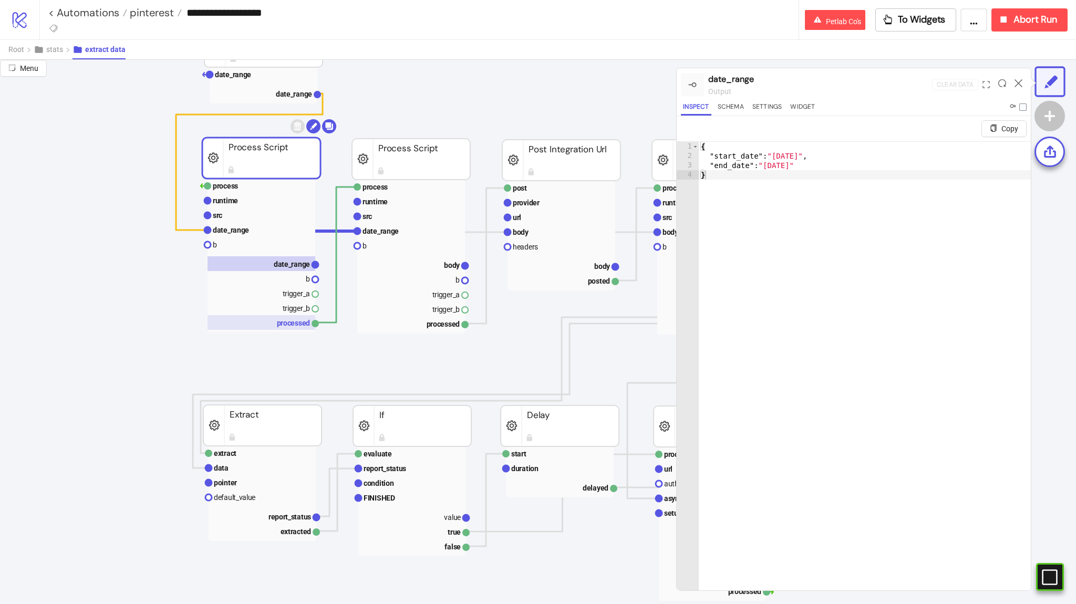
click at [286, 323] on rect at bounding box center [262, 322] width 108 height 15
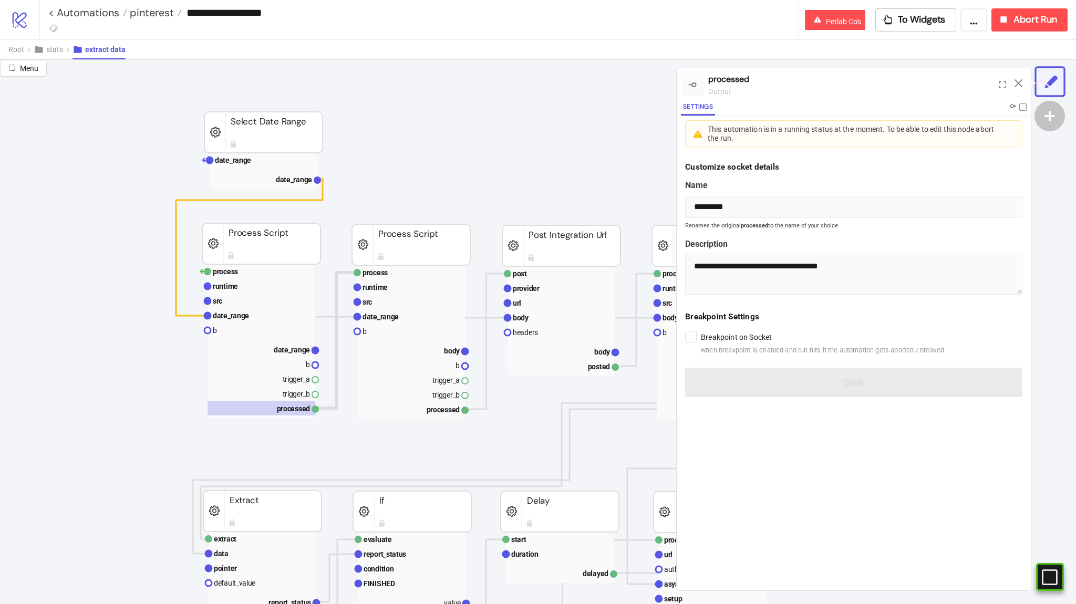
scroll to position [0, 0]
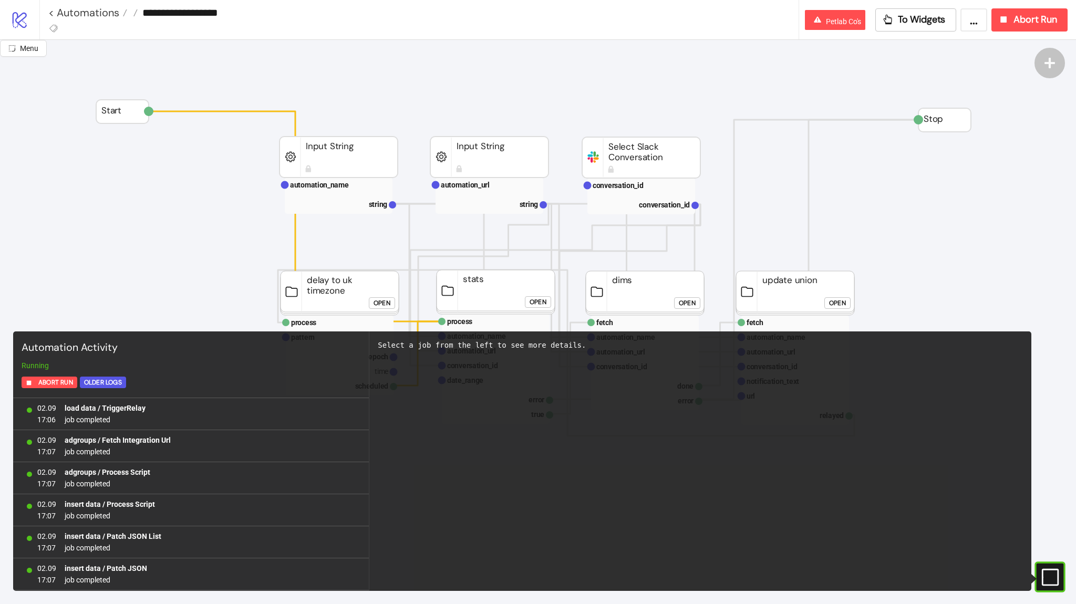
scroll to position [893, 0]
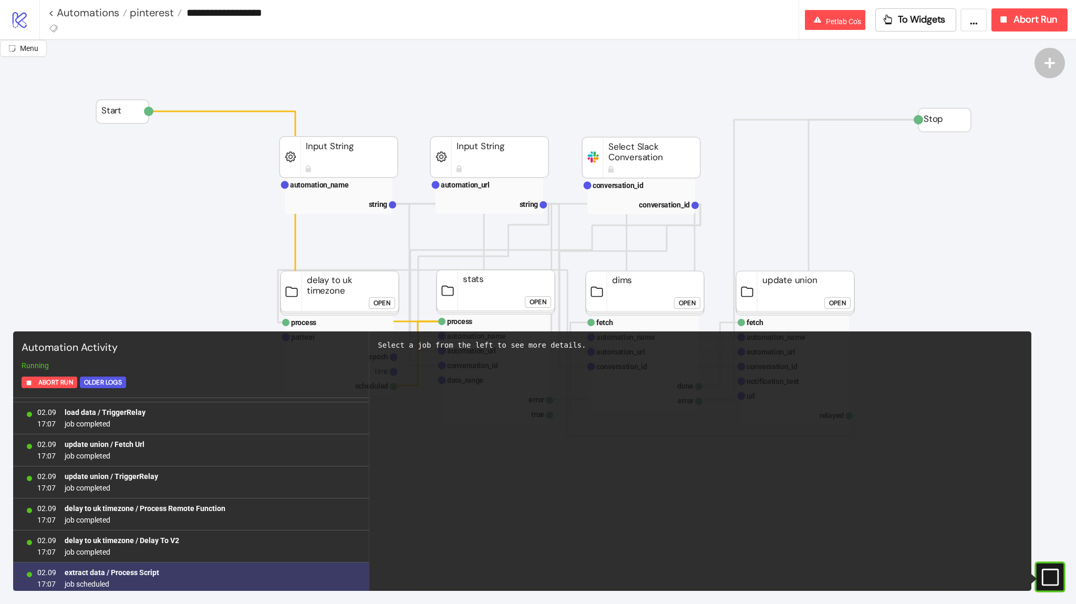
click at [246, 567] on div "02.09 17:07 extract data / Process Script job scheduled" at bounding box center [191, 579] width 356 height 32
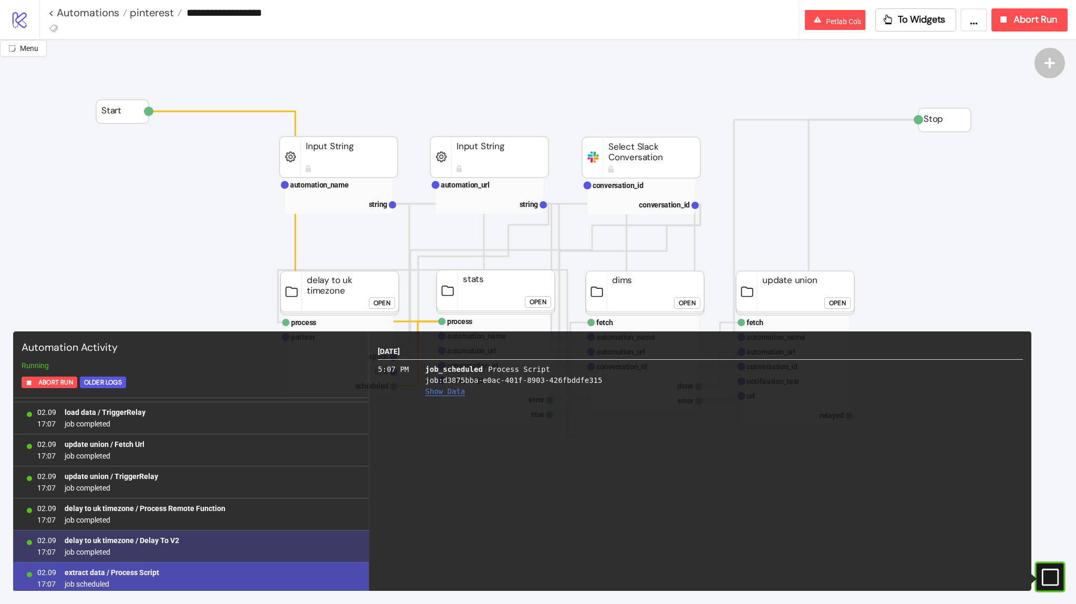
click at [271, 546] on div "02.09 17:07 delay to uk timezone / Delay To V2 job completed" at bounding box center [191, 547] width 356 height 32
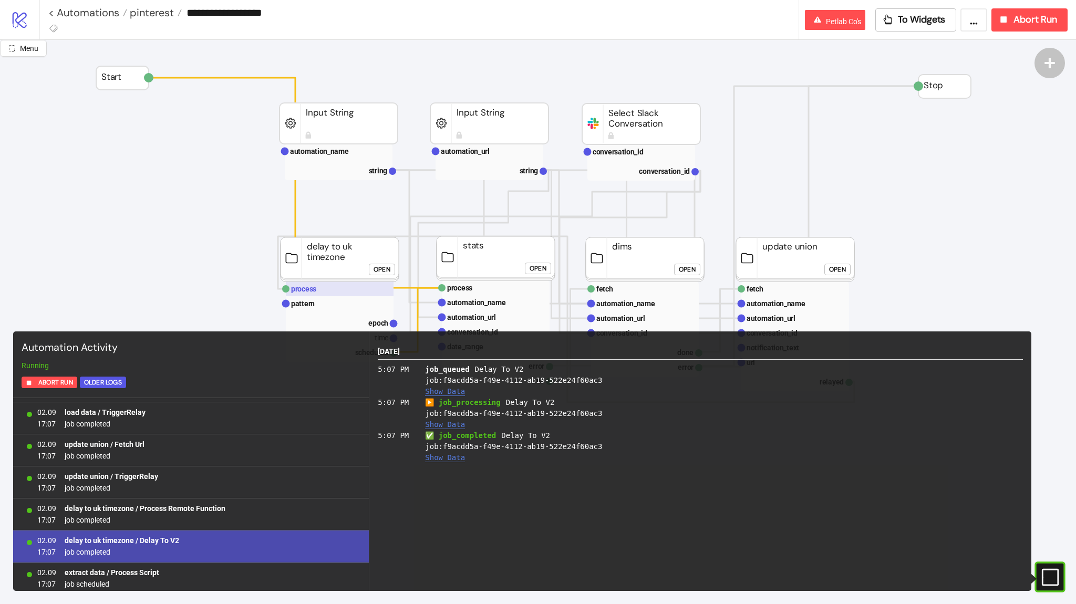
scroll to position [95, 0]
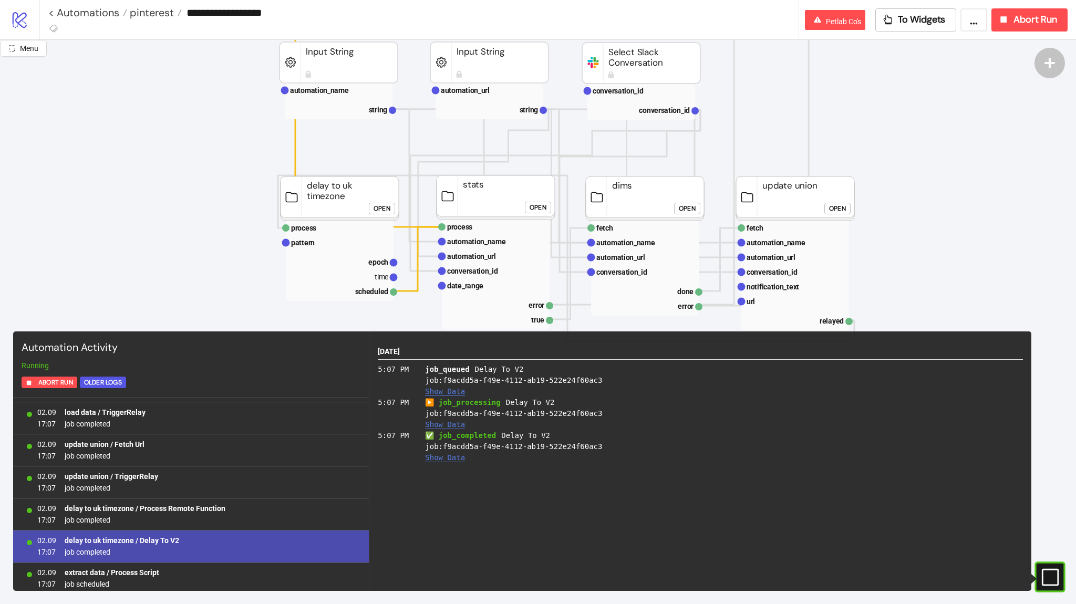
click at [544, 208] on div "Open" at bounding box center [538, 208] width 17 height 12
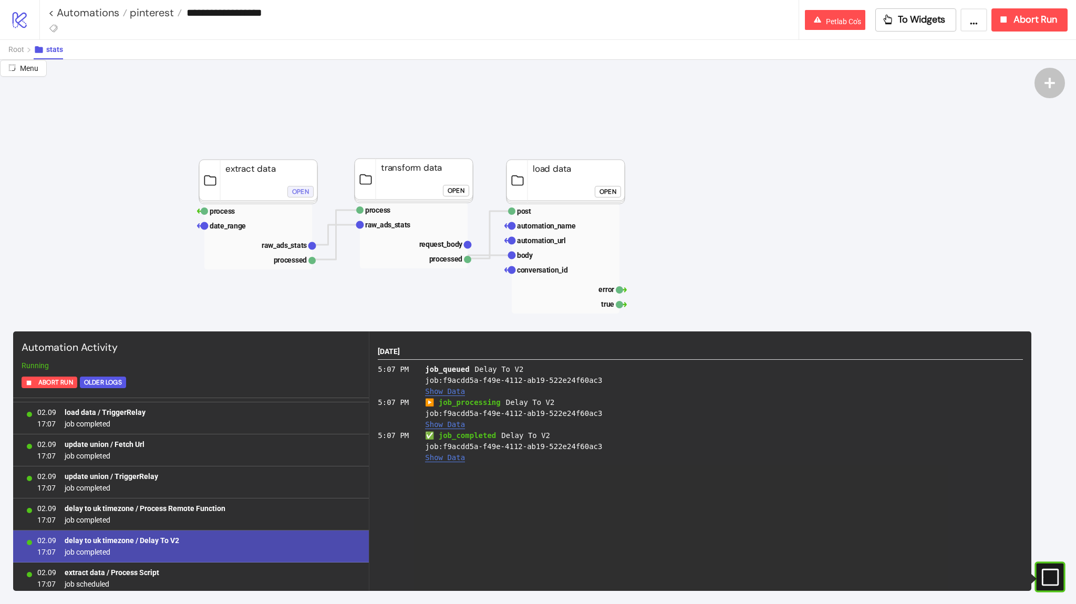
click at [293, 192] on div "Open" at bounding box center [300, 191] width 17 height 12
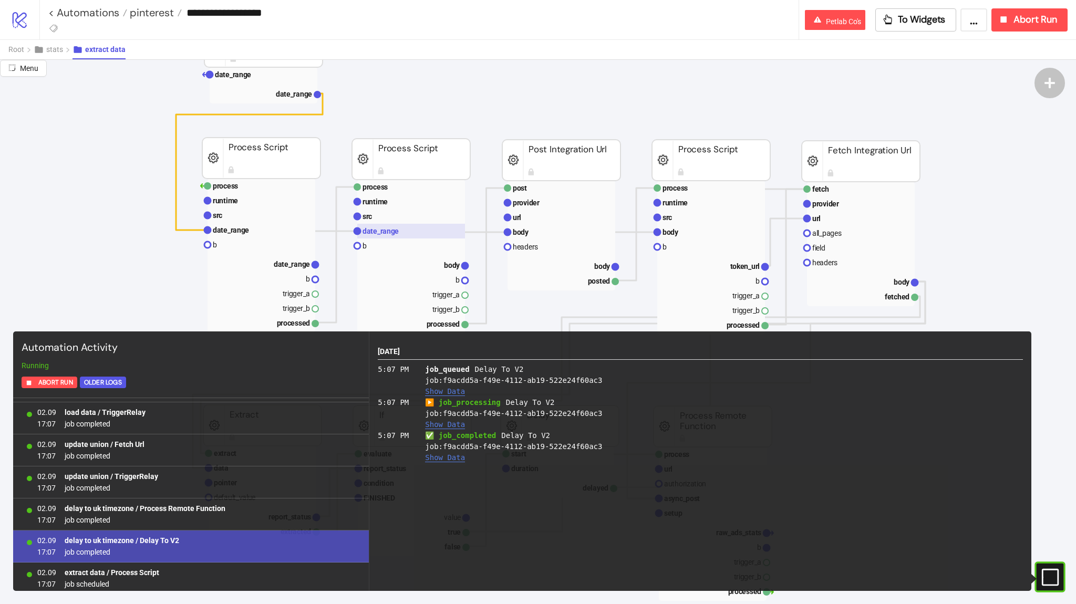
click at [413, 224] on rect at bounding box center [411, 231] width 108 height 15
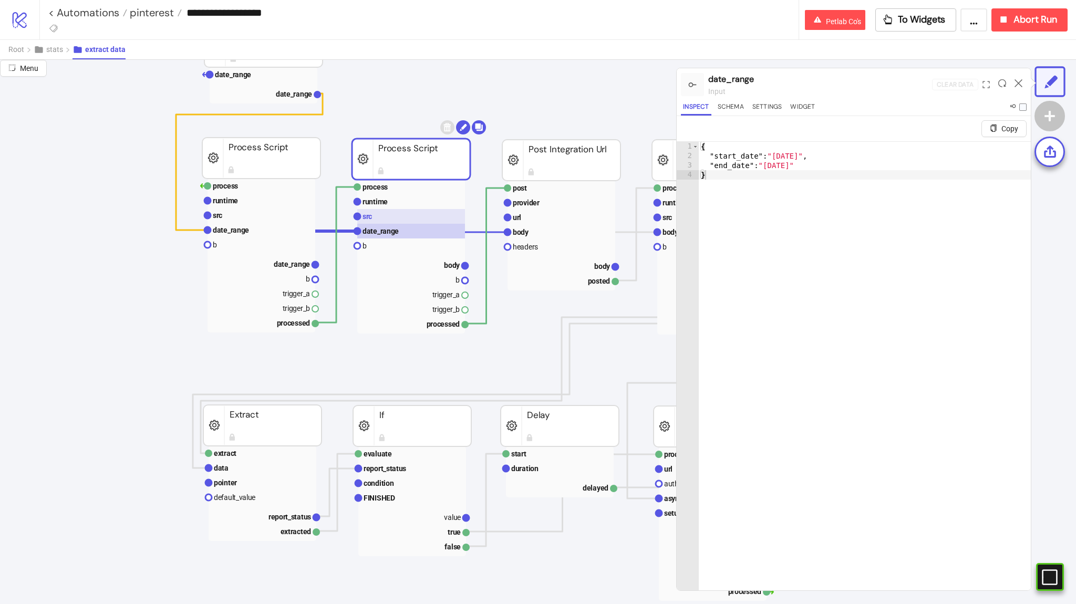
click at [410, 215] on rect at bounding box center [411, 216] width 108 height 15
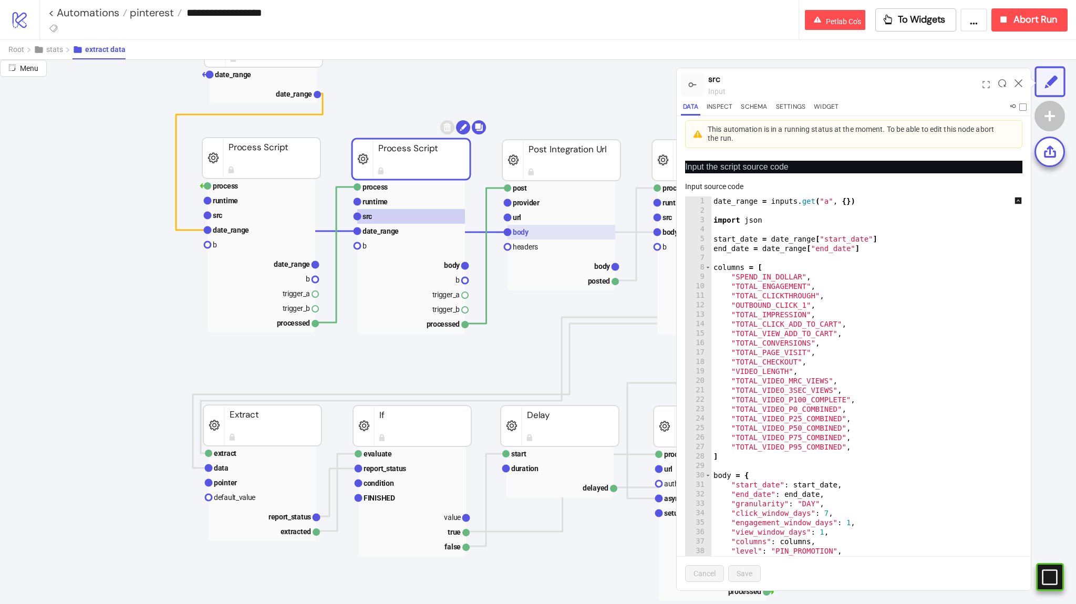
click at [526, 234] on text "body" at bounding box center [521, 232] width 16 height 8
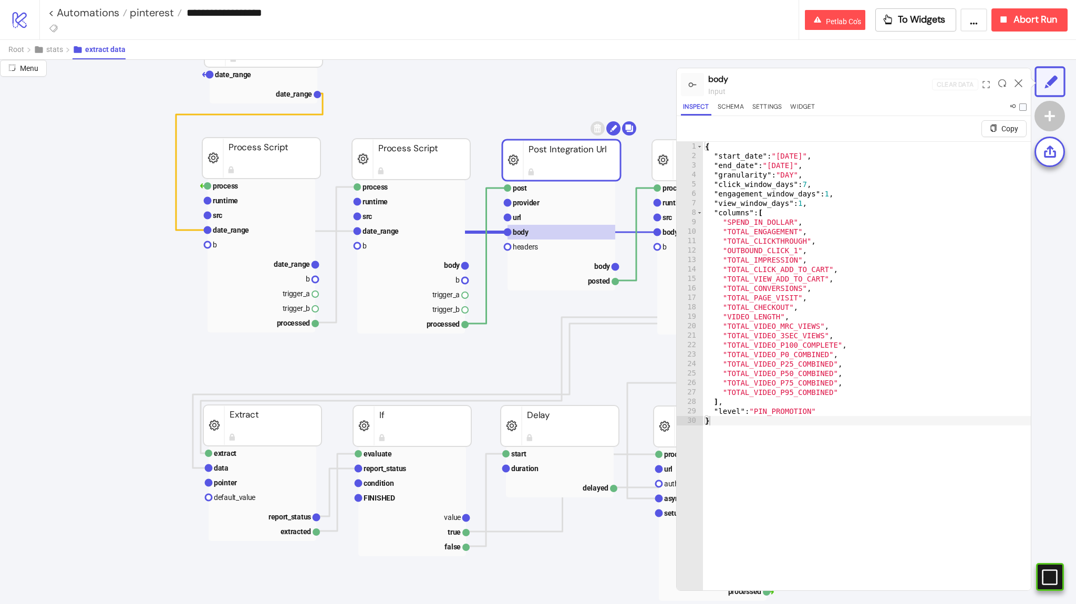
click at [820, 277] on div "{ "start_date" : "[DATE]" , "end_date" : "[DATE]" , "granularity" : "DAY" , "cl…" at bounding box center [867, 389] width 328 height 494
type textarea "**********"
